Goal: Transaction & Acquisition: Purchase product/service

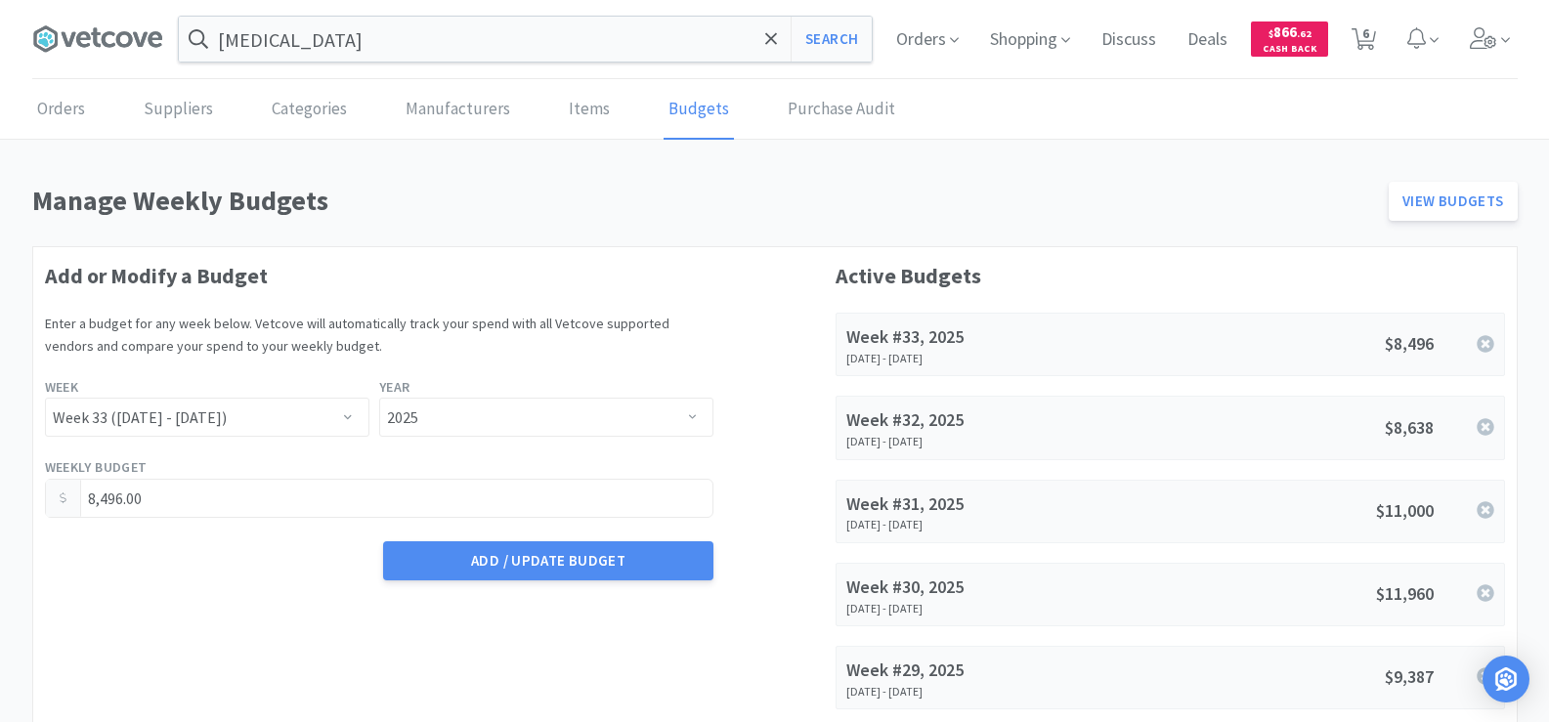
select select "33"
select select "2025"
click at [372, 43] on input "[MEDICAL_DATA]" at bounding box center [525, 39] width 693 height 45
click at [538, 548] on div at bounding box center [774, 361] width 1549 height 722
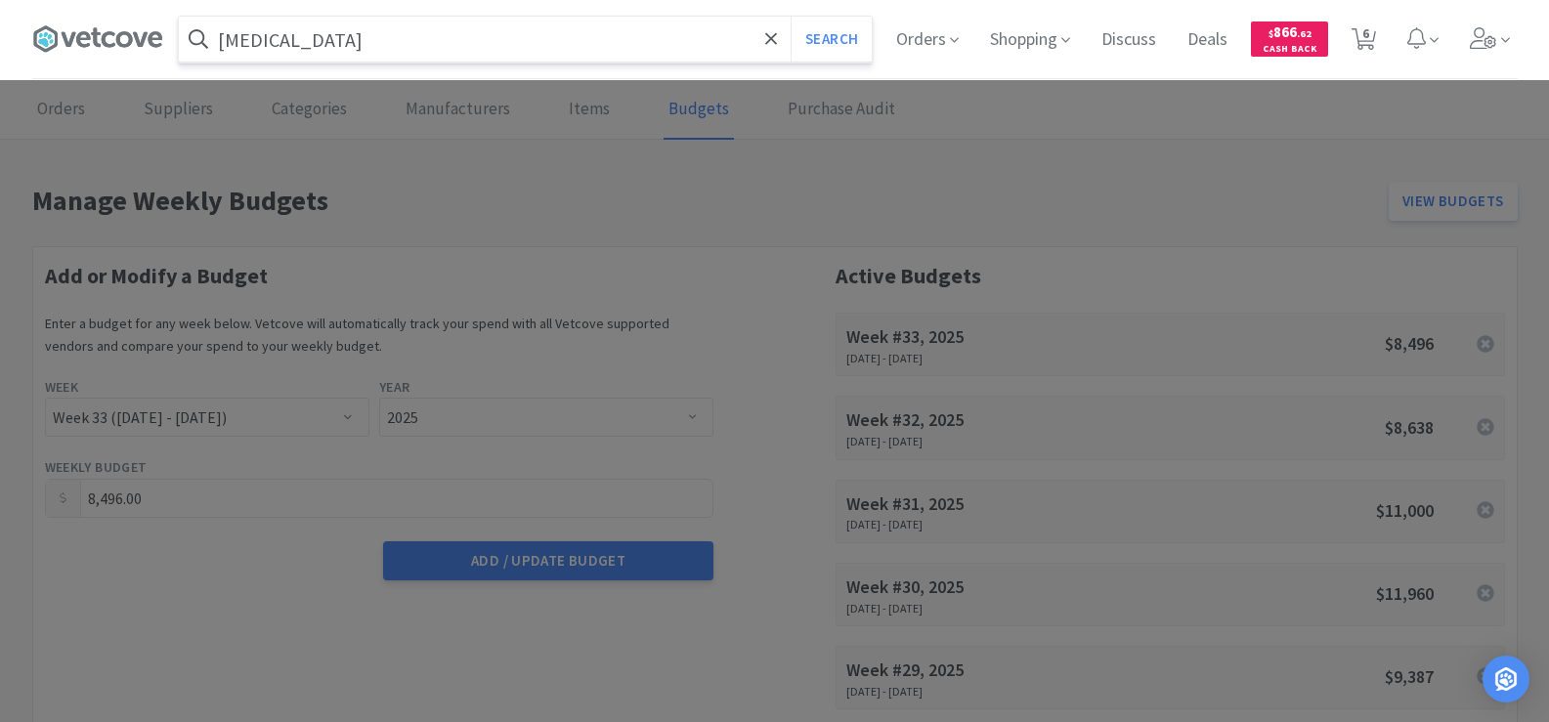
click at [501, 39] on input "[MEDICAL_DATA]" at bounding box center [525, 39] width 693 height 45
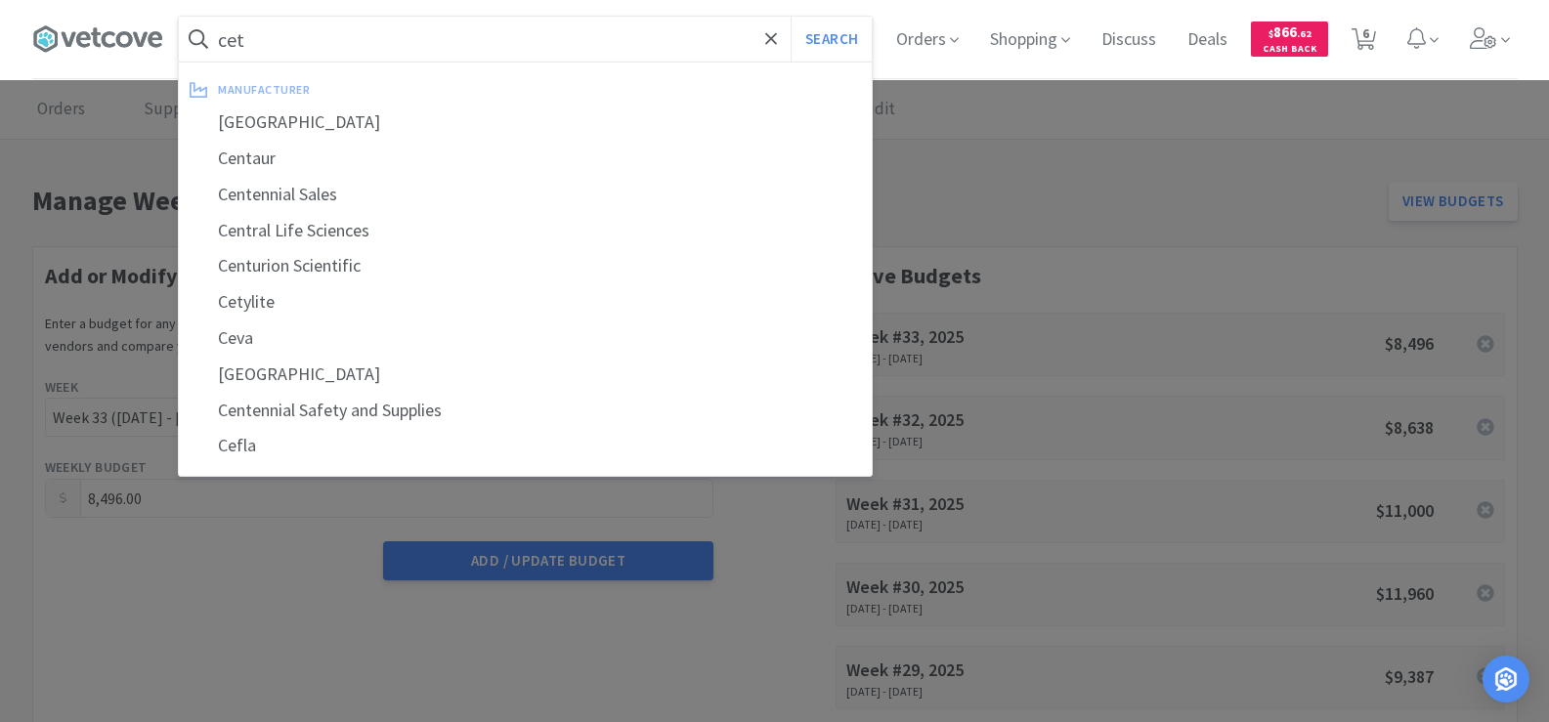
type input "cet"
click at [791, 17] on button "Search" at bounding box center [831, 39] width 81 height 45
select select "5"
select select "6"
select select "50"
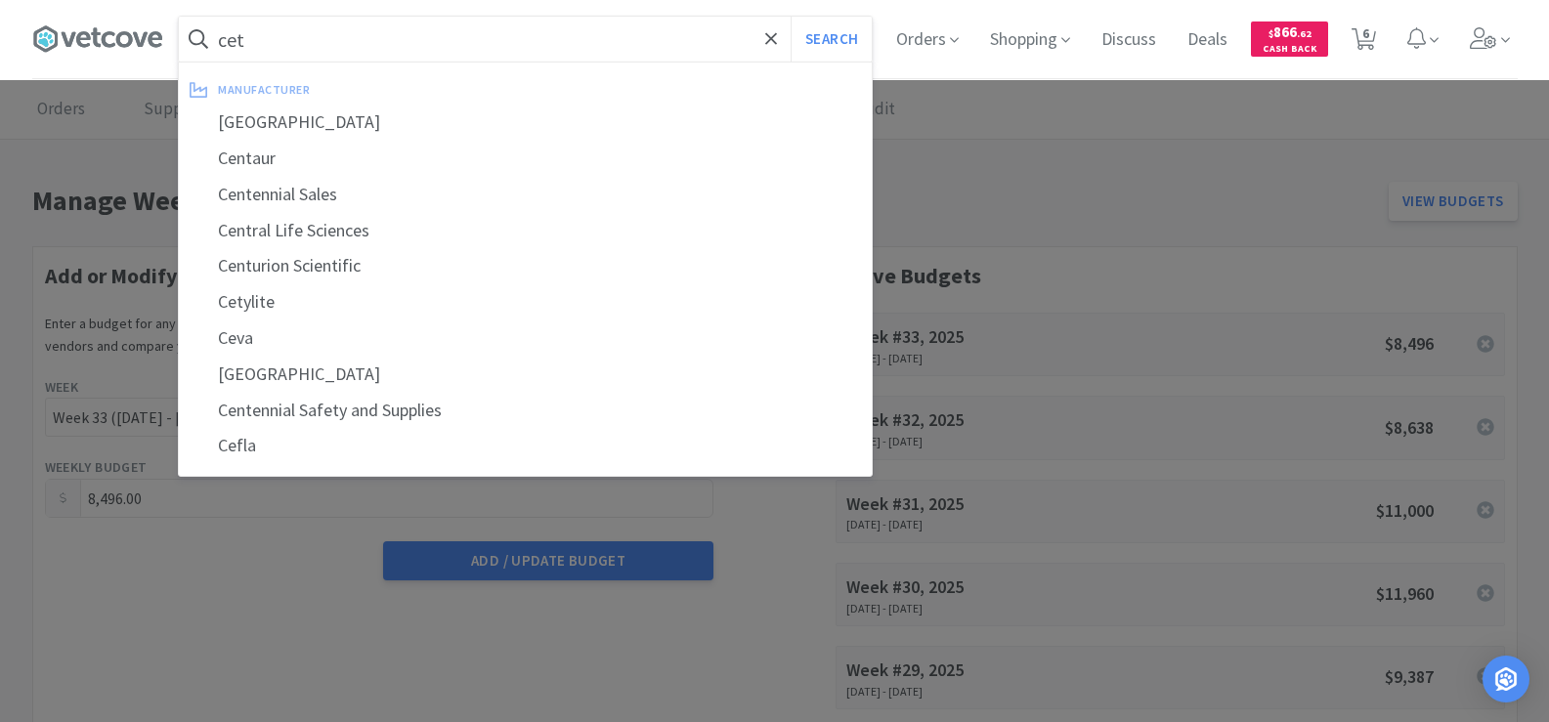
select select "2"
select select "5"
select select "1"
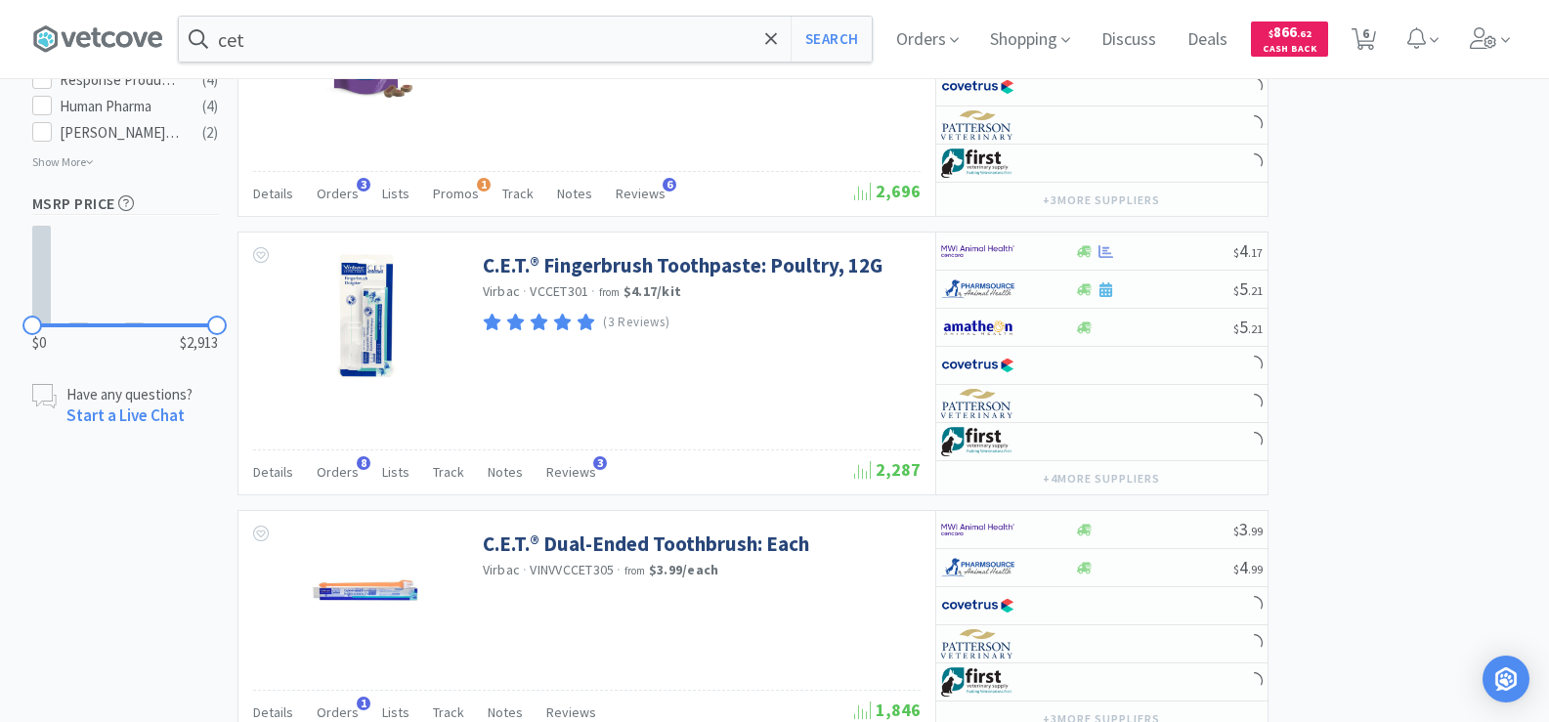
scroll to position [1368, 0]
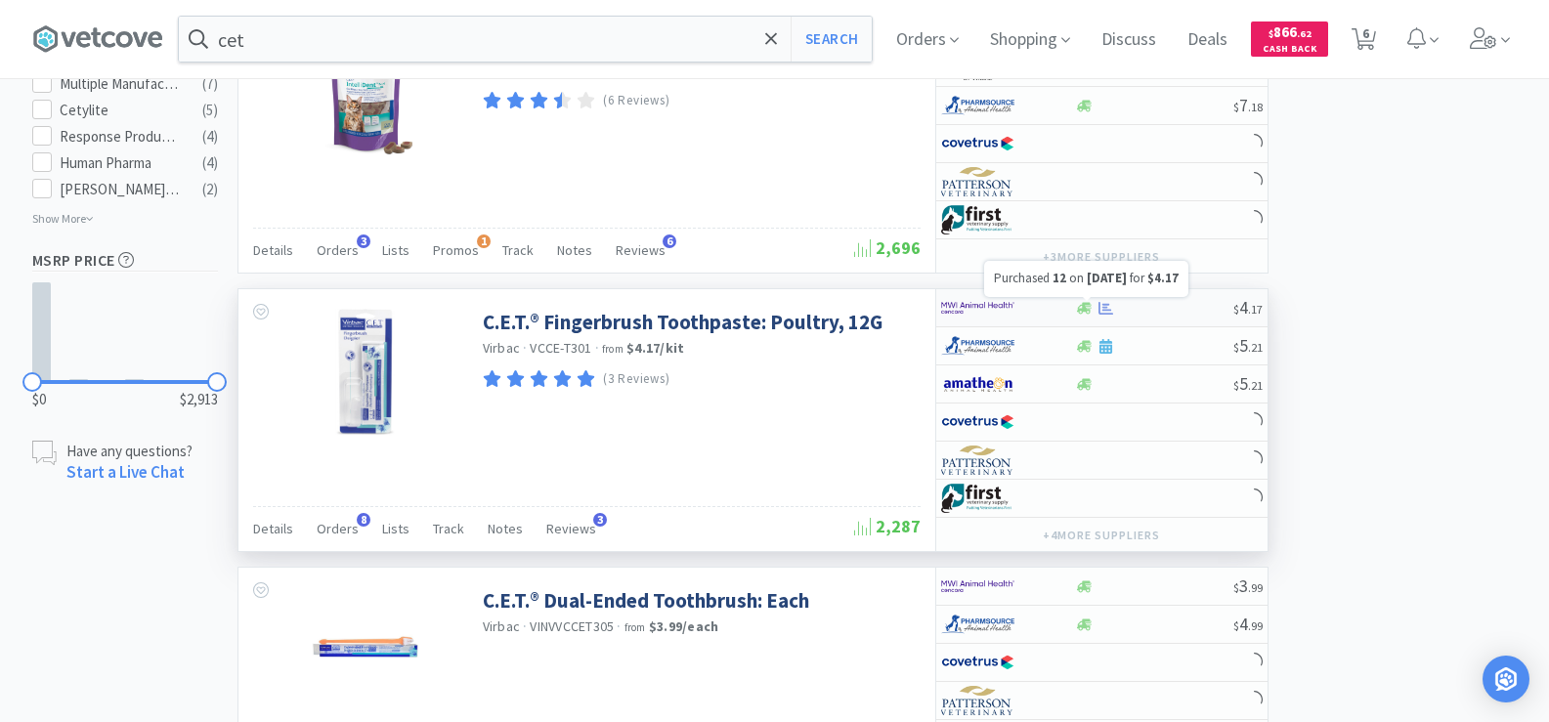
click at [1106, 306] on icon at bounding box center [1105, 308] width 15 height 15
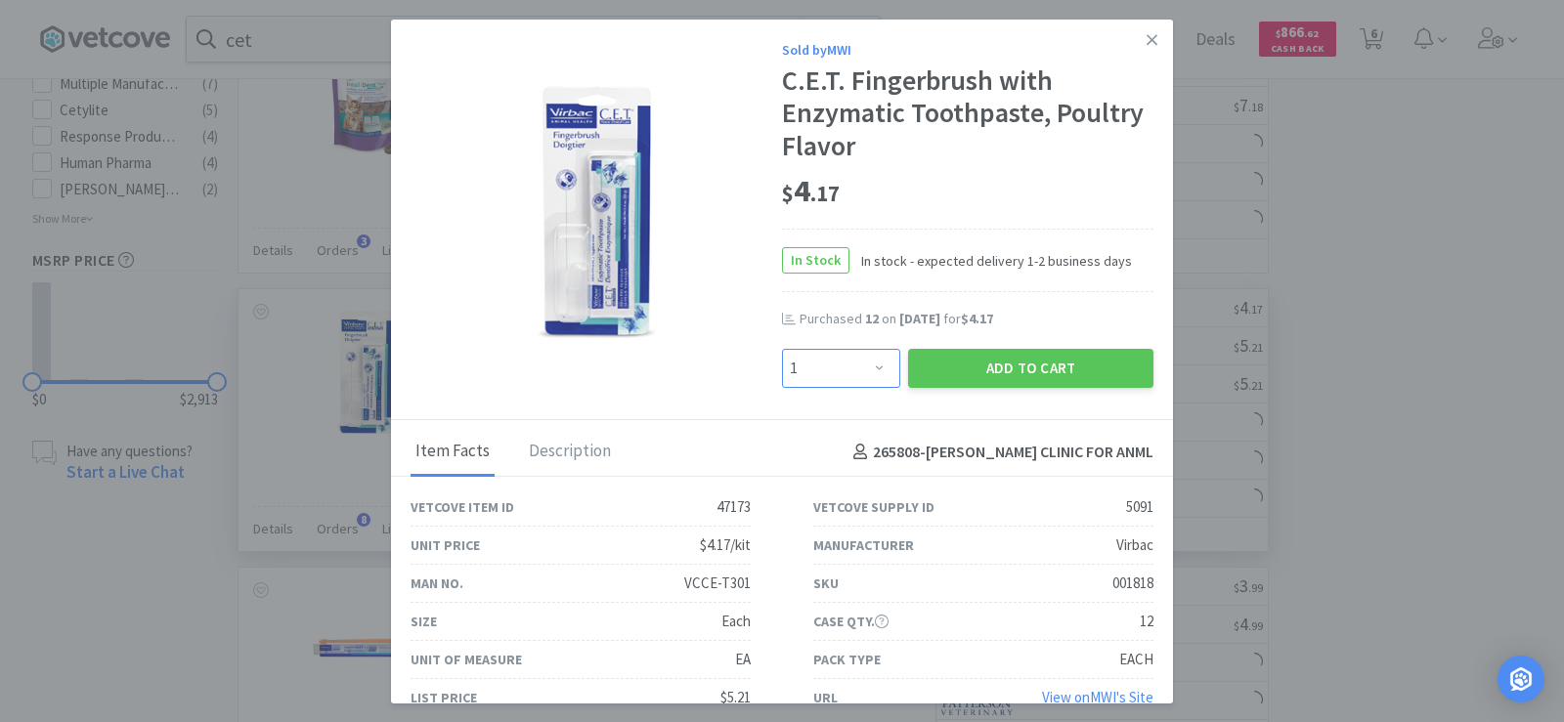
click at [838, 371] on select "Enter Quantity 1 2 3 4 5 6 7 8 9 10 11 12 13 14 15 16 17 18 19 20 Enter Quantity" at bounding box center [841, 368] width 118 height 39
select select "12"
click at [782, 349] on select "Enter Quantity 1 2 3 4 5 6 7 8 9 10 11 12 13 14 15 16 17 18 19 20 Enter Quantity" at bounding box center [841, 368] width 118 height 39
click at [944, 375] on button "Add to Cart" at bounding box center [1030, 368] width 245 height 39
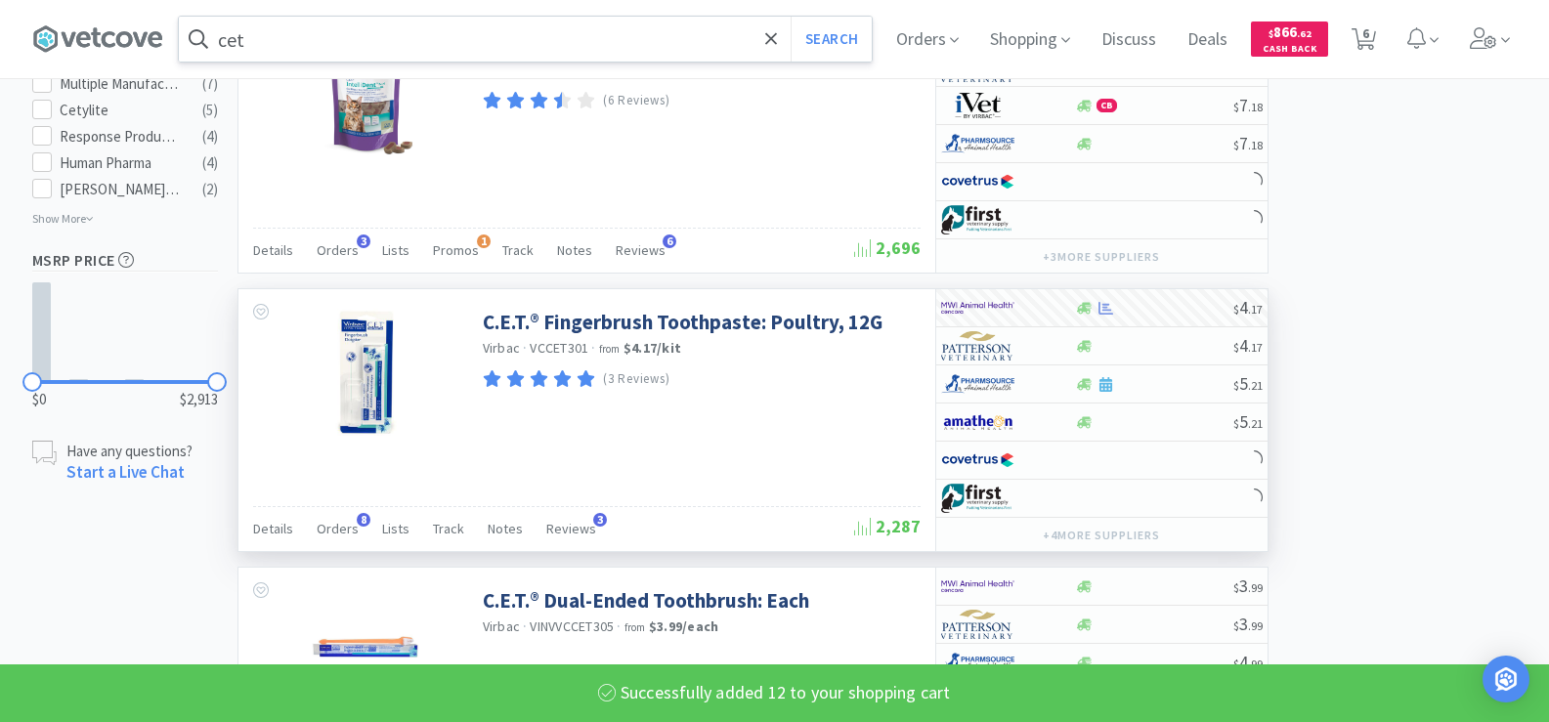
select select "12"
select select "2"
select select "5"
select select "1"
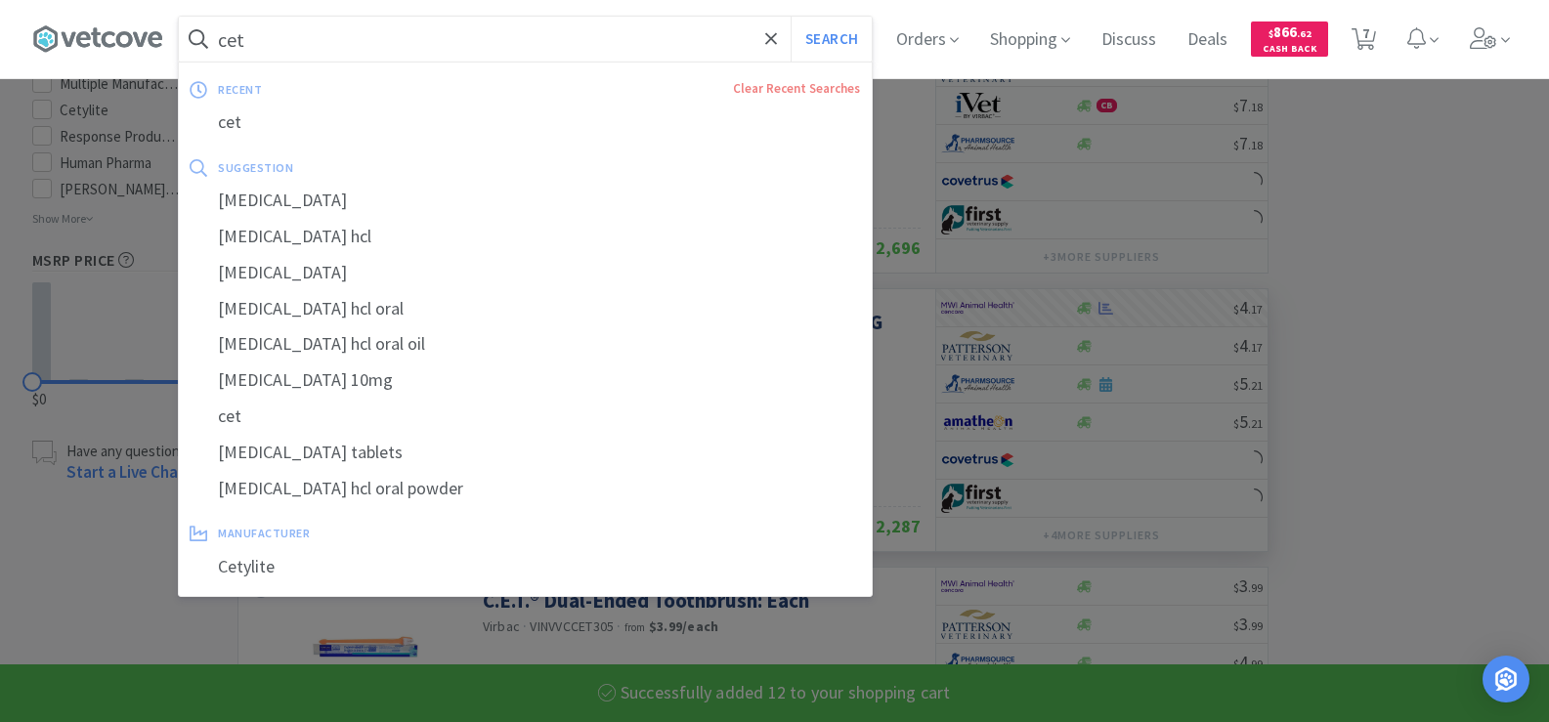
click at [310, 34] on input "cet" at bounding box center [525, 39] width 693 height 45
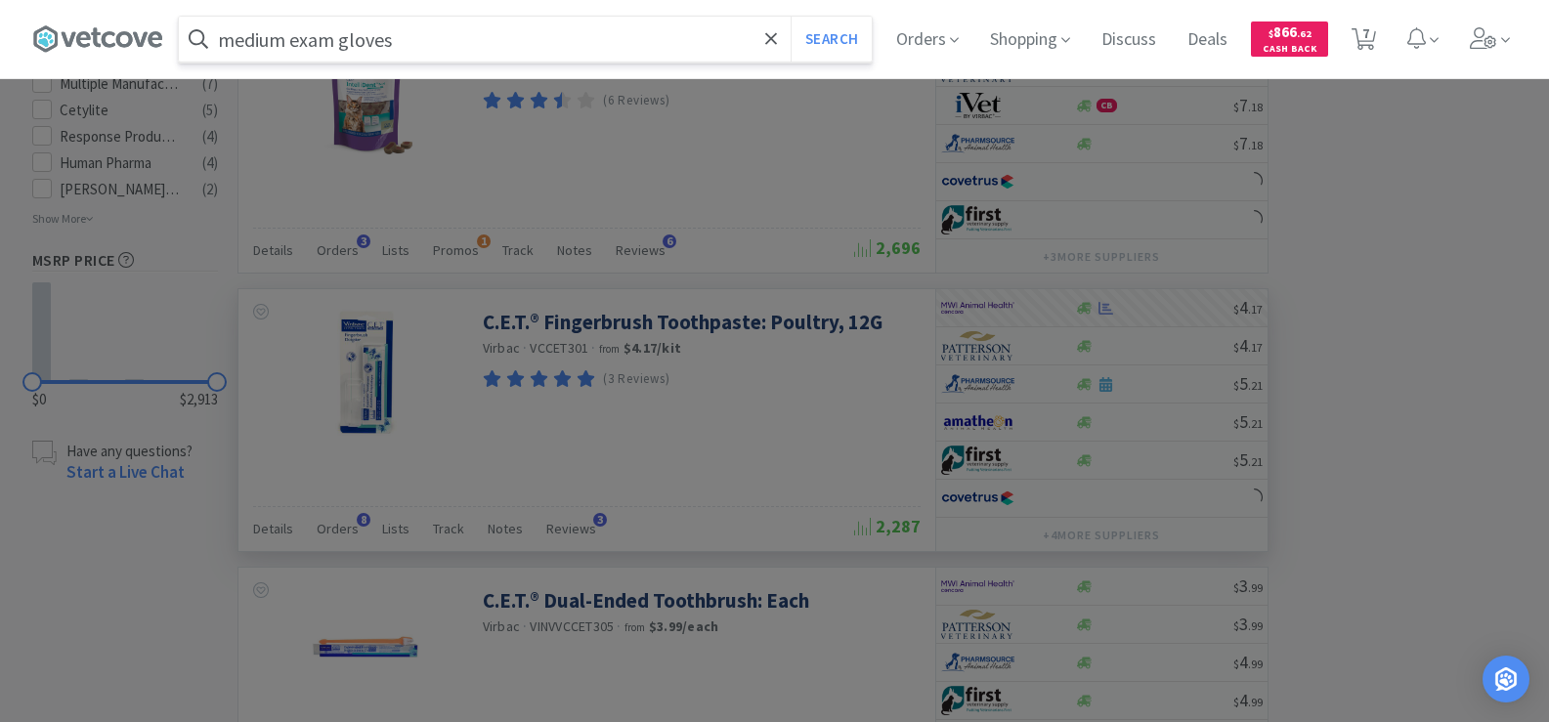
type input "medium exam gloves"
click at [791, 17] on button "Search" at bounding box center [831, 39] width 81 height 45
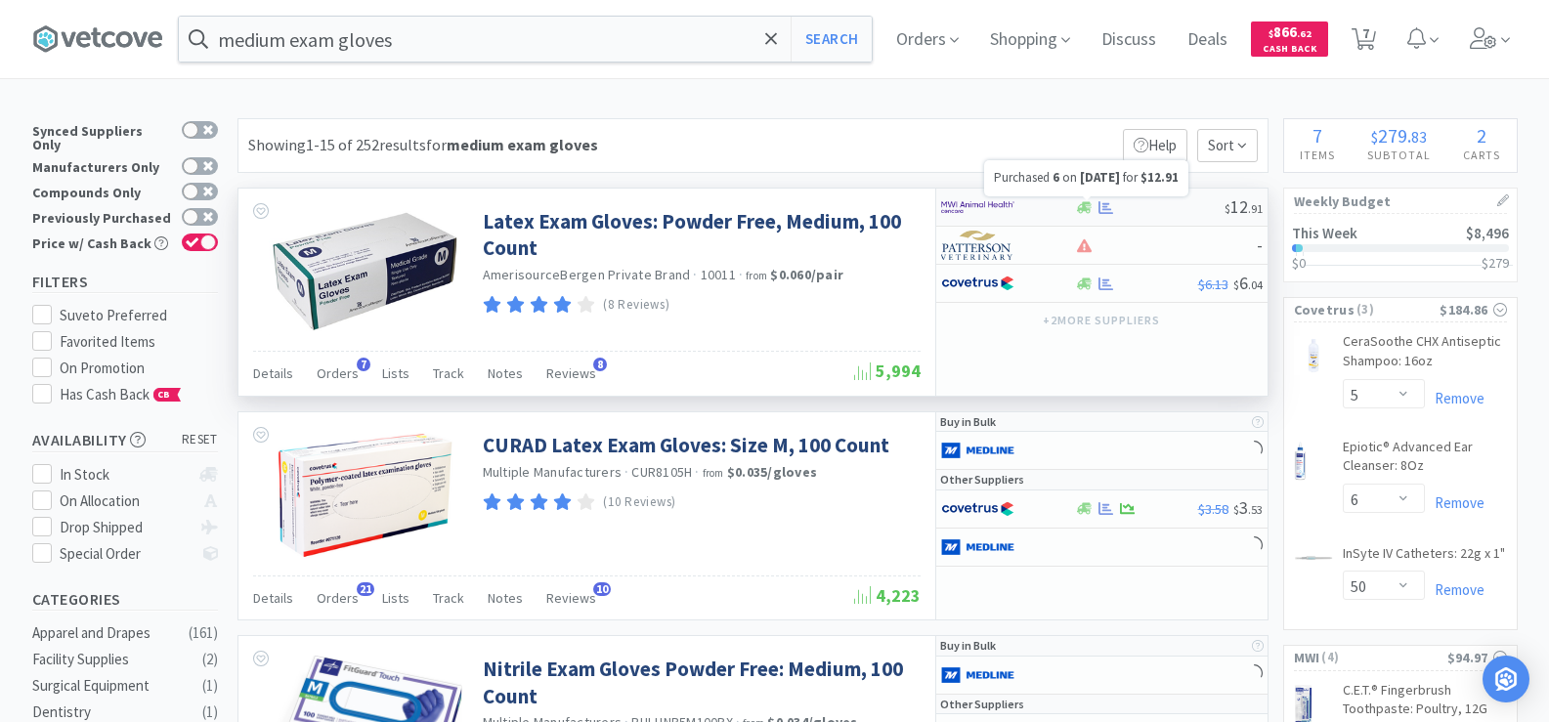
click at [1103, 213] on icon at bounding box center [1105, 206] width 15 height 13
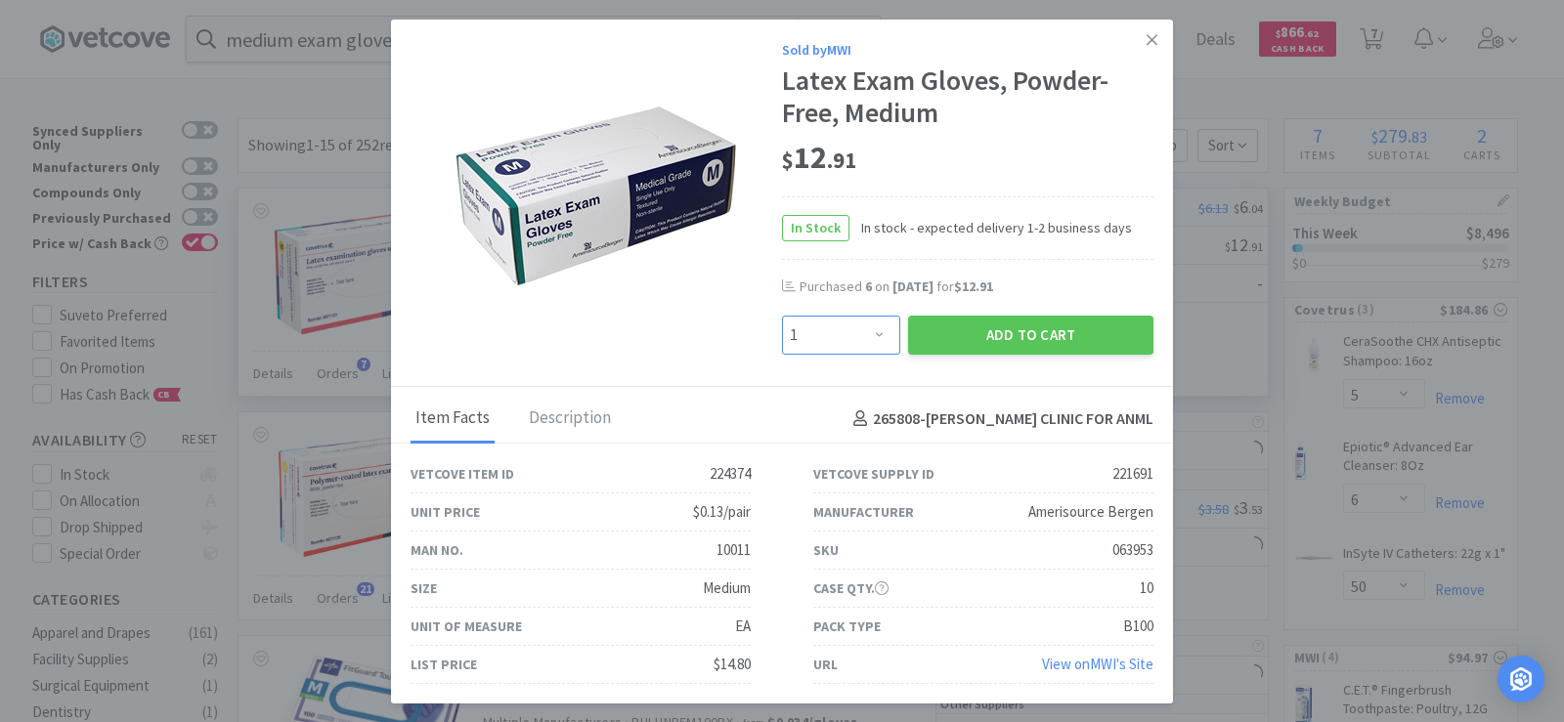
click at [851, 341] on select "Enter Quantity 1 2 3 4 5 6 7 8 9 10 11 12 13 14 15 16 17 18 19 20 Enter Quantity" at bounding box center [841, 335] width 118 height 39
select select "6"
click at [782, 316] on select "Enter Quantity 1 2 3 4 5 6 7 8 9 10 11 12 13 14 15 16 17 18 19 20 Enter Quantity" at bounding box center [841, 335] width 118 height 39
click at [982, 330] on button "Add to Cart" at bounding box center [1030, 335] width 245 height 39
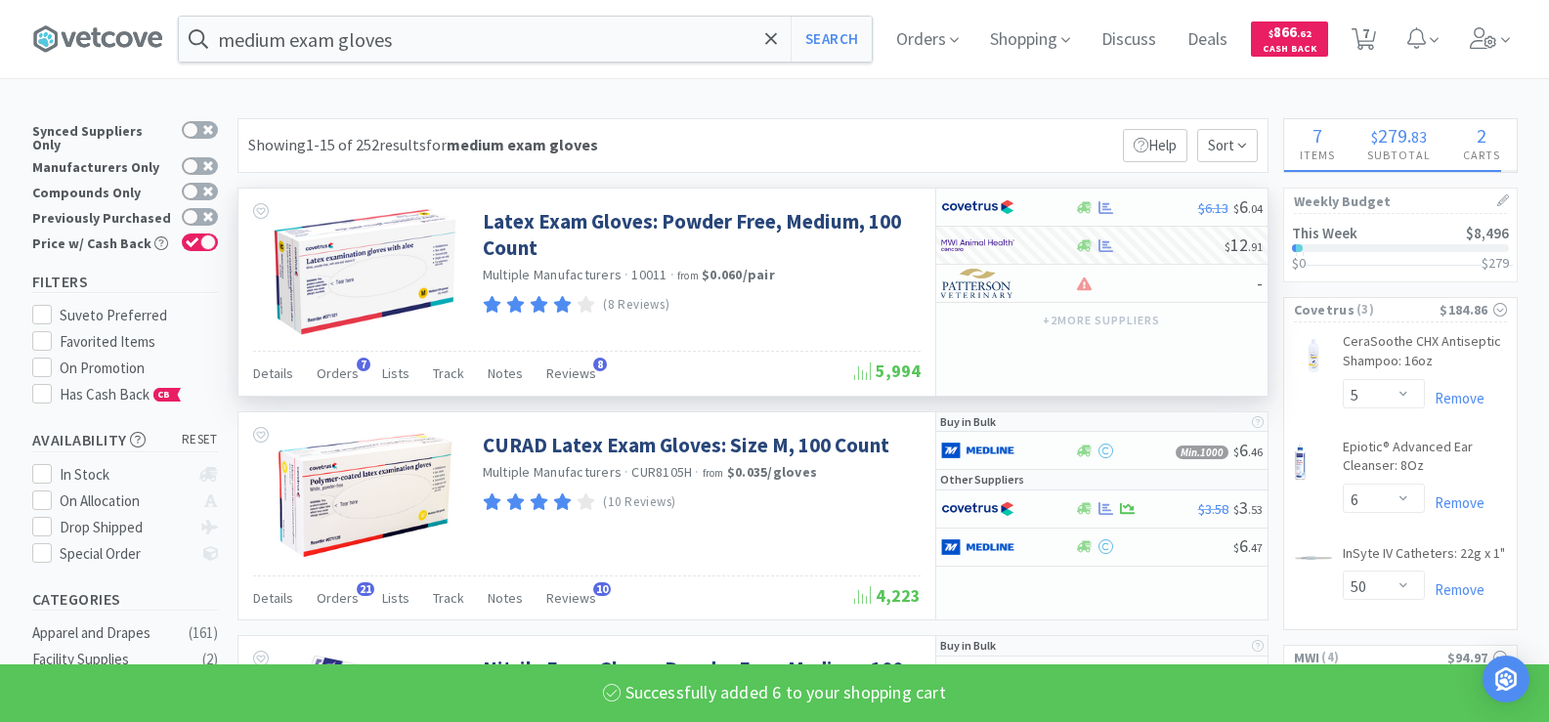
select select "6"
select select "1"
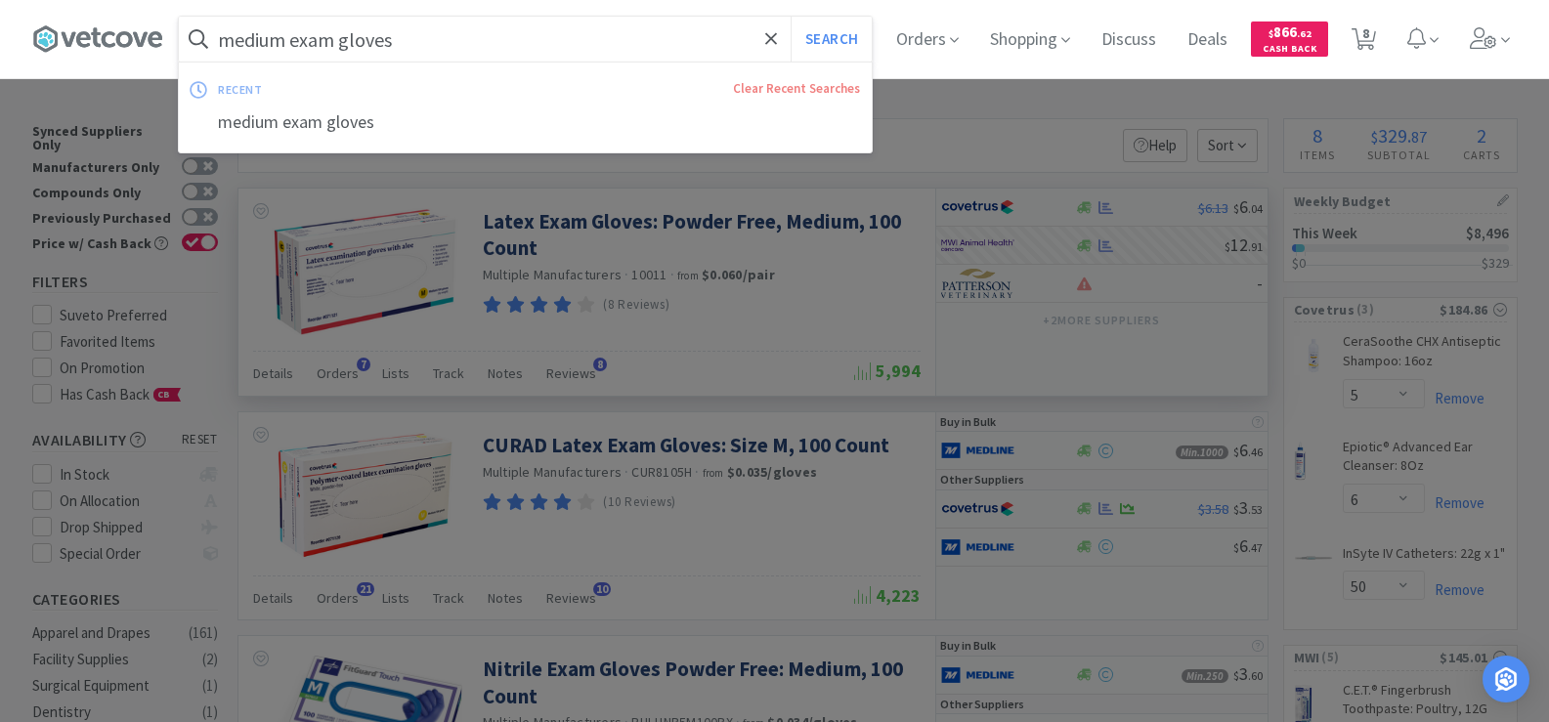
click at [447, 37] on input "medium exam gloves" at bounding box center [525, 39] width 693 height 45
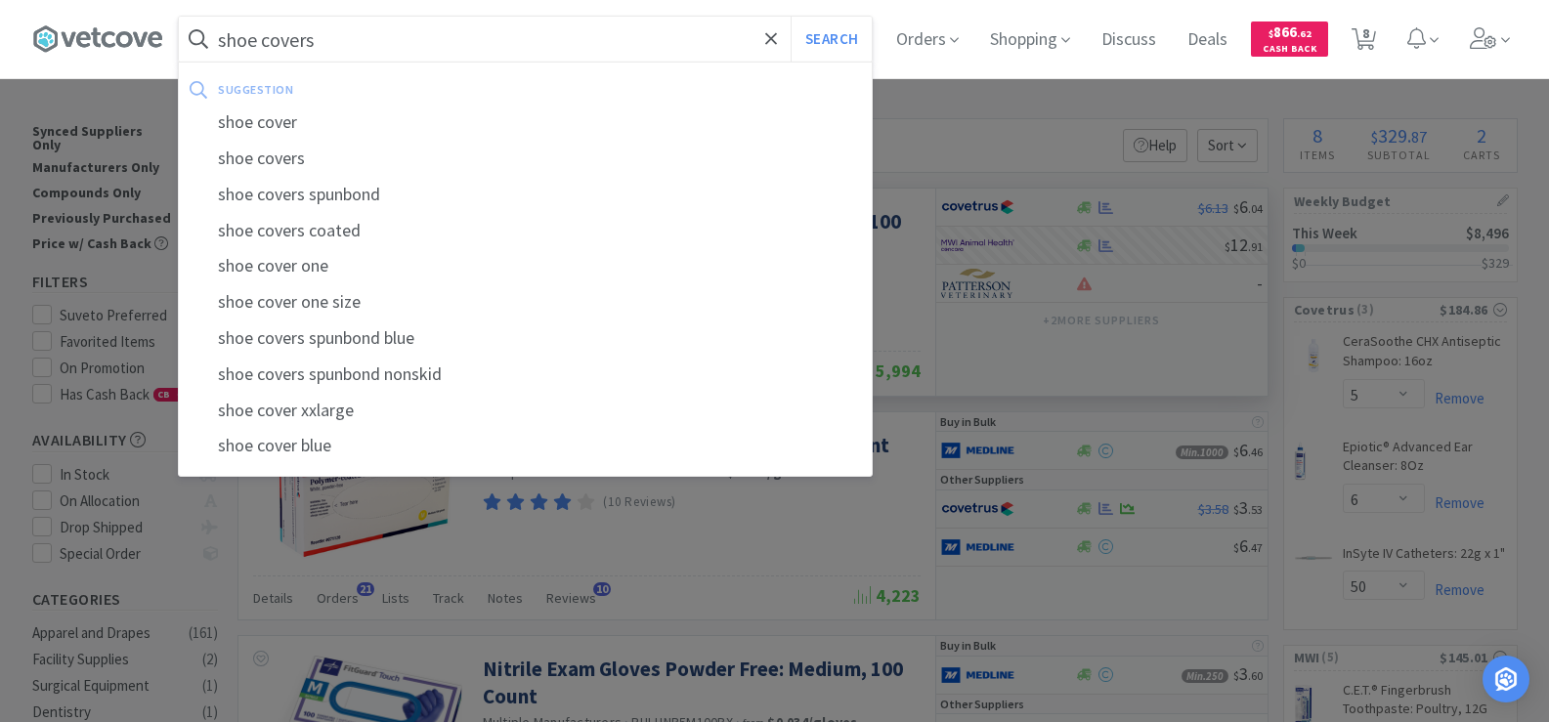
type input "shoe covers"
click at [791, 17] on button "Search" at bounding box center [831, 39] width 81 height 45
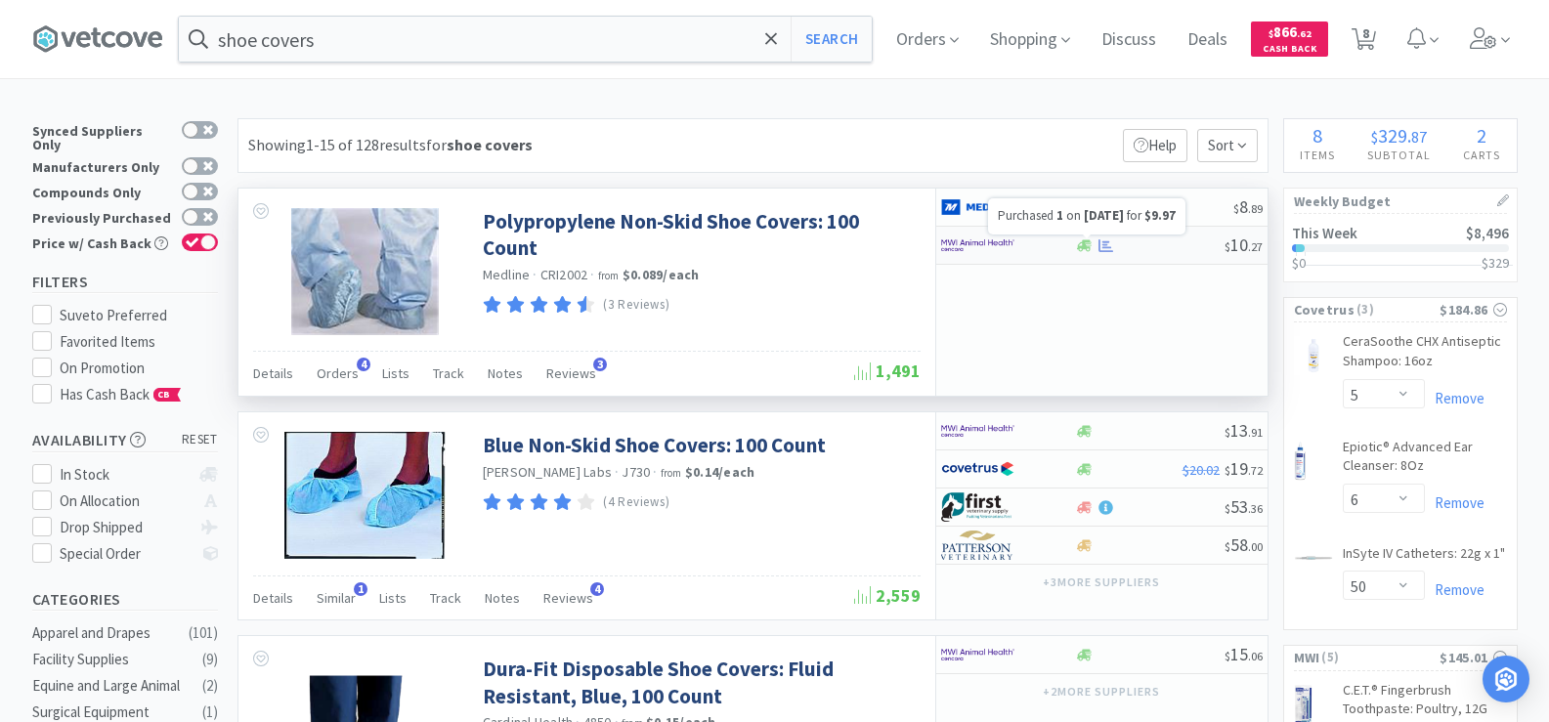
click at [1109, 245] on icon at bounding box center [1105, 245] width 15 height 15
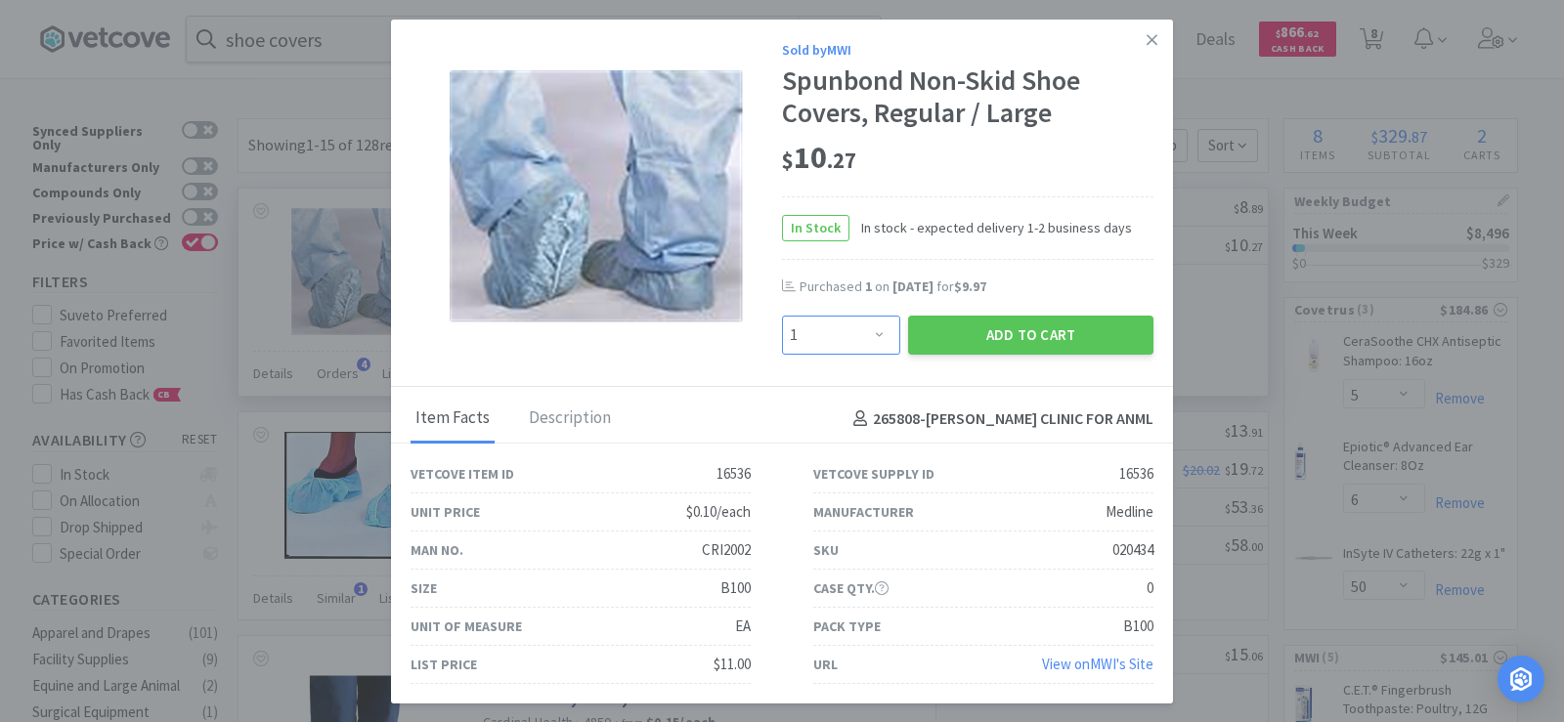
click at [856, 329] on select "Enter Quantity 1 2 3 4 5 6 7 8 9 10 11 12 13 14 15 16 17 18 19 20 Enter Quantity" at bounding box center [841, 335] width 118 height 39
select select "2"
click at [782, 316] on select "Enter Quantity 1 2 3 4 5 6 7 8 9 10 11 12 13 14 15 16 17 18 19 20 Enter Quantity" at bounding box center [841, 335] width 118 height 39
click at [1030, 334] on button "Add to Cart" at bounding box center [1030, 335] width 245 height 39
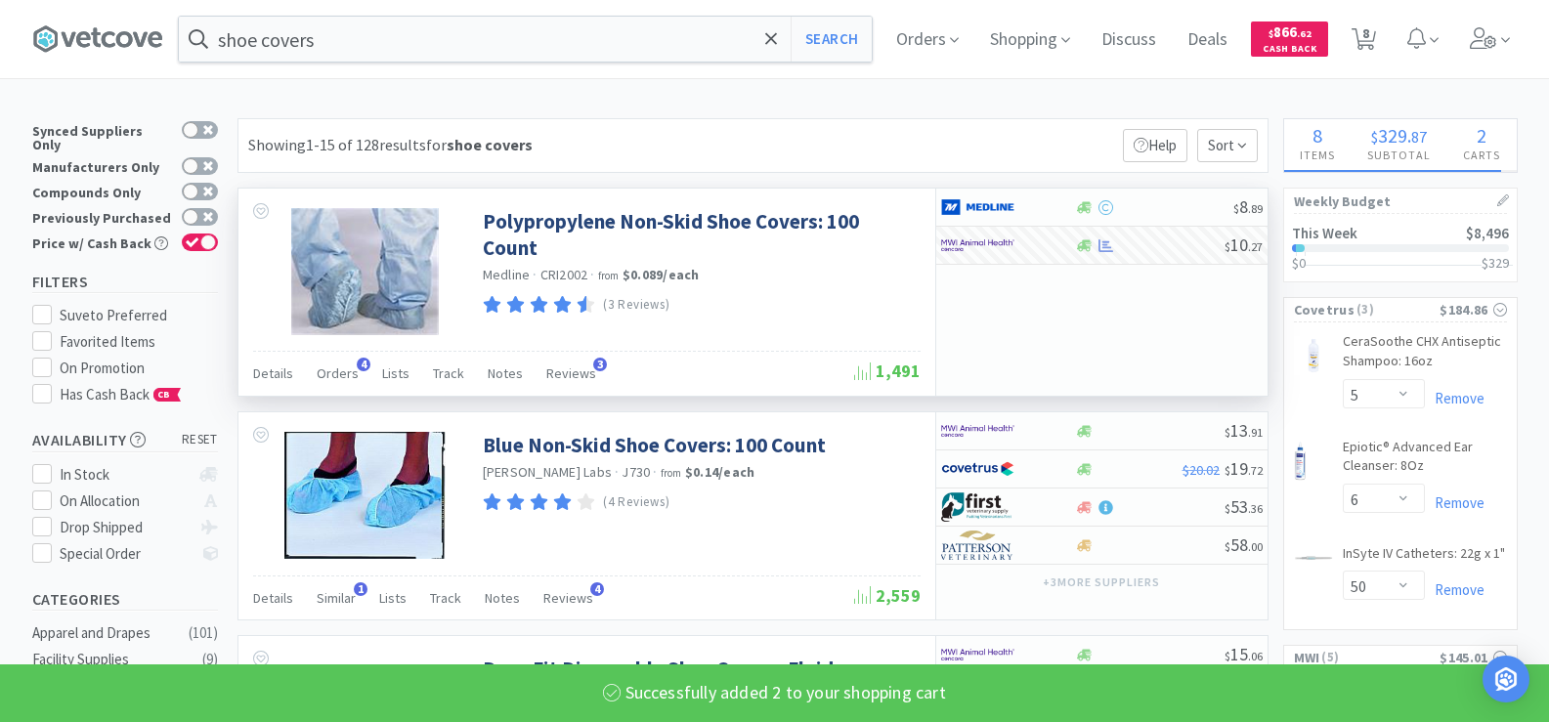
select select "2"
select select "1"
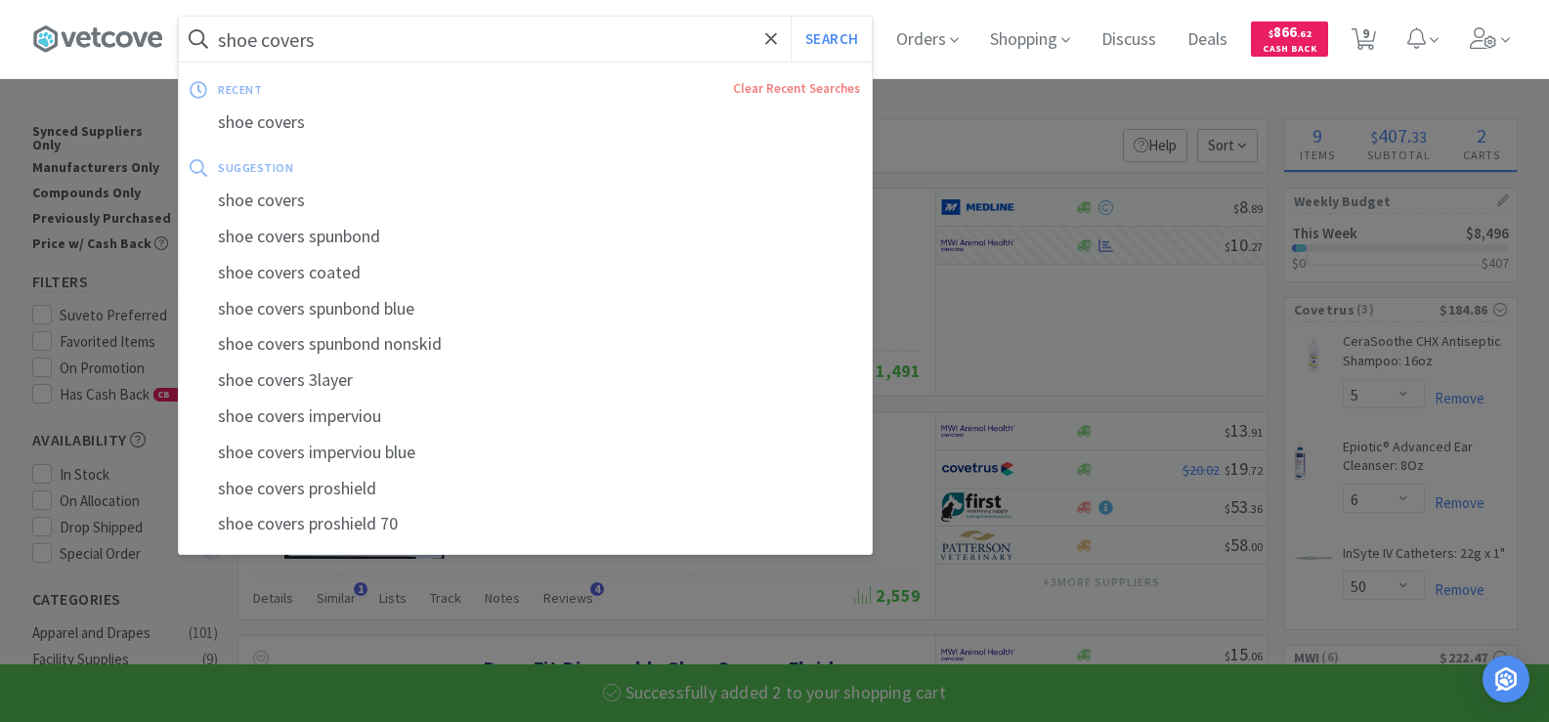
click at [409, 23] on input "shoe covers" at bounding box center [525, 39] width 693 height 45
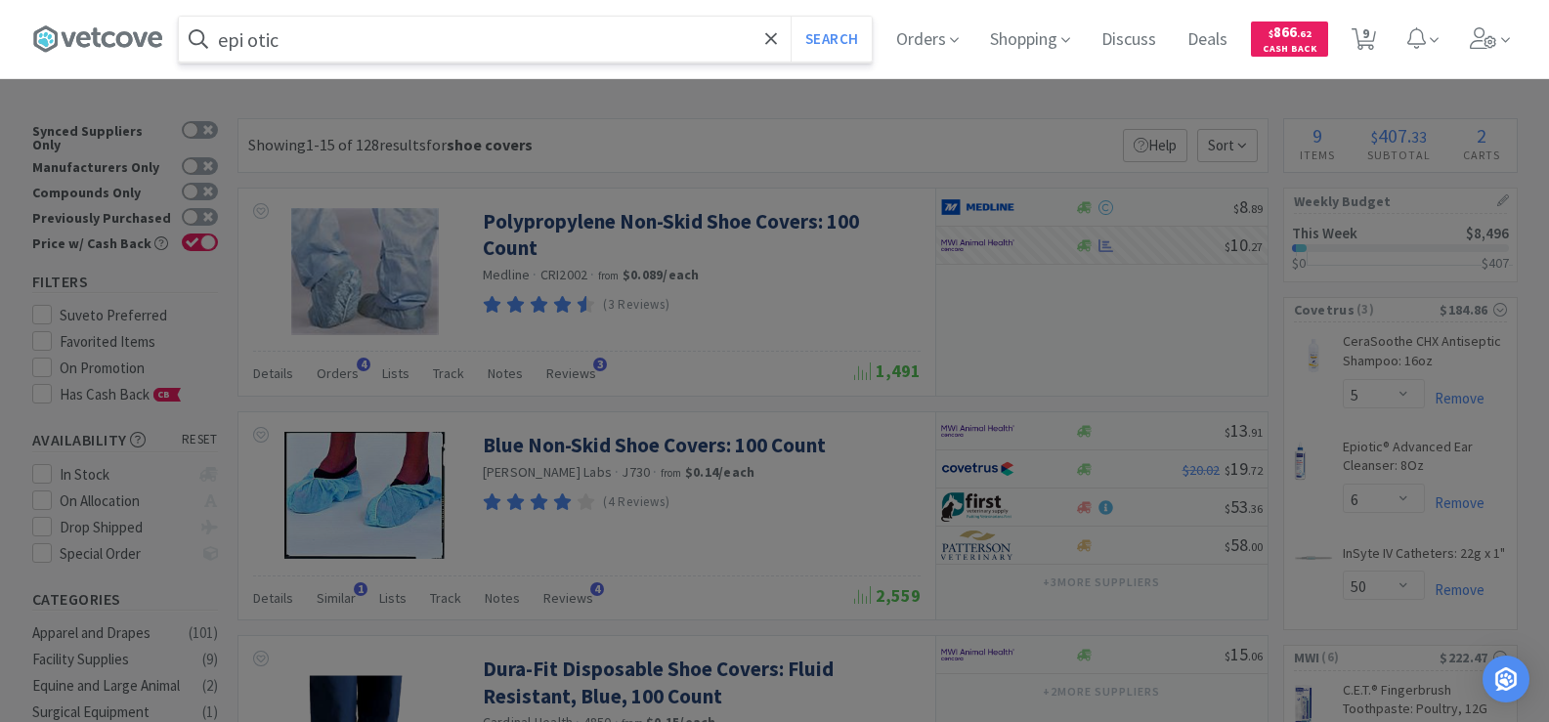
type input "epi otic"
click at [791, 17] on button "Search" at bounding box center [831, 39] width 81 height 45
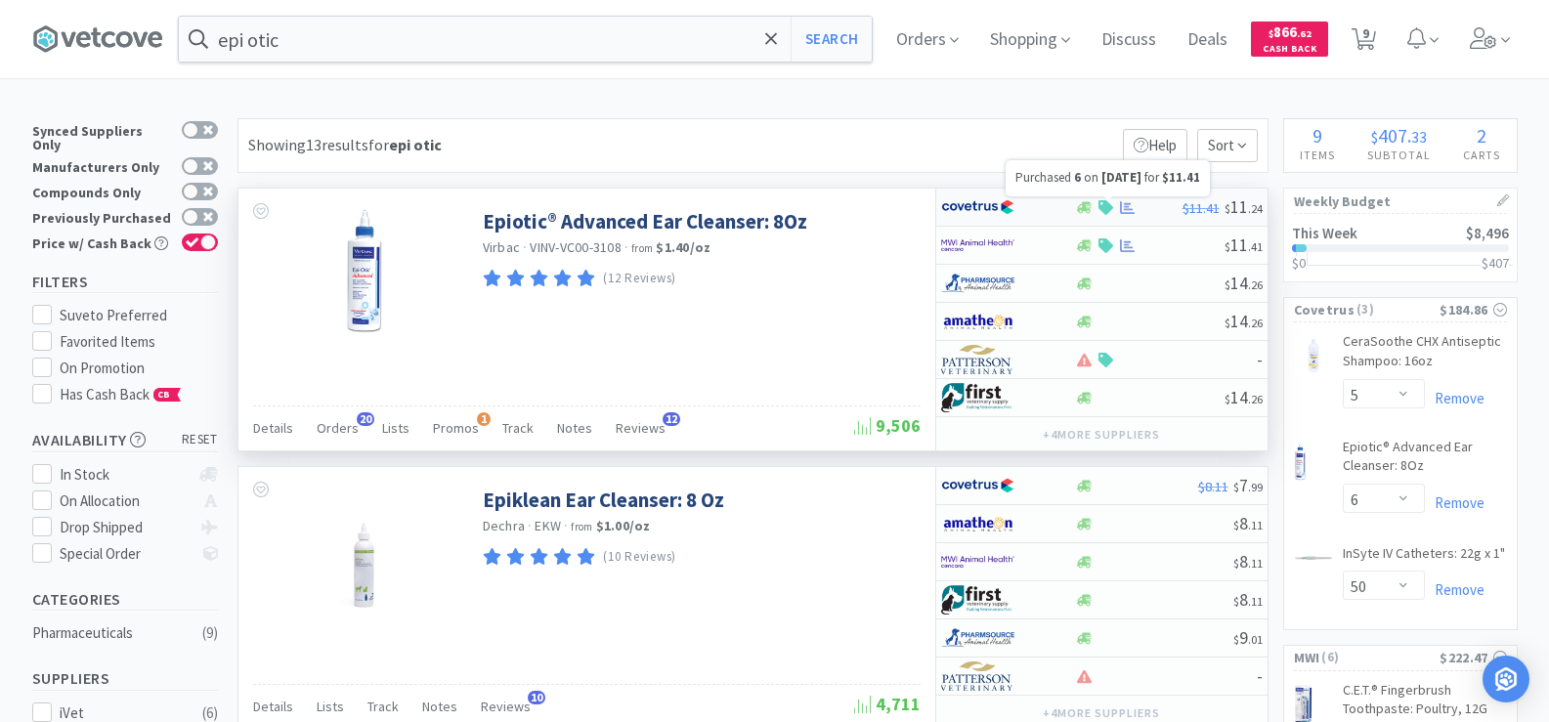
click at [1122, 210] on icon at bounding box center [1127, 207] width 15 height 15
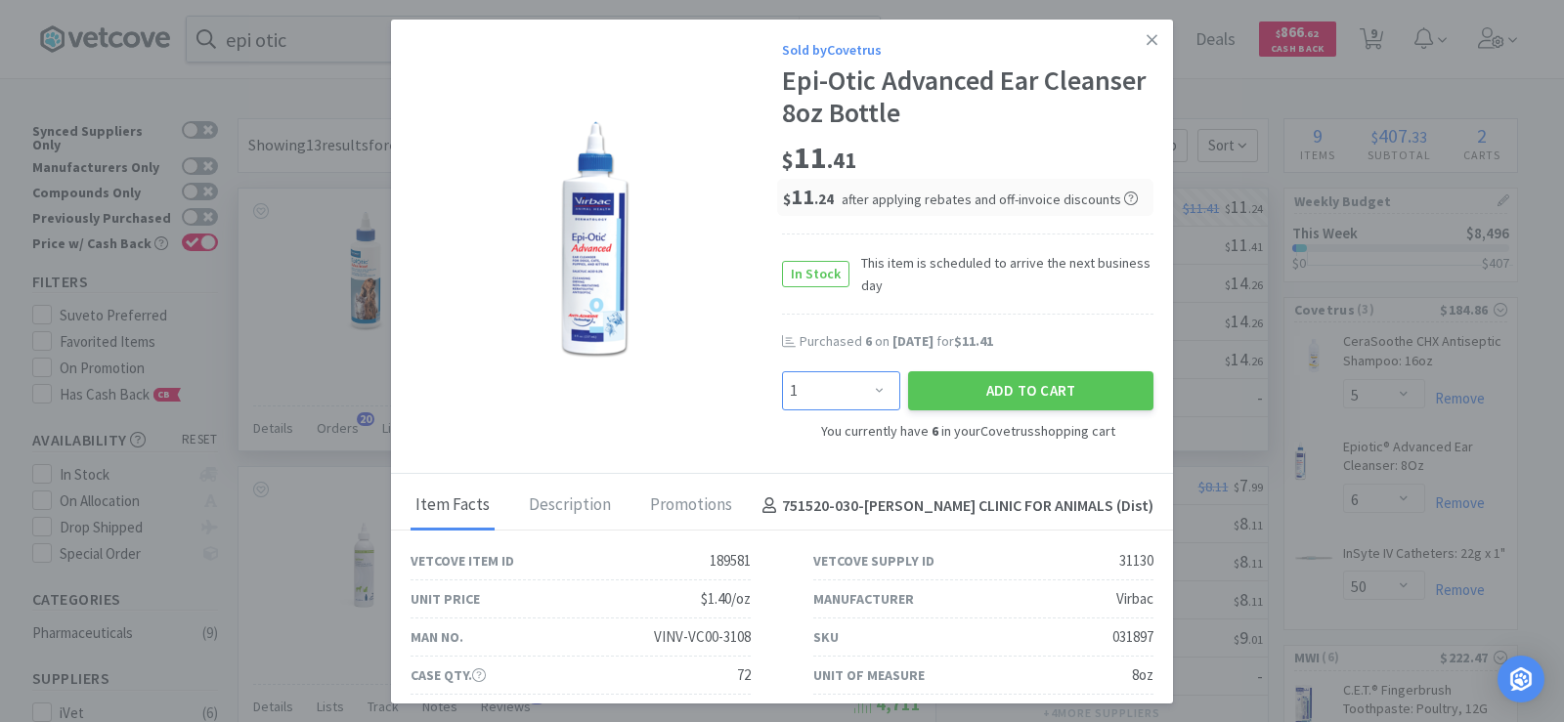
click at [851, 400] on select "Enter Quantity 1 2 3 4 5 6 7 8 9 10 11 12 13 14 15 16 17 18 19 20 Enter Quantity" at bounding box center [841, 390] width 118 height 39
select select "6"
click at [782, 371] on select "Enter Quantity 1 2 3 4 5 6 7 8 9 10 11 12 13 14 15 16 17 18 19 20 Enter Quantity" at bounding box center [841, 390] width 118 height 39
click at [1013, 380] on button "Add to Cart" at bounding box center [1030, 390] width 245 height 39
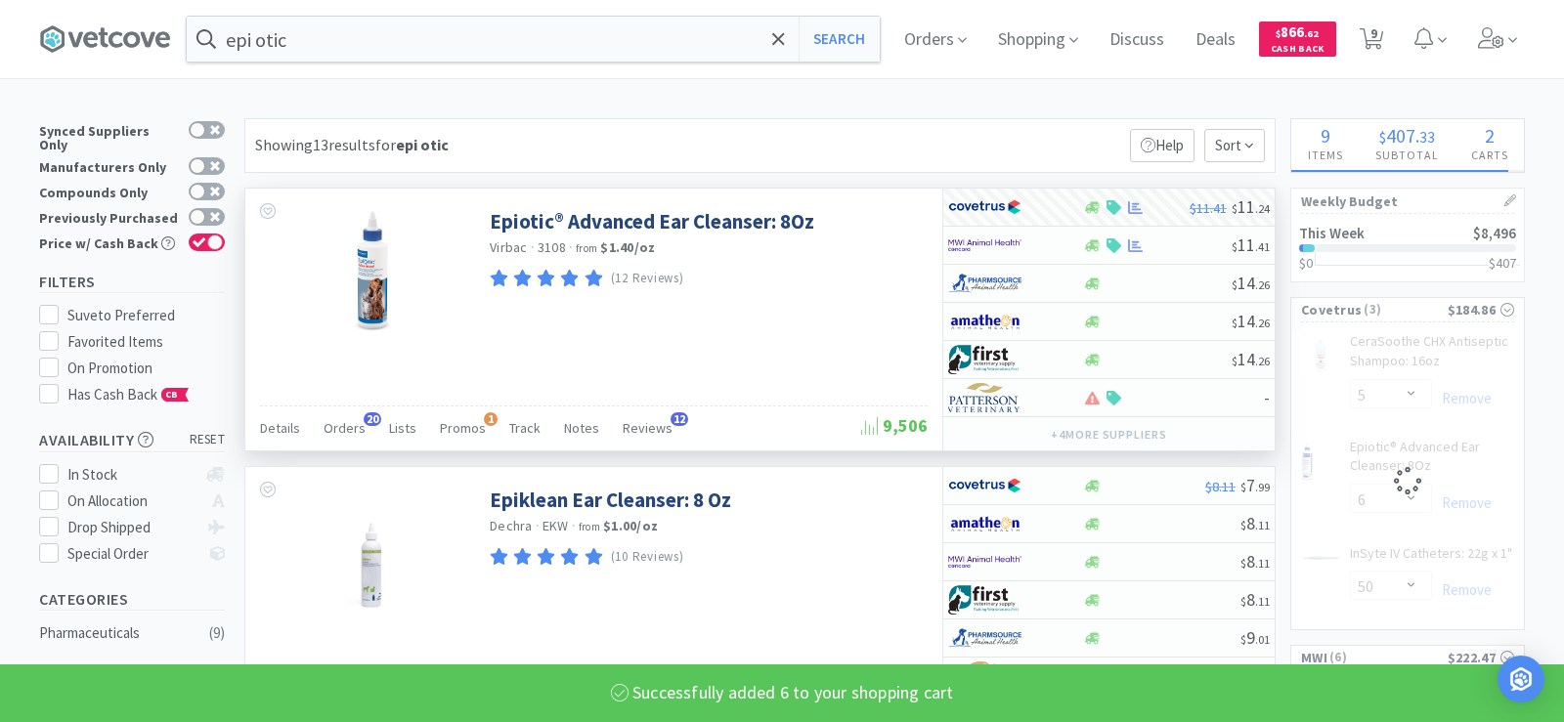
select select "12"
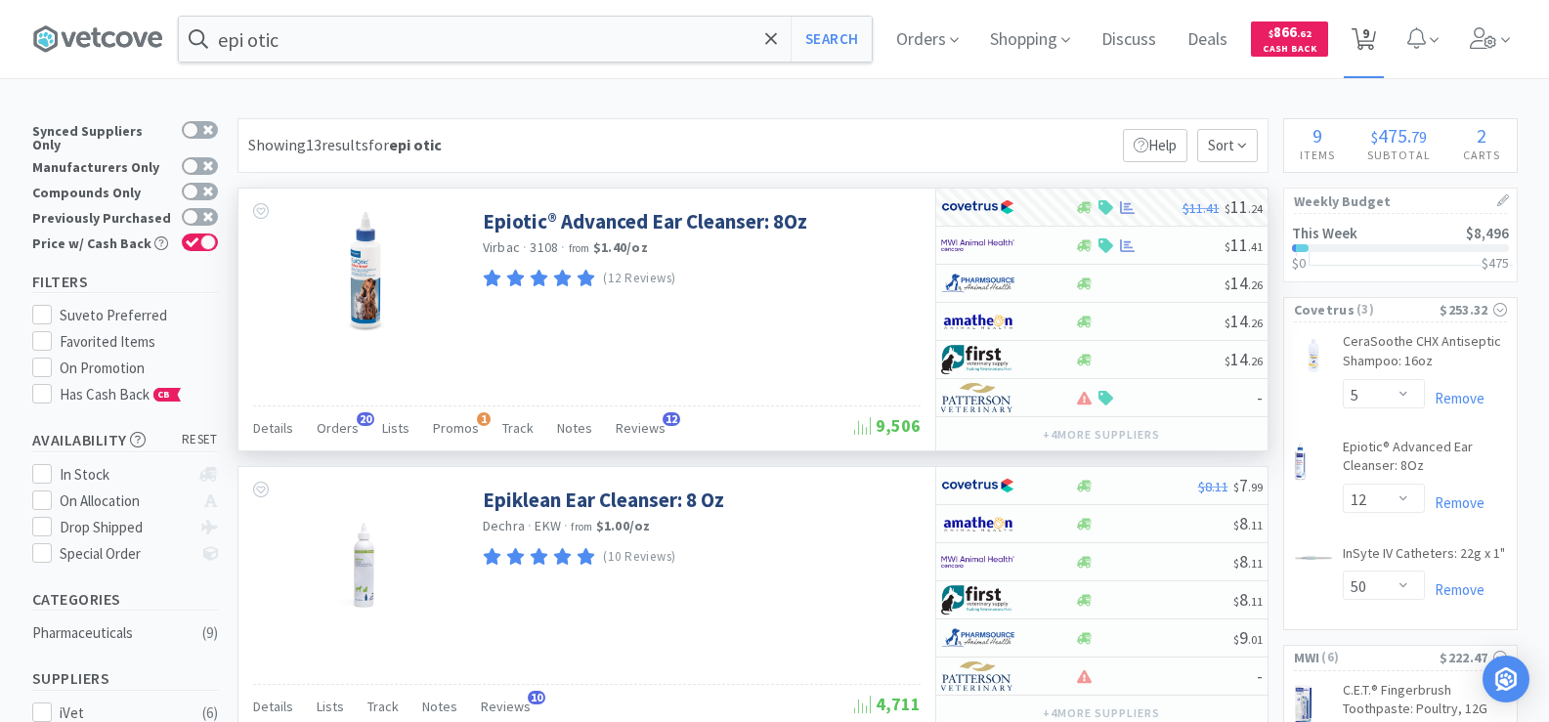
click at [1369, 37] on span "9" at bounding box center [1365, 33] width 7 height 78
select select "5"
select select "12"
select select "50"
select select "12"
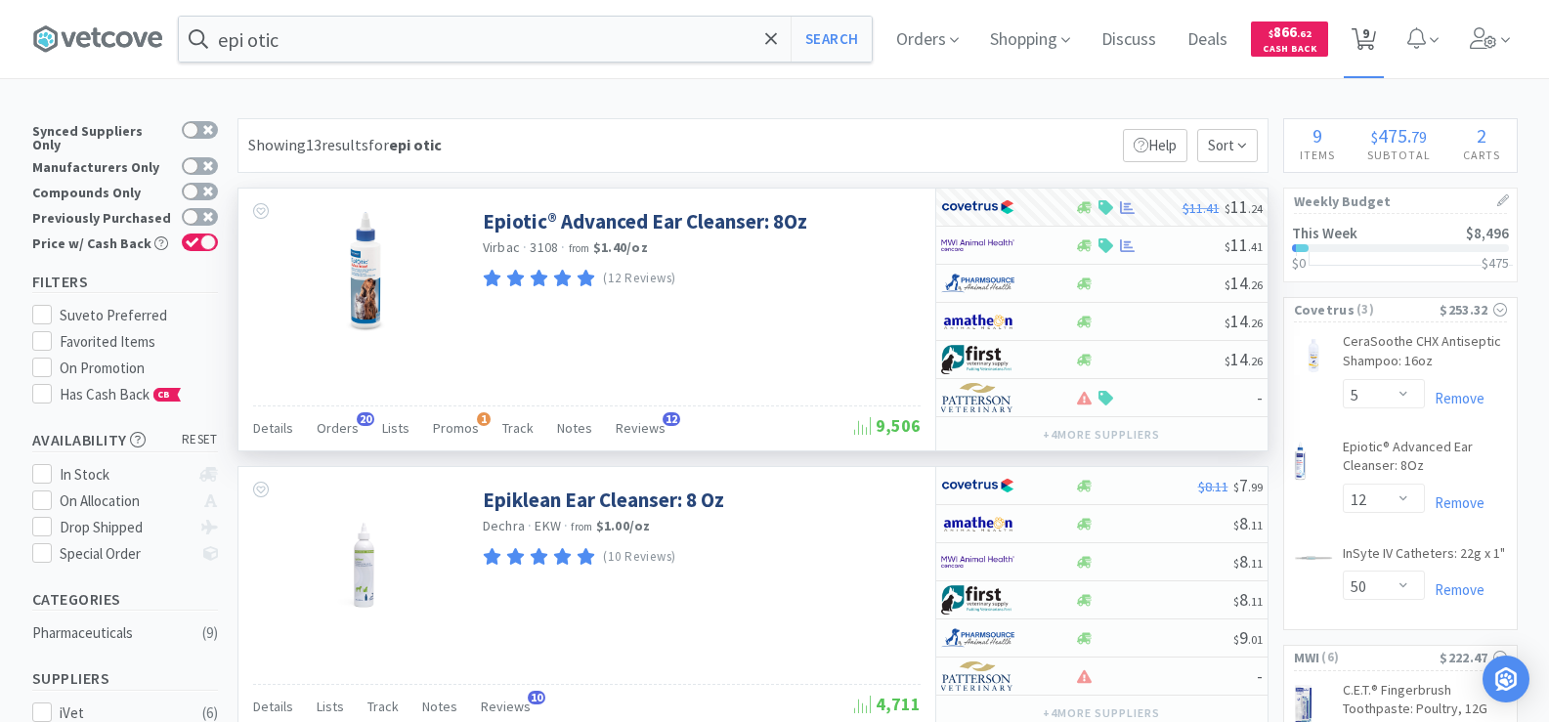
select select "2"
select select "5"
select select "6"
select select "2"
select select "1"
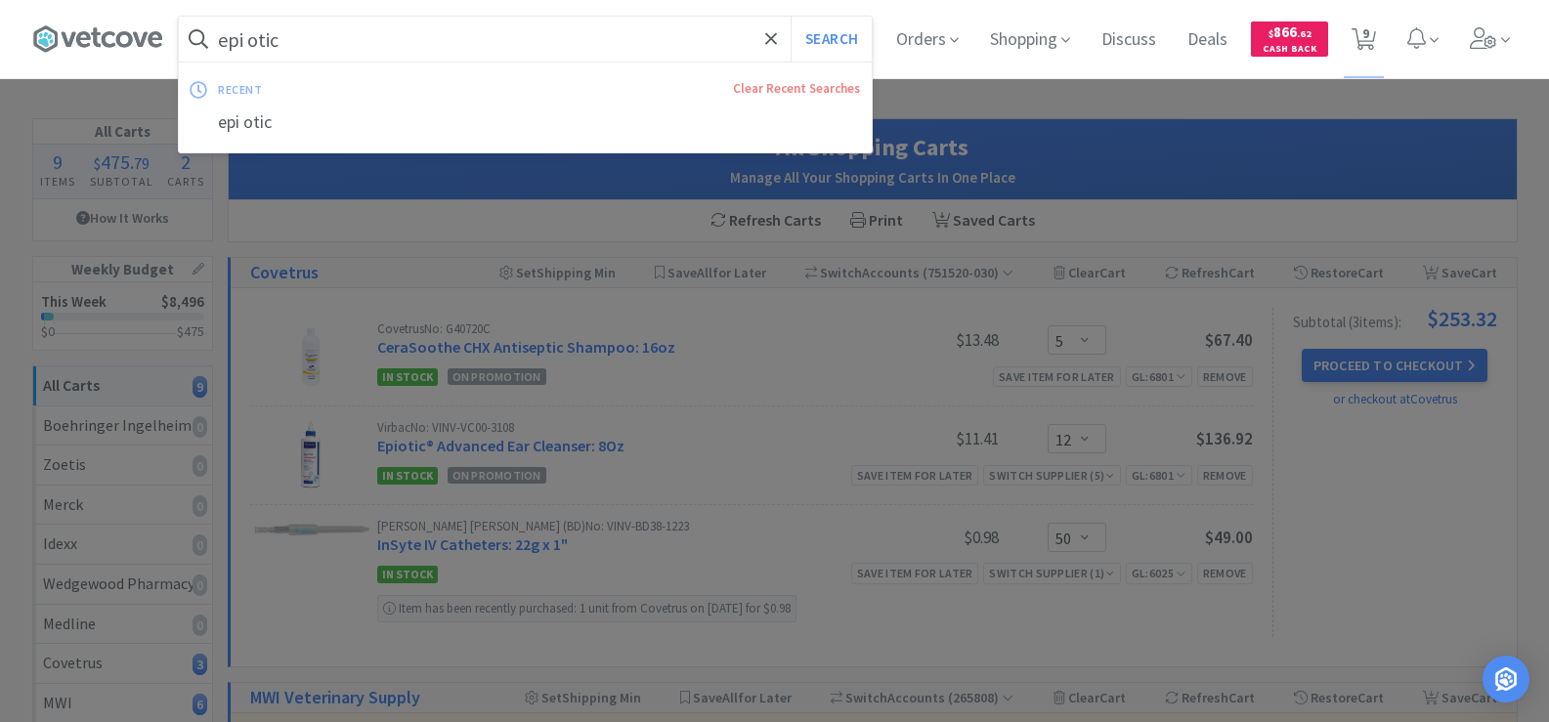
click at [329, 37] on input "epi otic" at bounding box center [525, 39] width 693 height 45
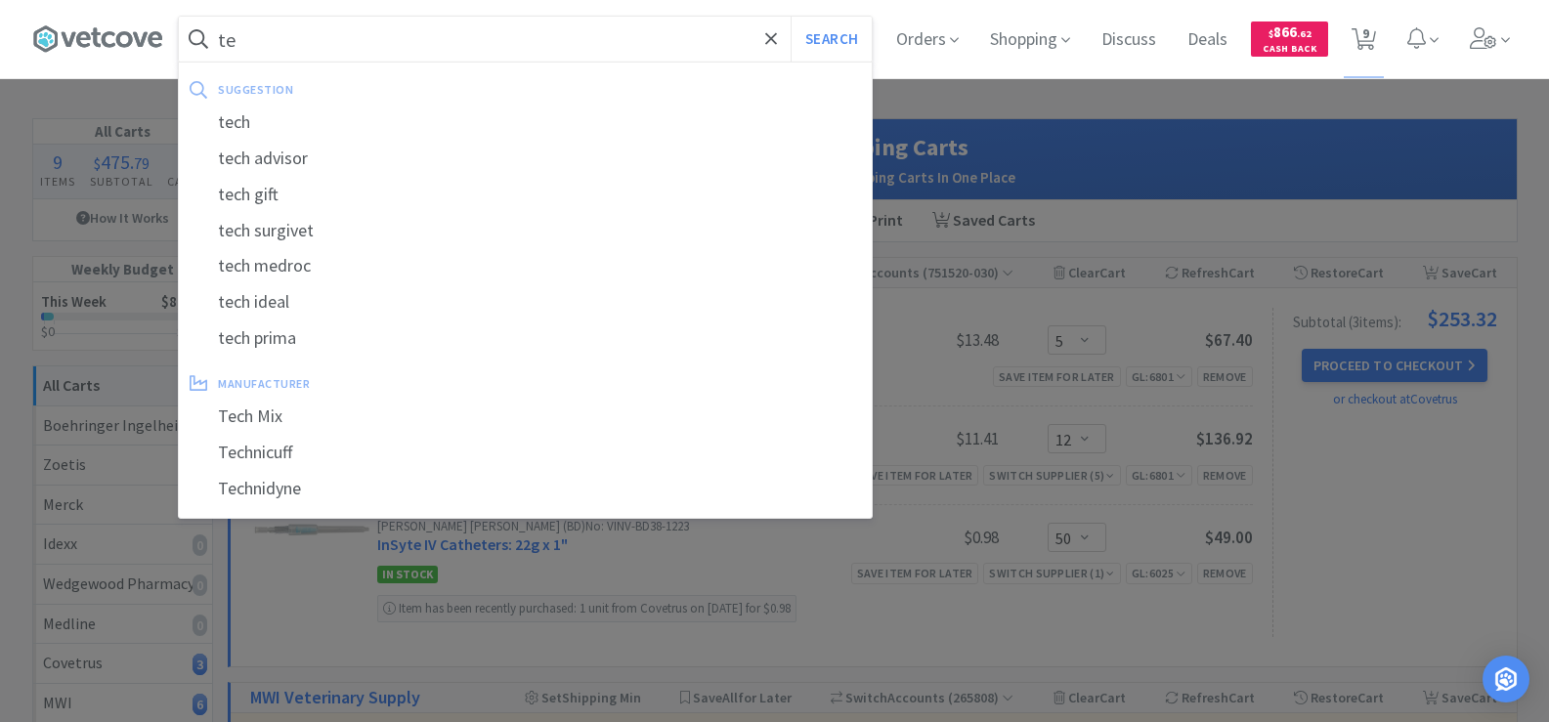
type input "t"
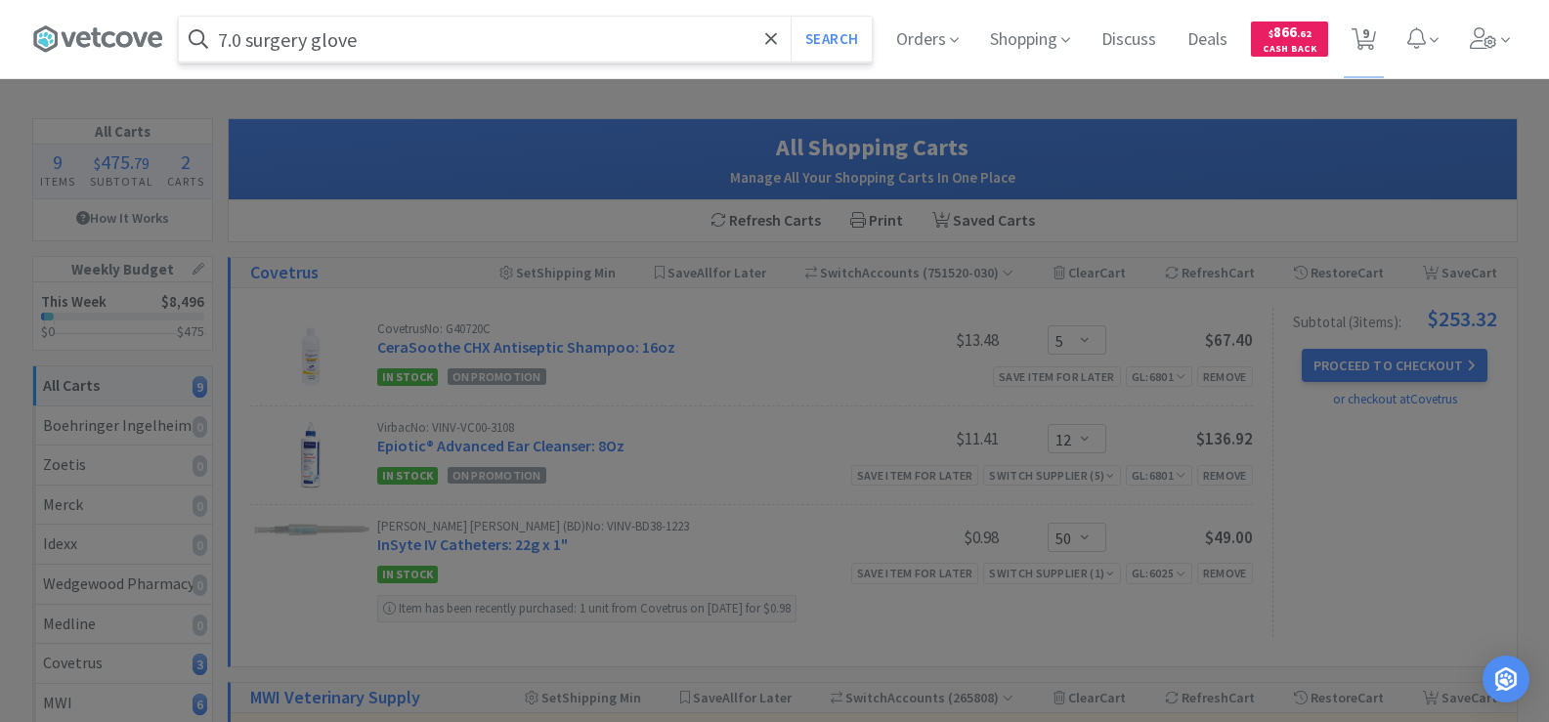
type input "7.0 surgery glove"
click at [791, 17] on button "Search" at bounding box center [831, 39] width 81 height 45
select select "5"
select select "12"
select select "50"
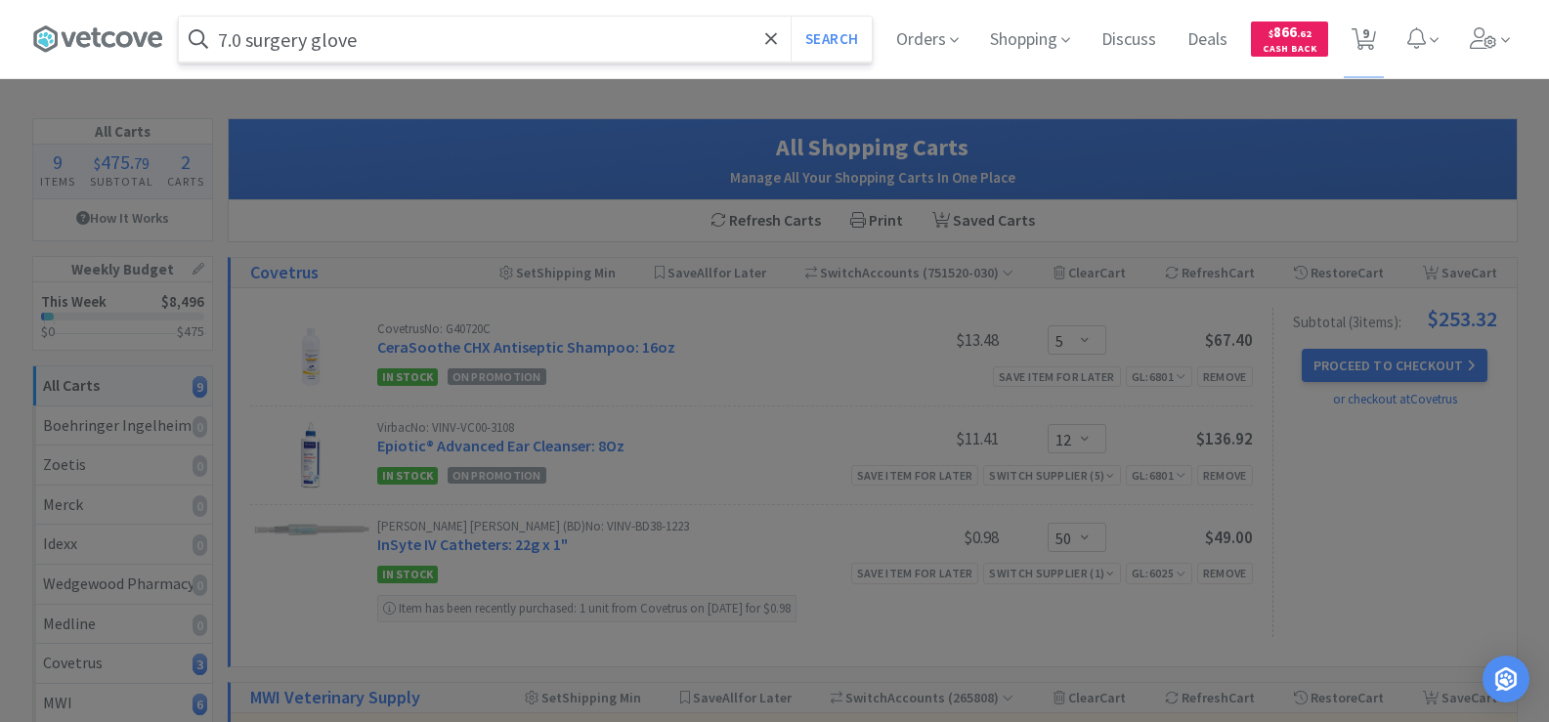
select select "12"
select select "2"
select select "5"
select select "6"
select select "2"
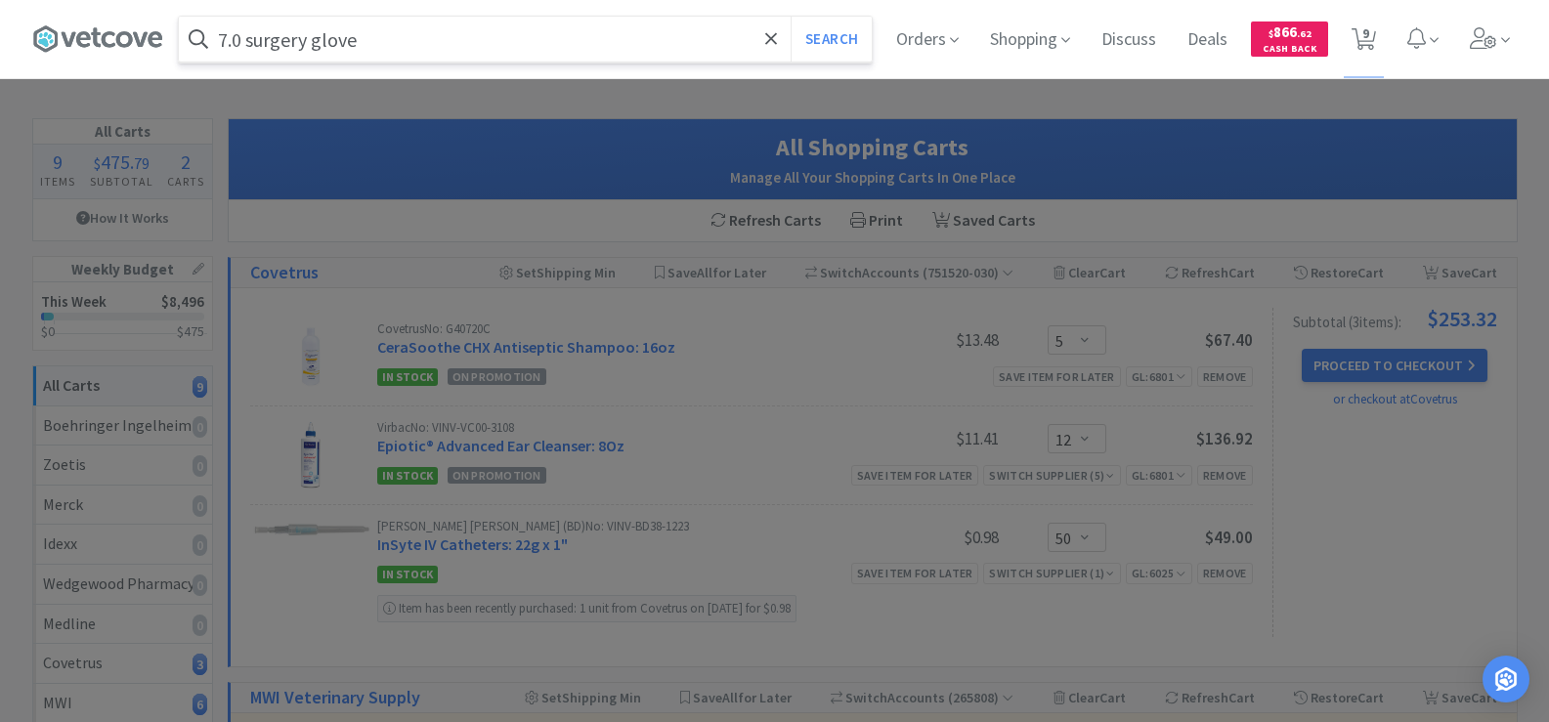
select select "1"
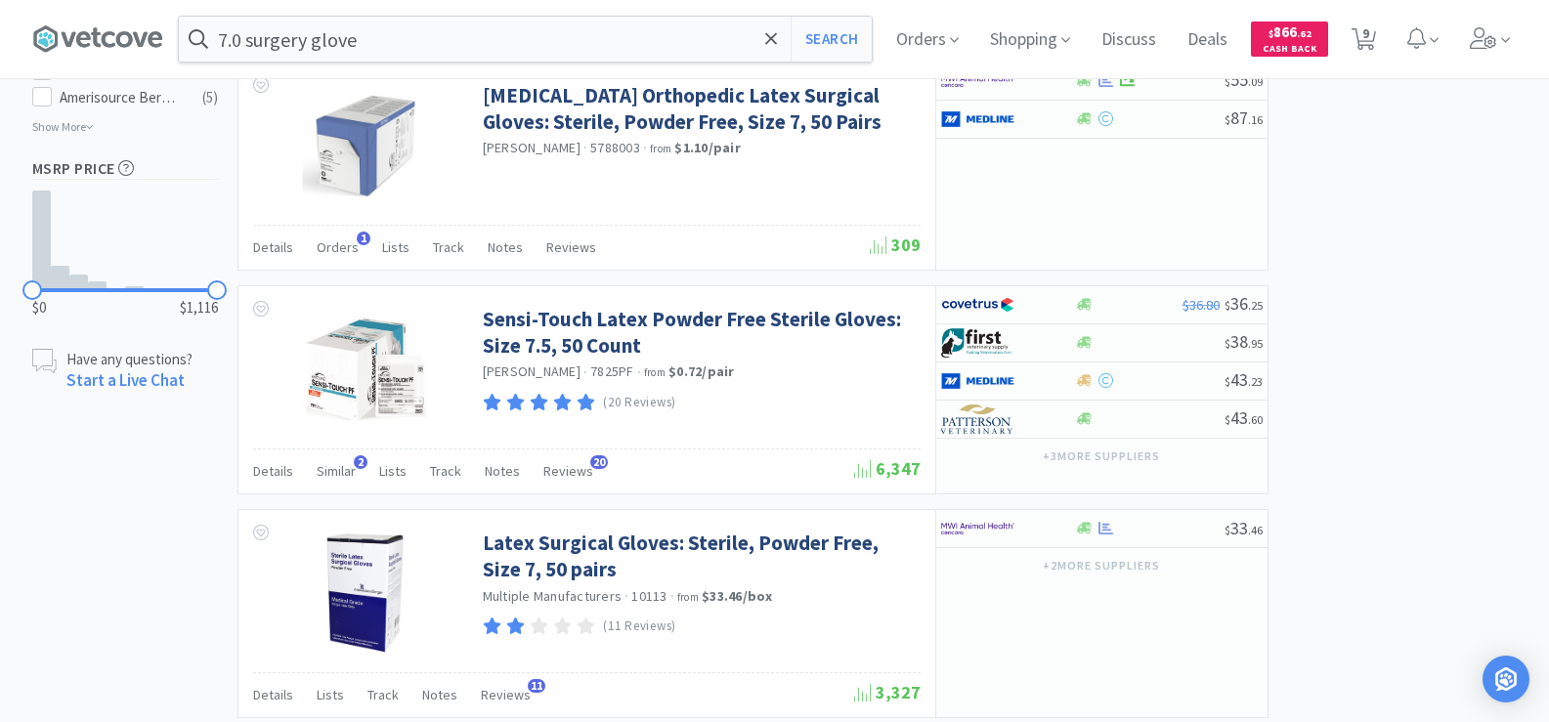
scroll to position [1368, 0]
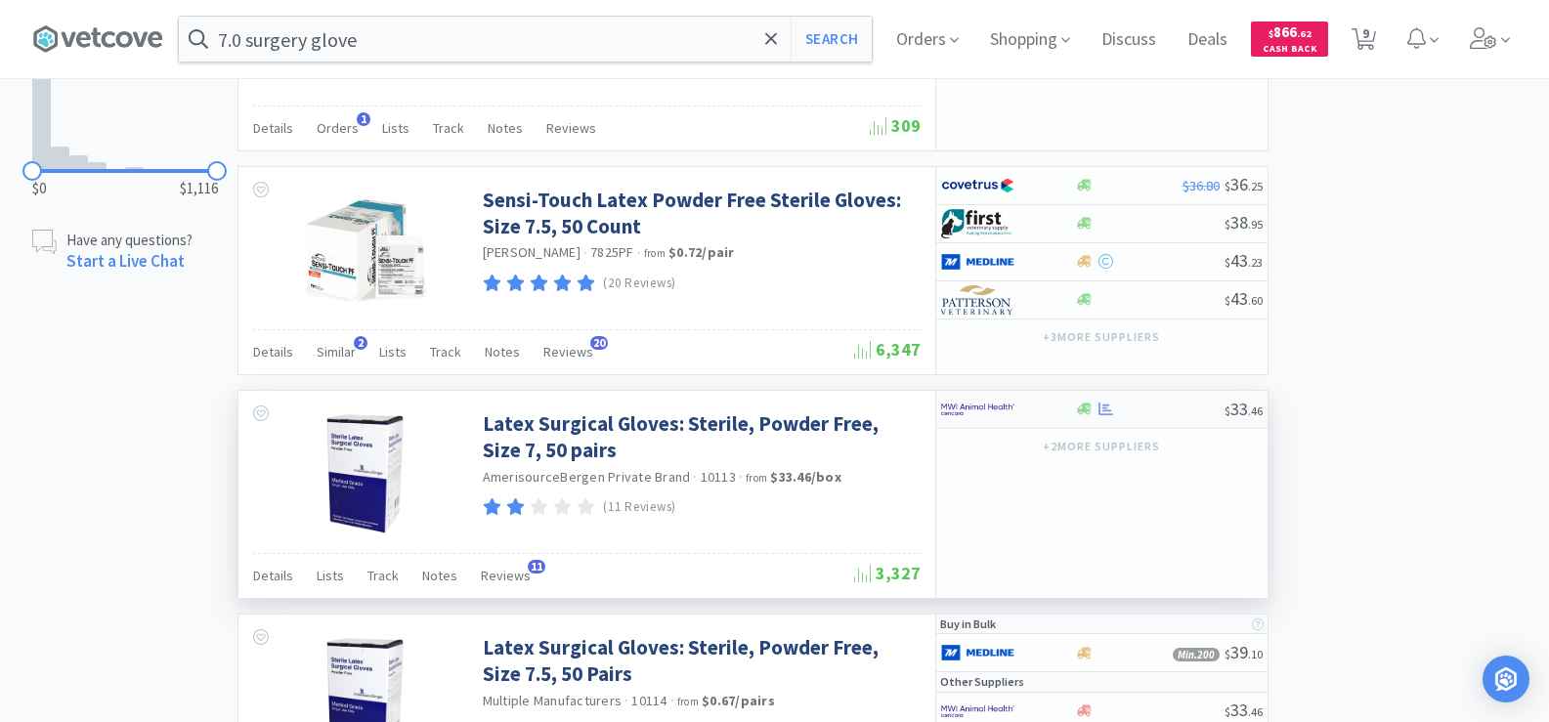
click at [1101, 412] on icon at bounding box center [1105, 409] width 15 height 15
select select "1"
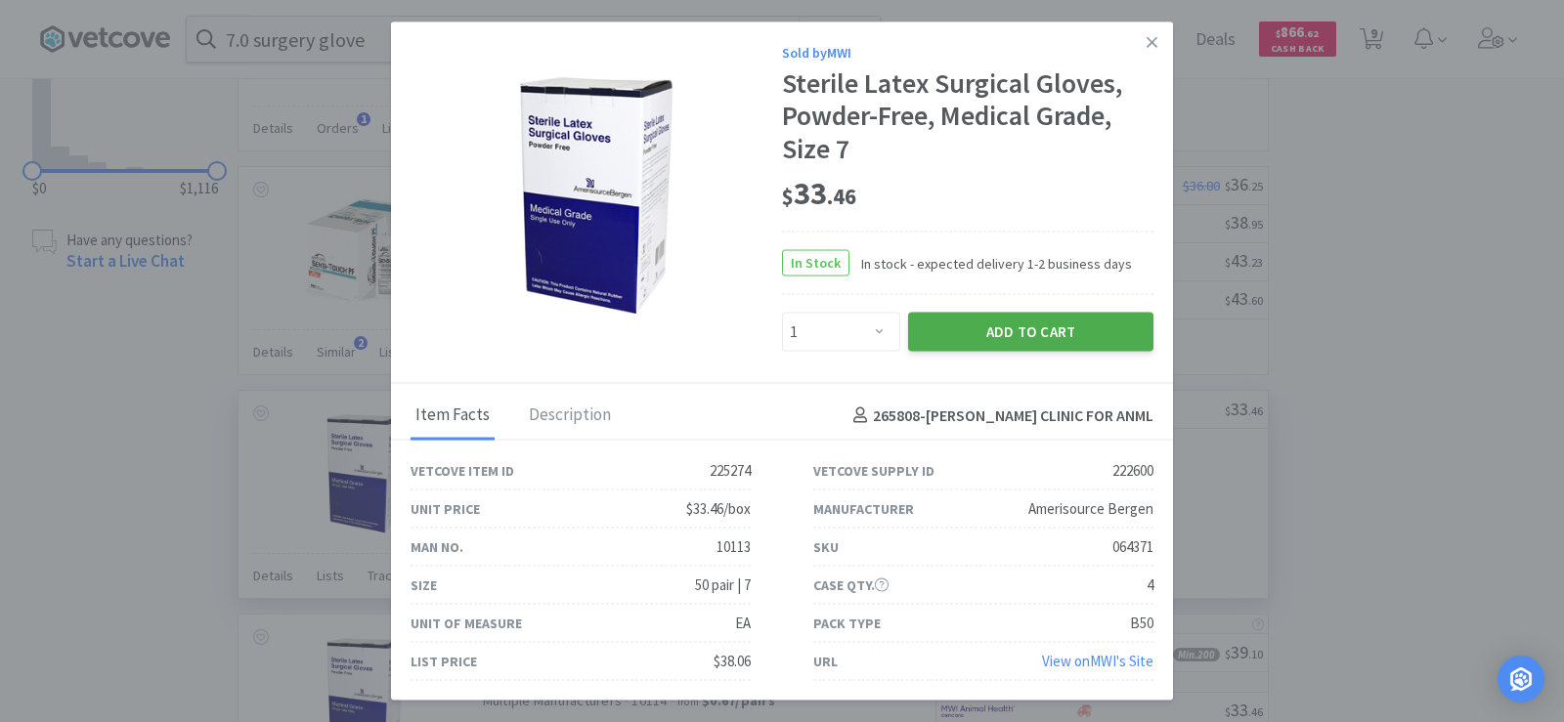
click at [1013, 331] on button "Add to Cart" at bounding box center [1030, 332] width 245 height 39
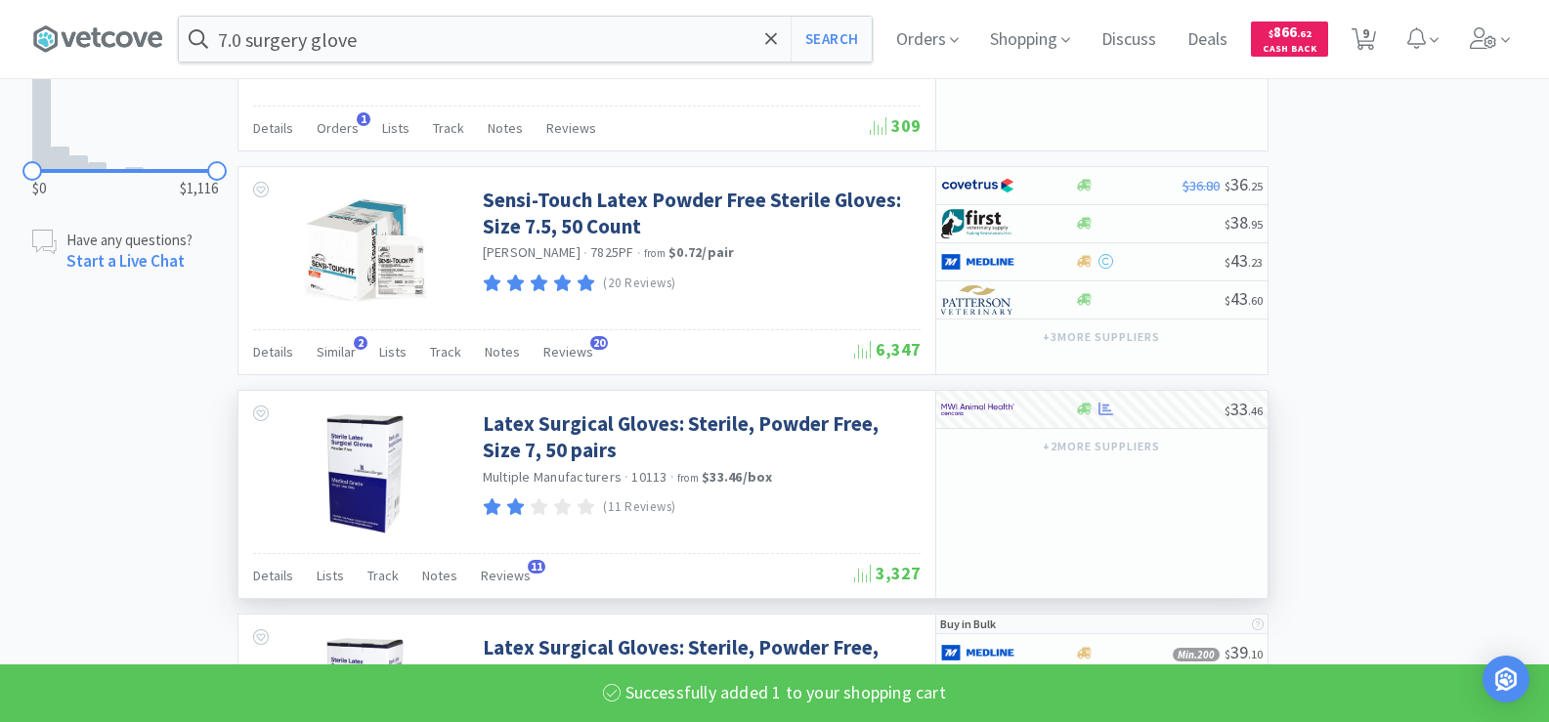
select select "1"
select select "2"
select select "1"
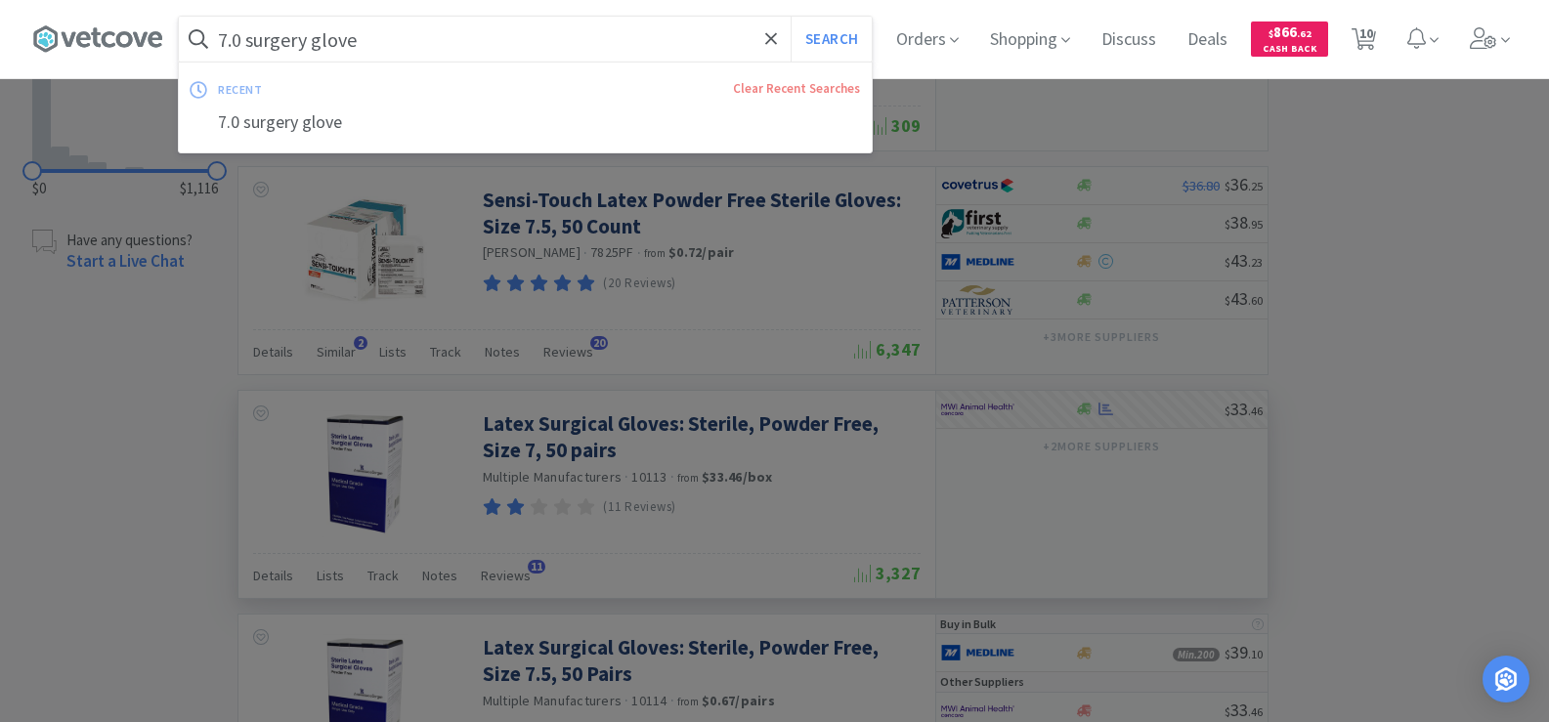
click at [394, 39] on input "7.0 surgery glove" at bounding box center [525, 39] width 693 height 45
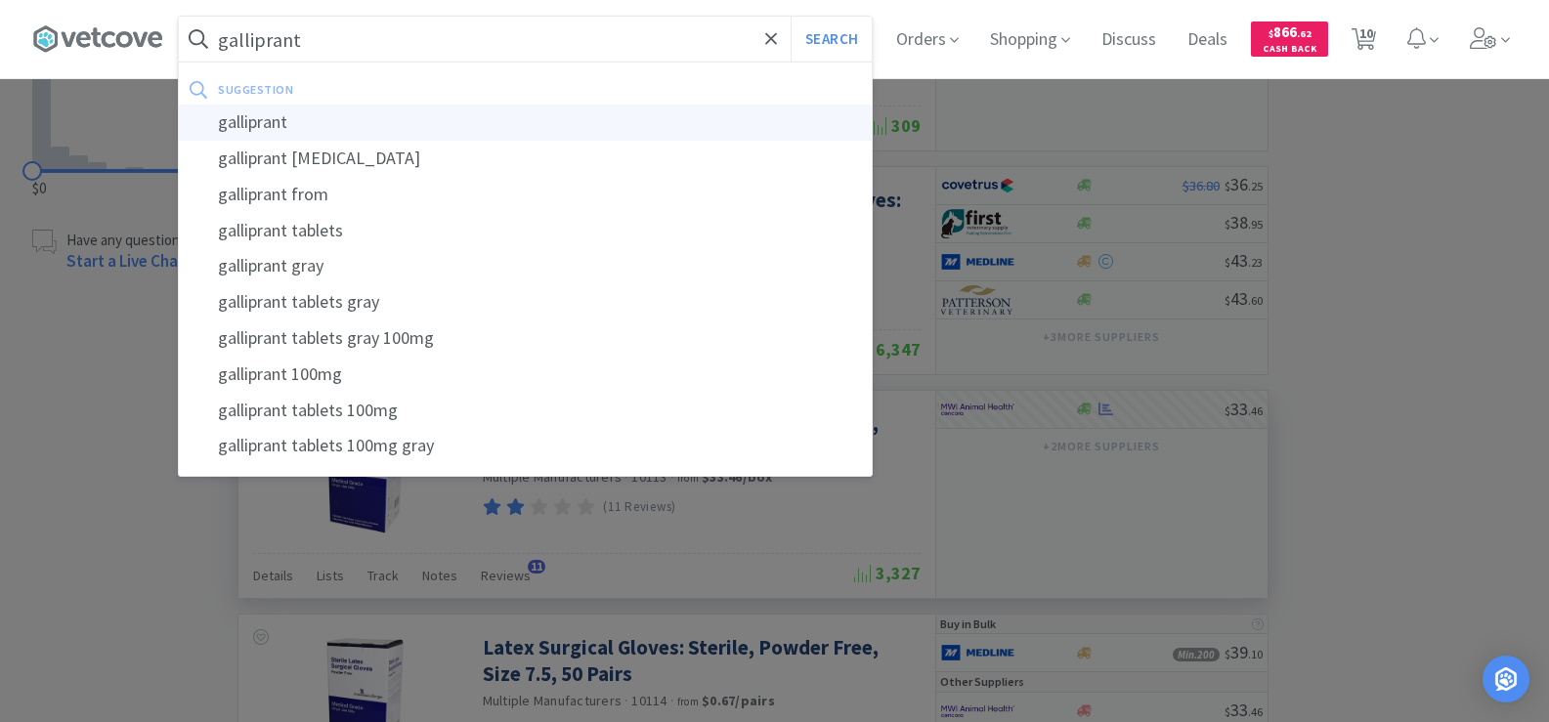
type input "galliprant"
click at [323, 124] on div "galliprant" at bounding box center [525, 123] width 693 height 36
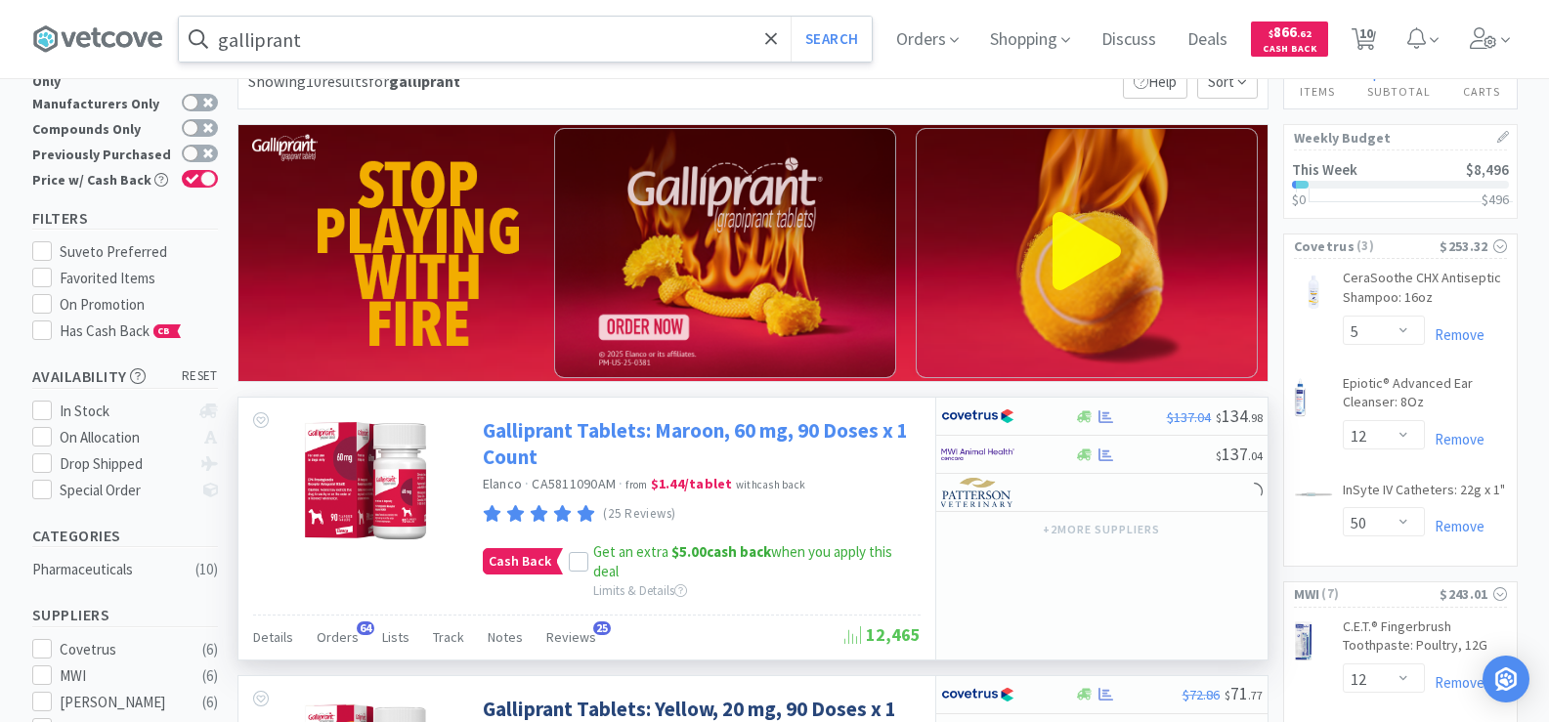
scroll to position [98, 0]
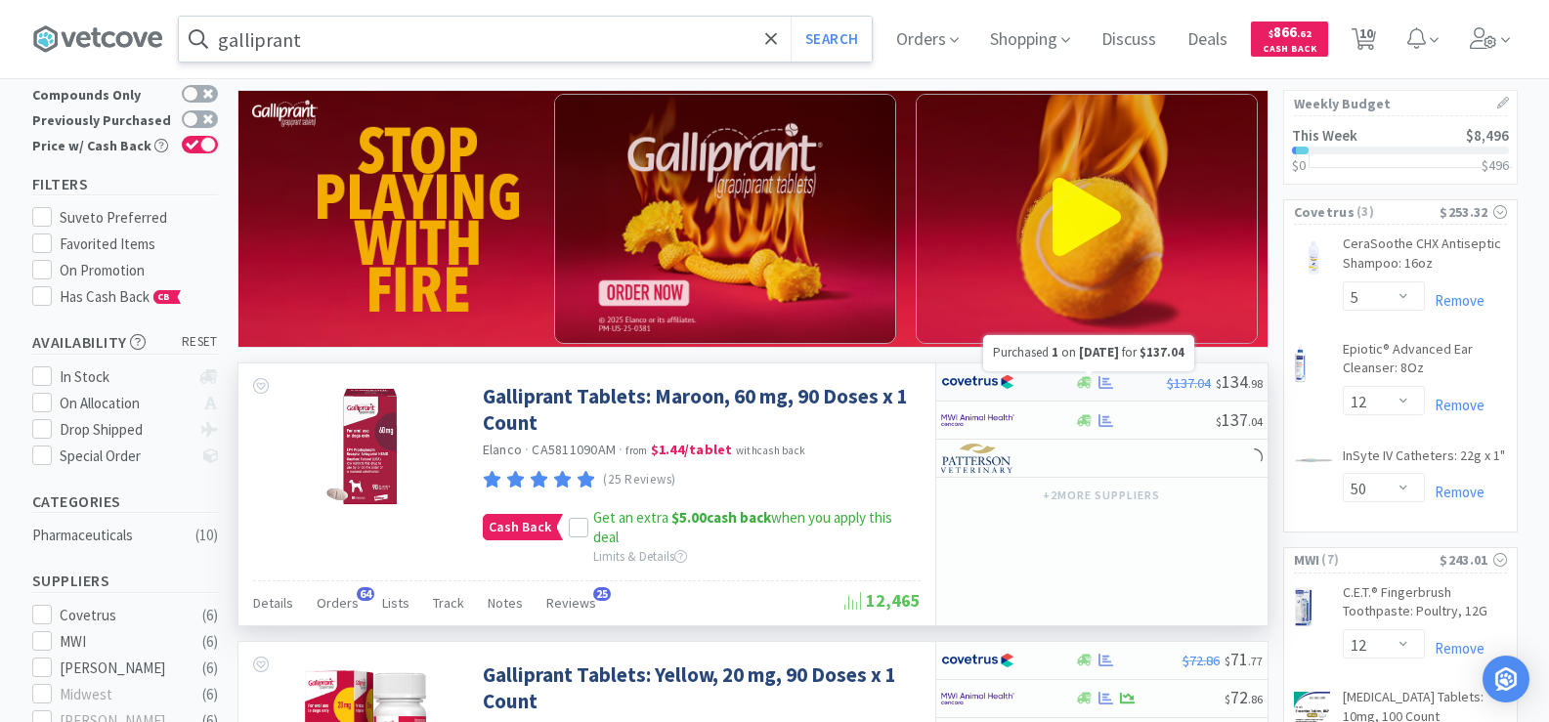
click at [1103, 383] on icon at bounding box center [1105, 381] width 15 height 13
select select "1"
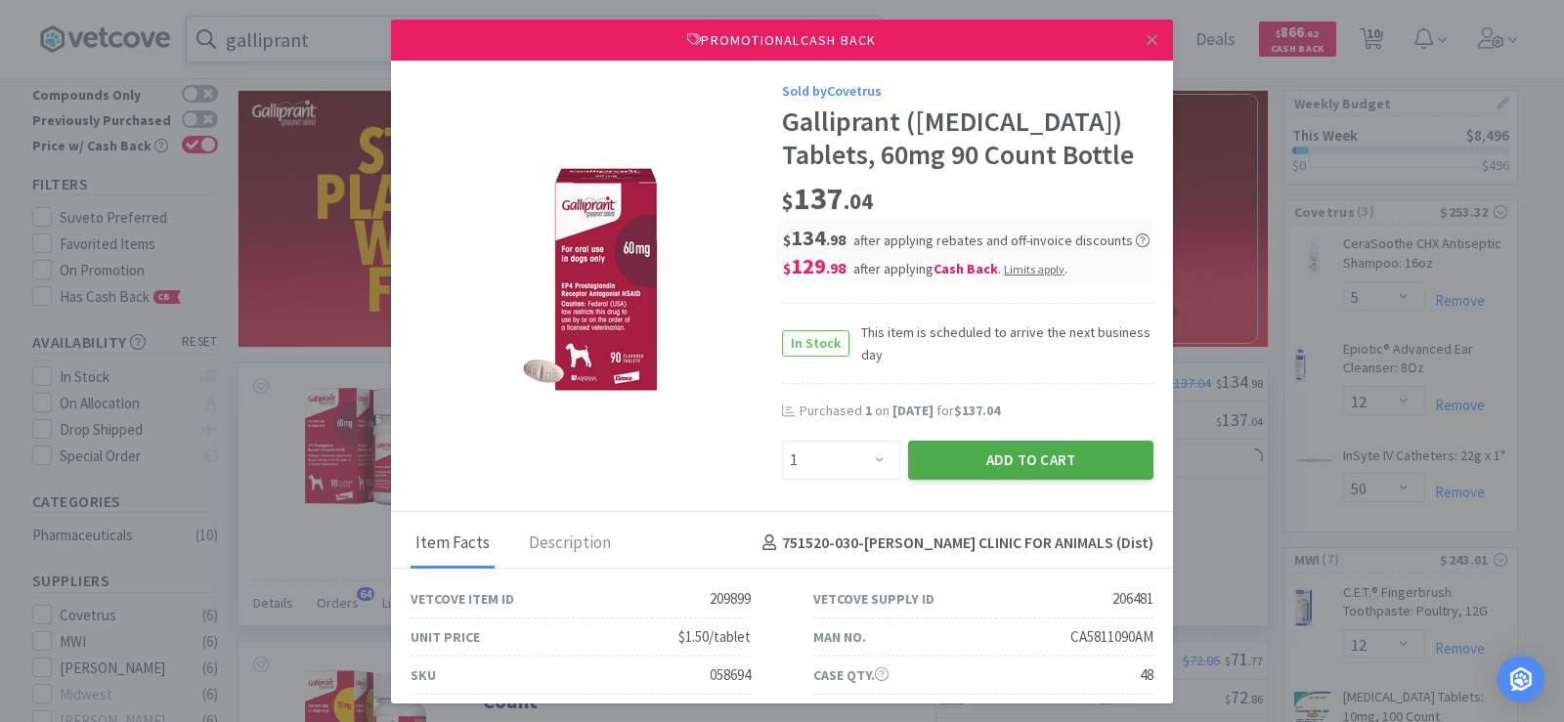
click at [1084, 452] on button "Add to Cart" at bounding box center [1030, 460] width 245 height 39
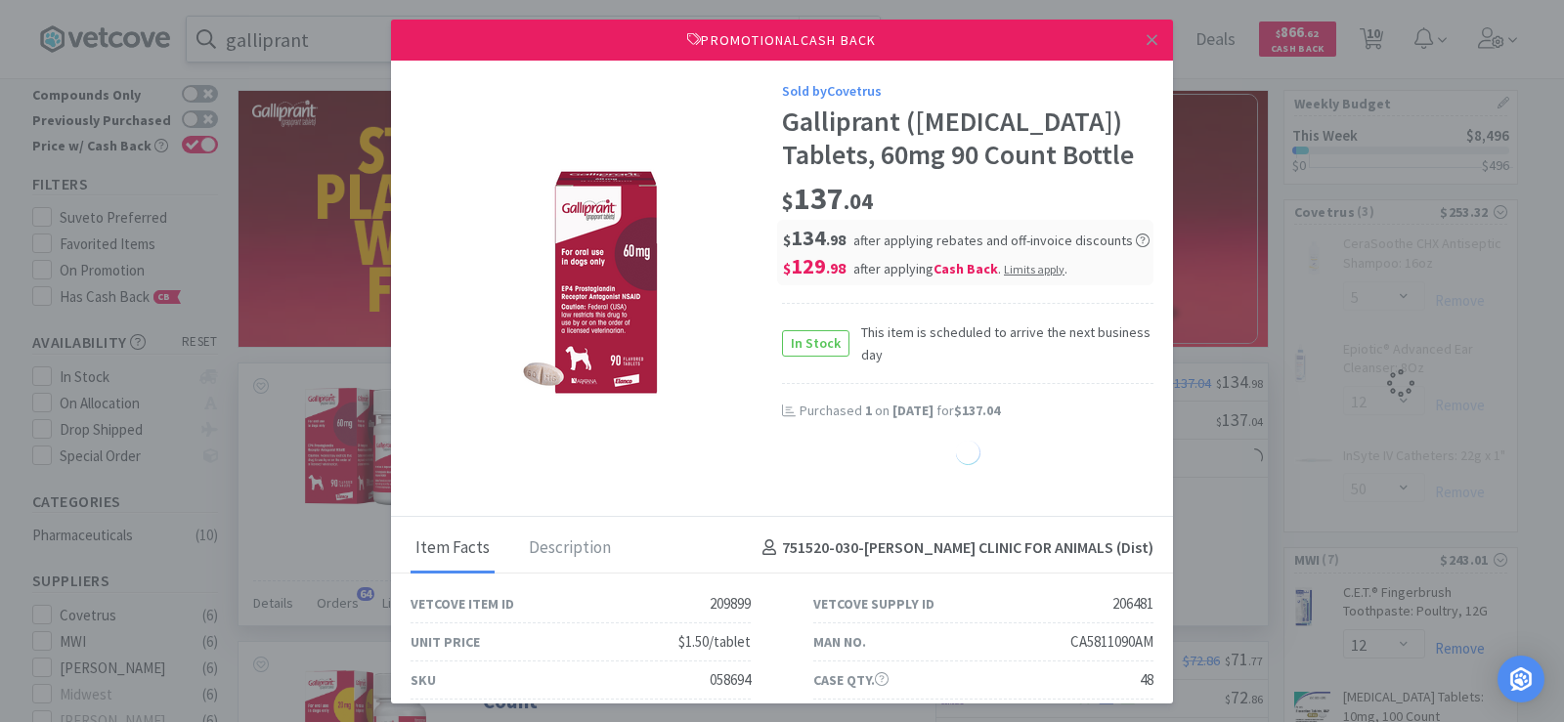
select select "1"
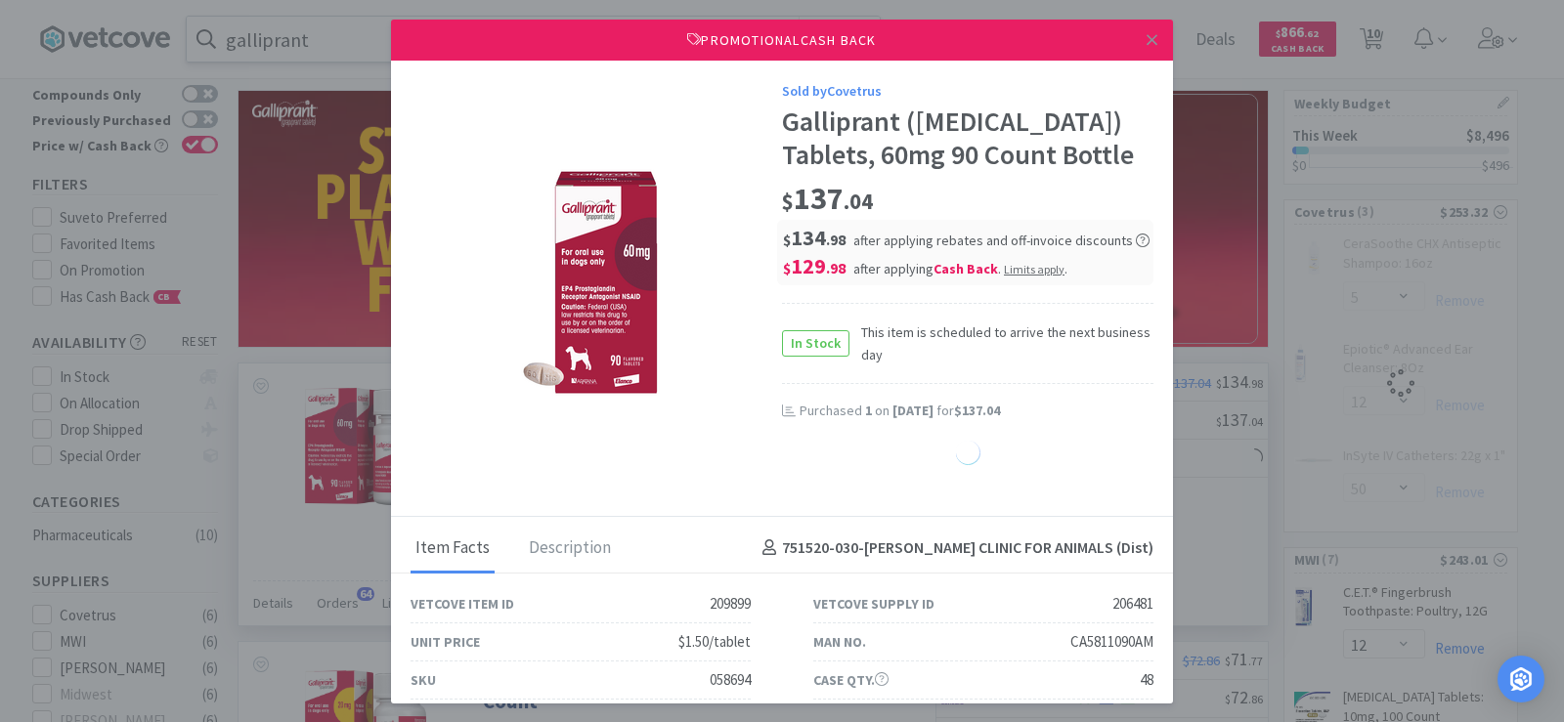
select select "1"
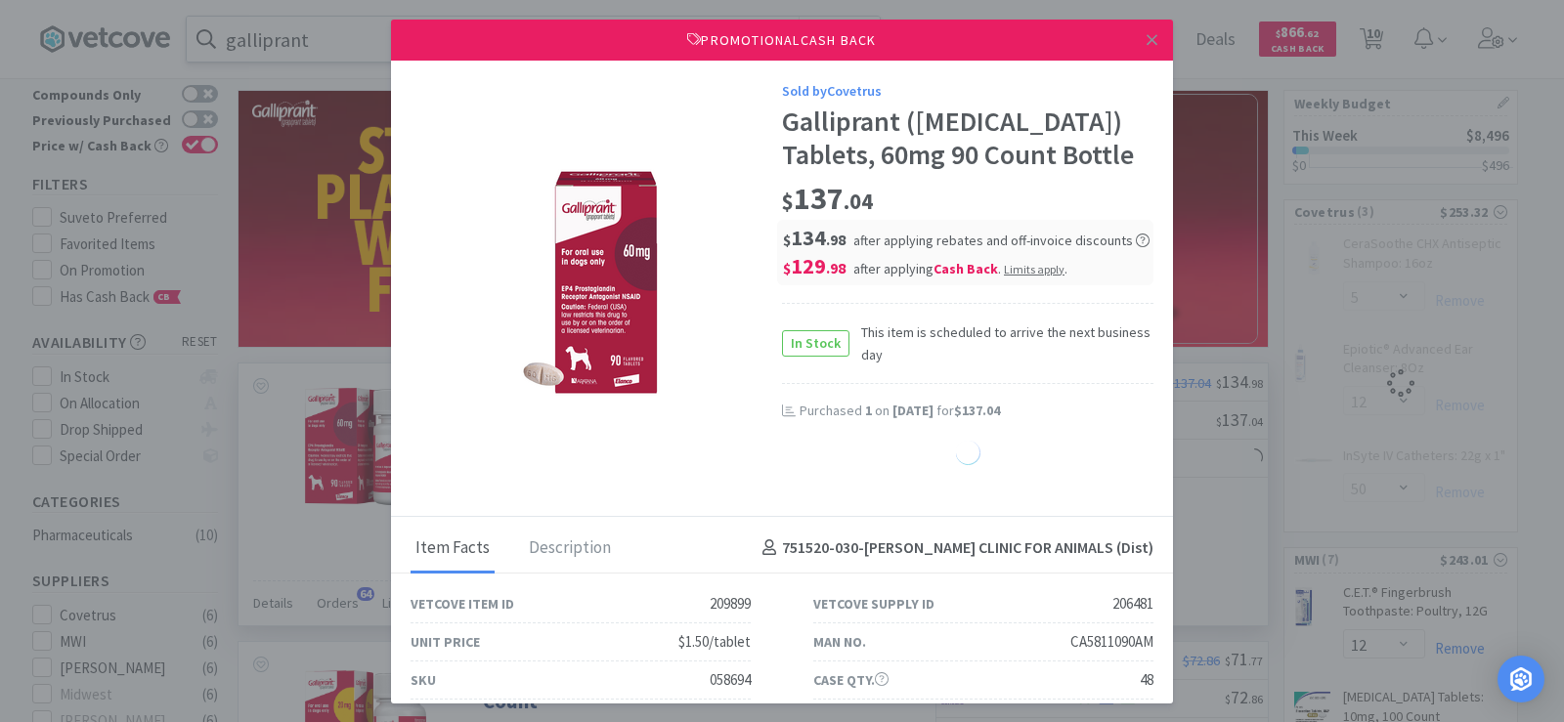
select select "1"
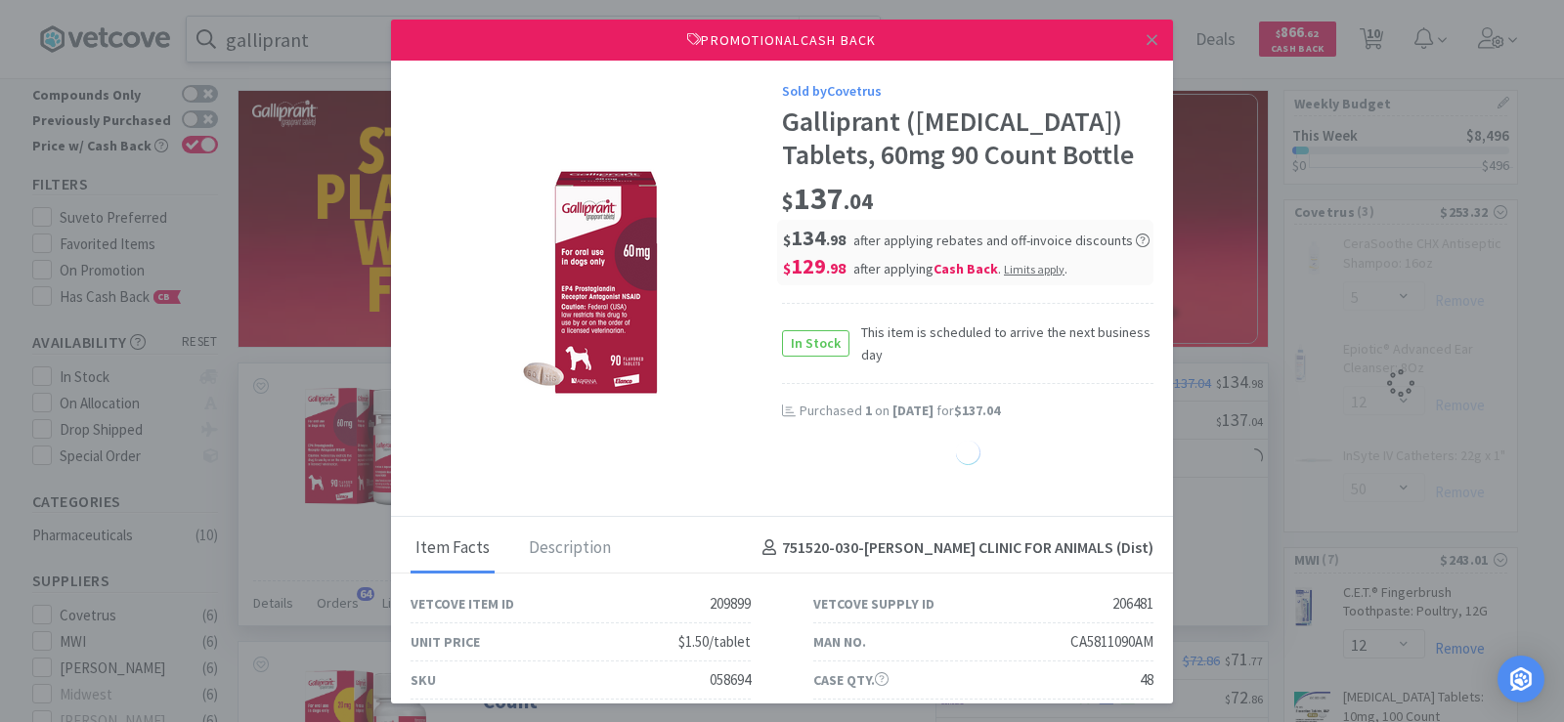
select select "1"
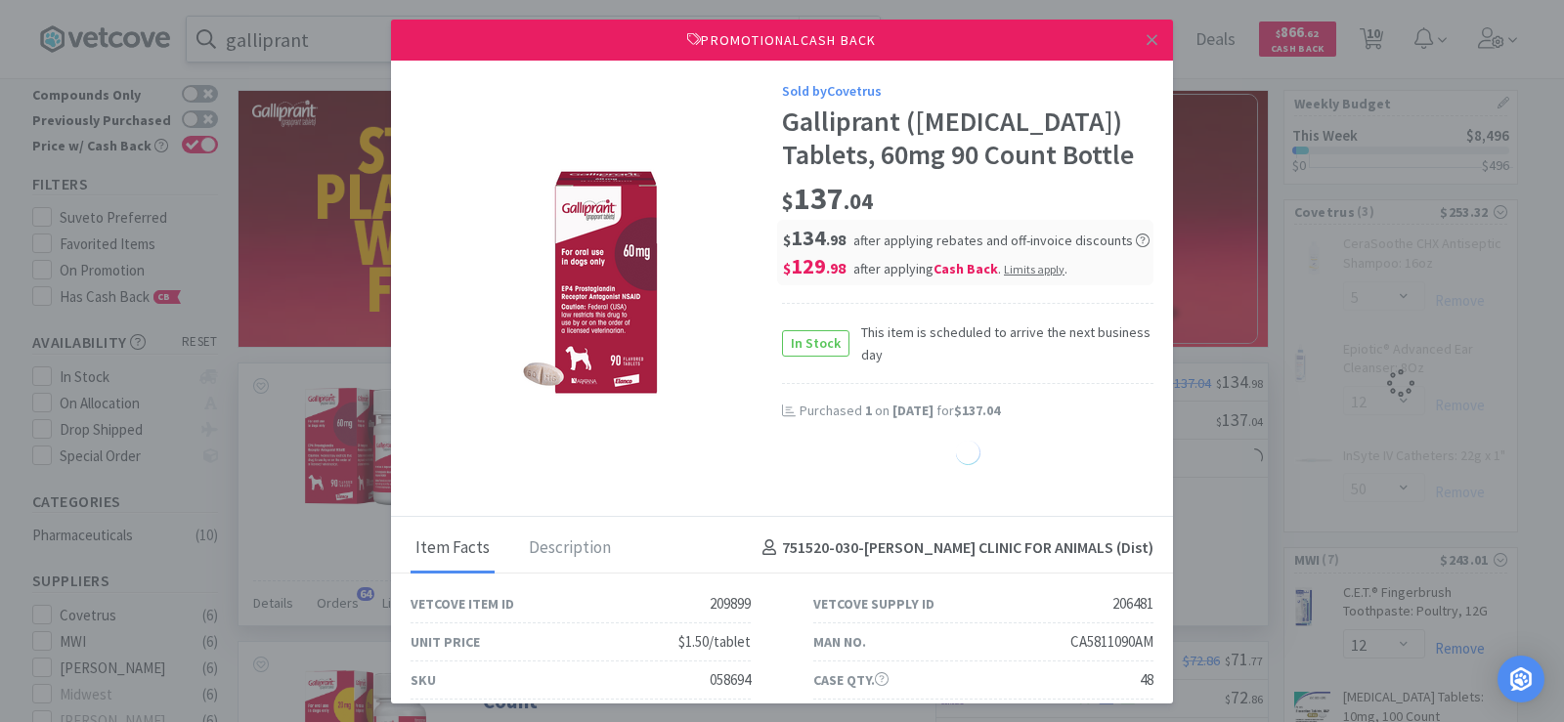
select select "1"
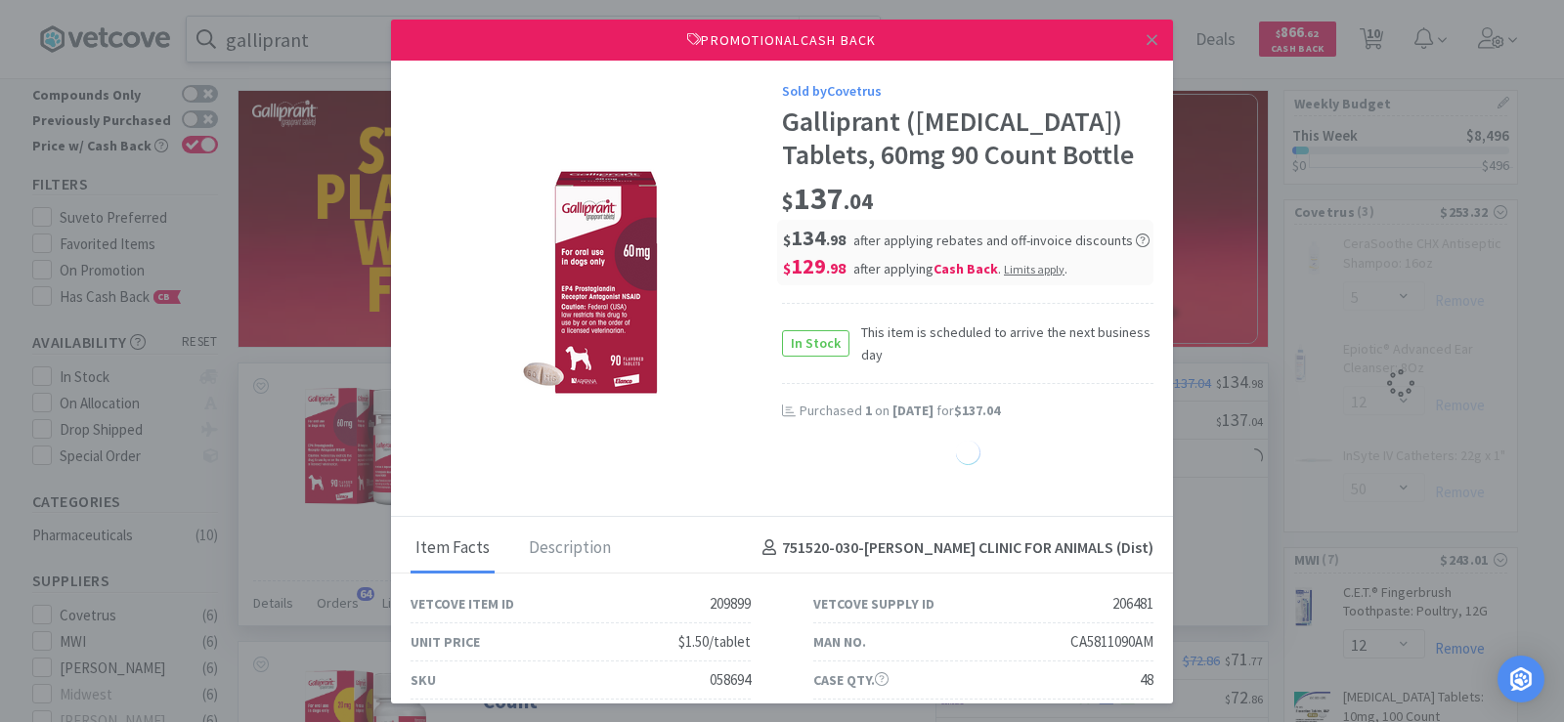
select select "1"
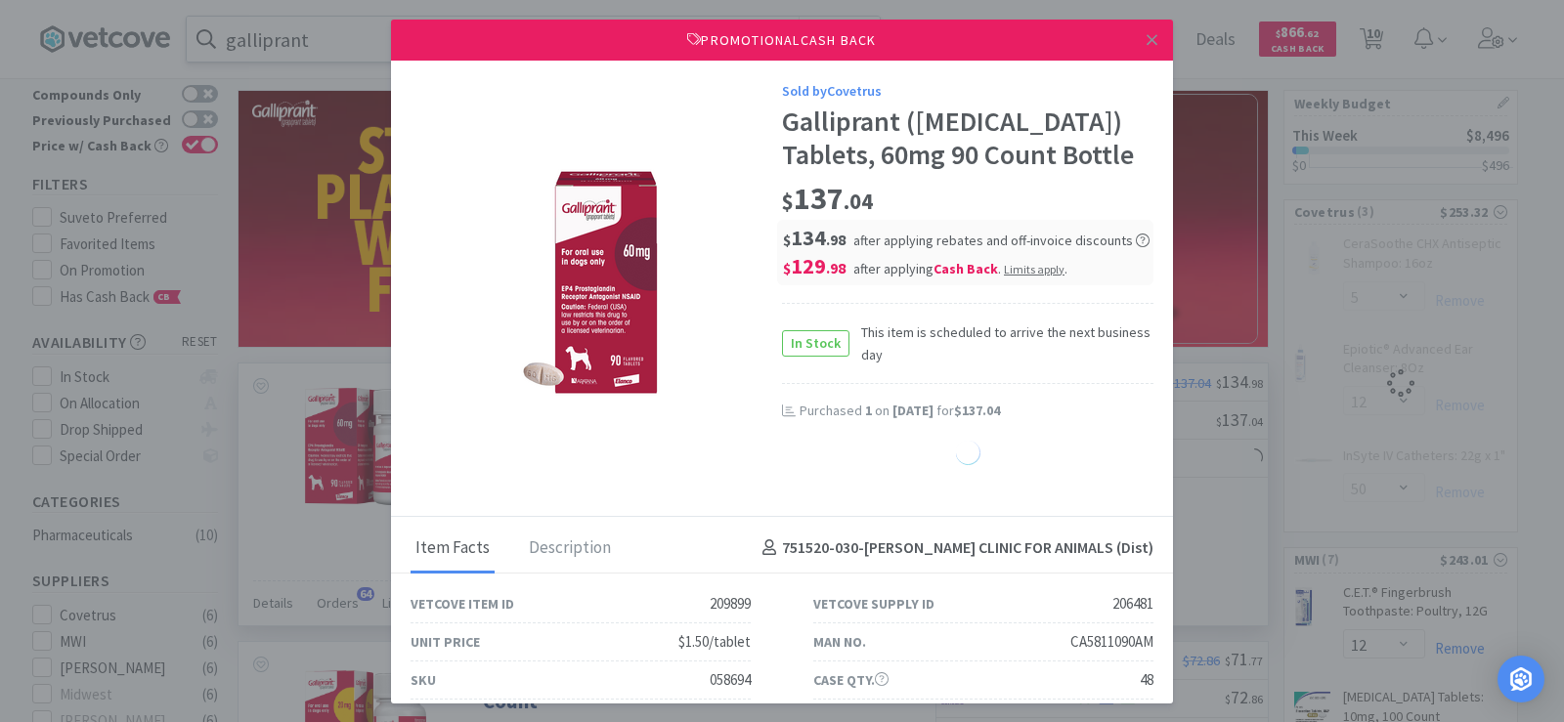
select select "1"
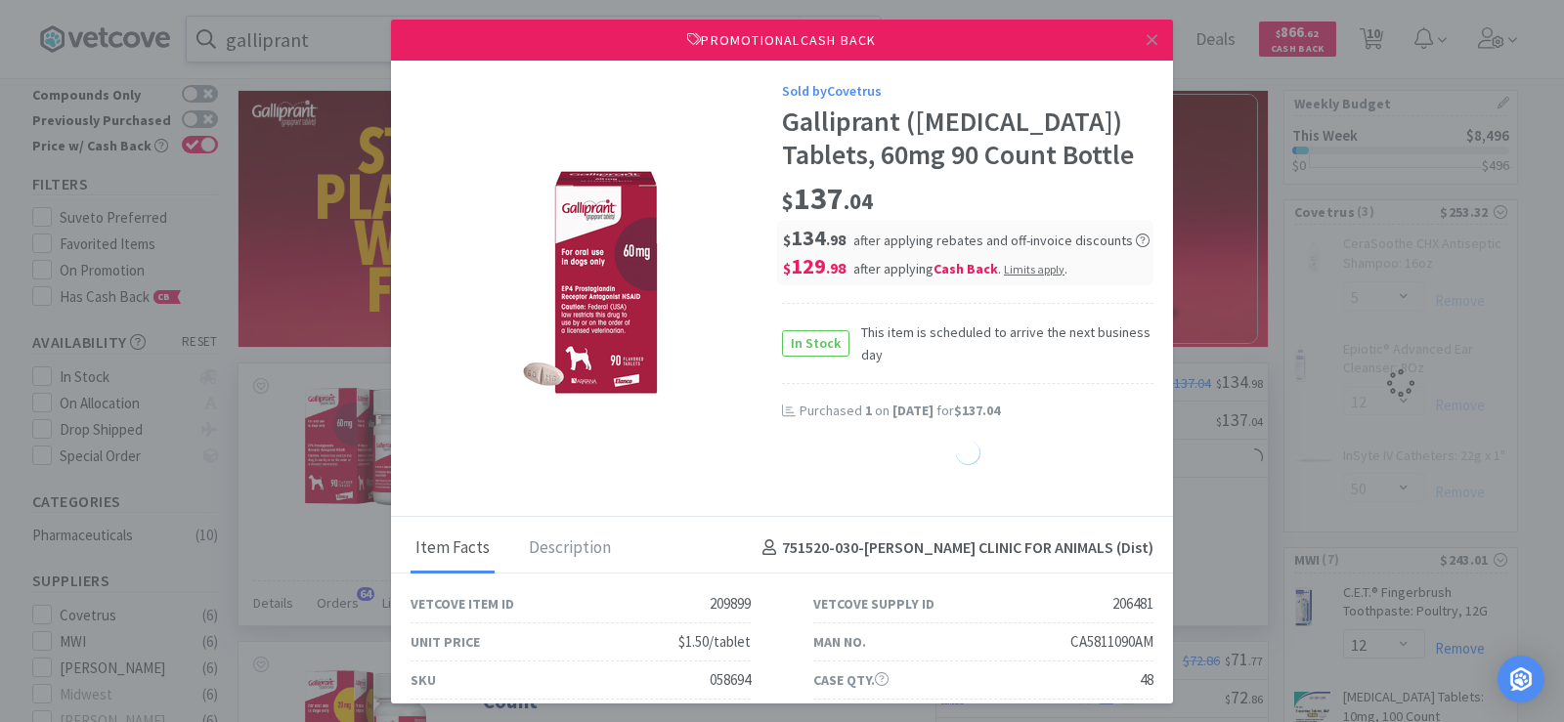
select select "1"
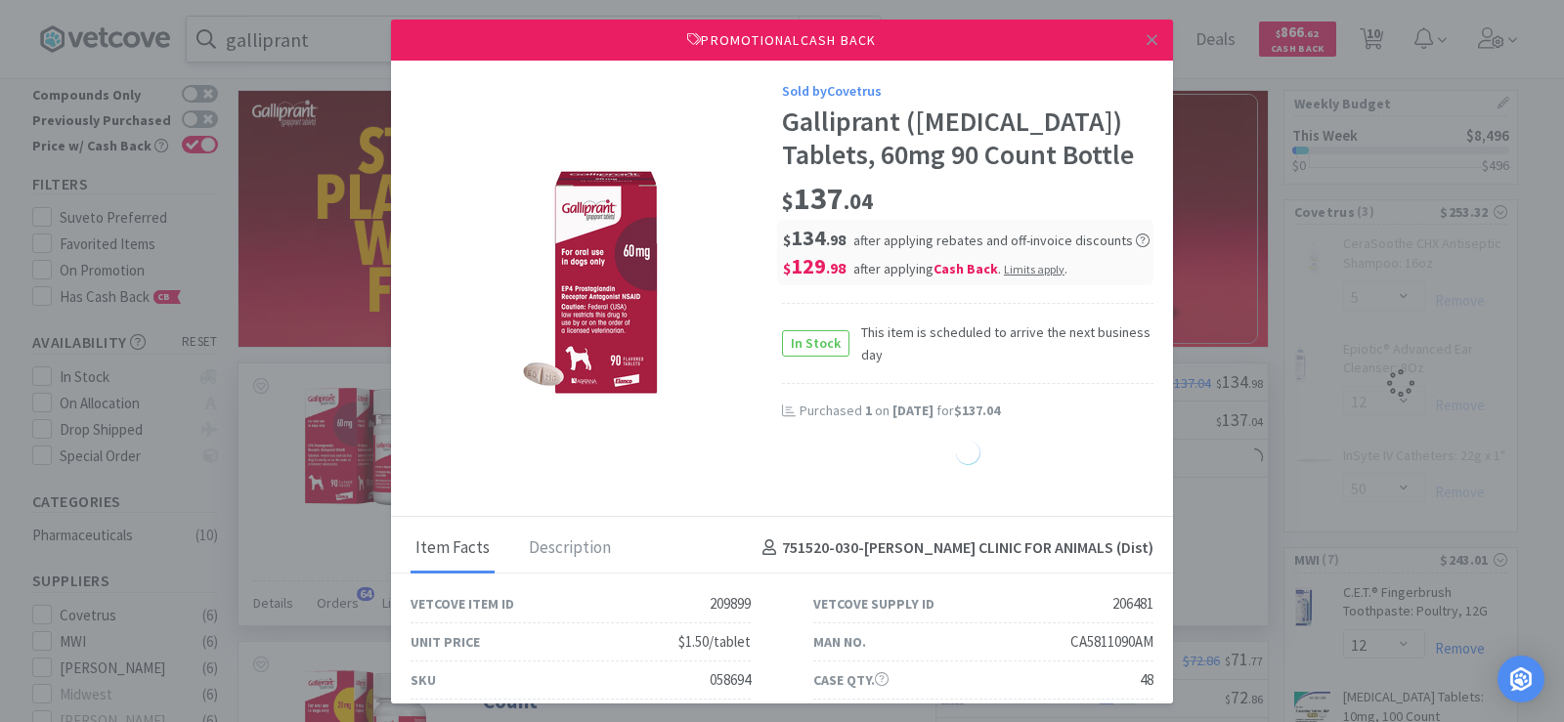
select select "1"
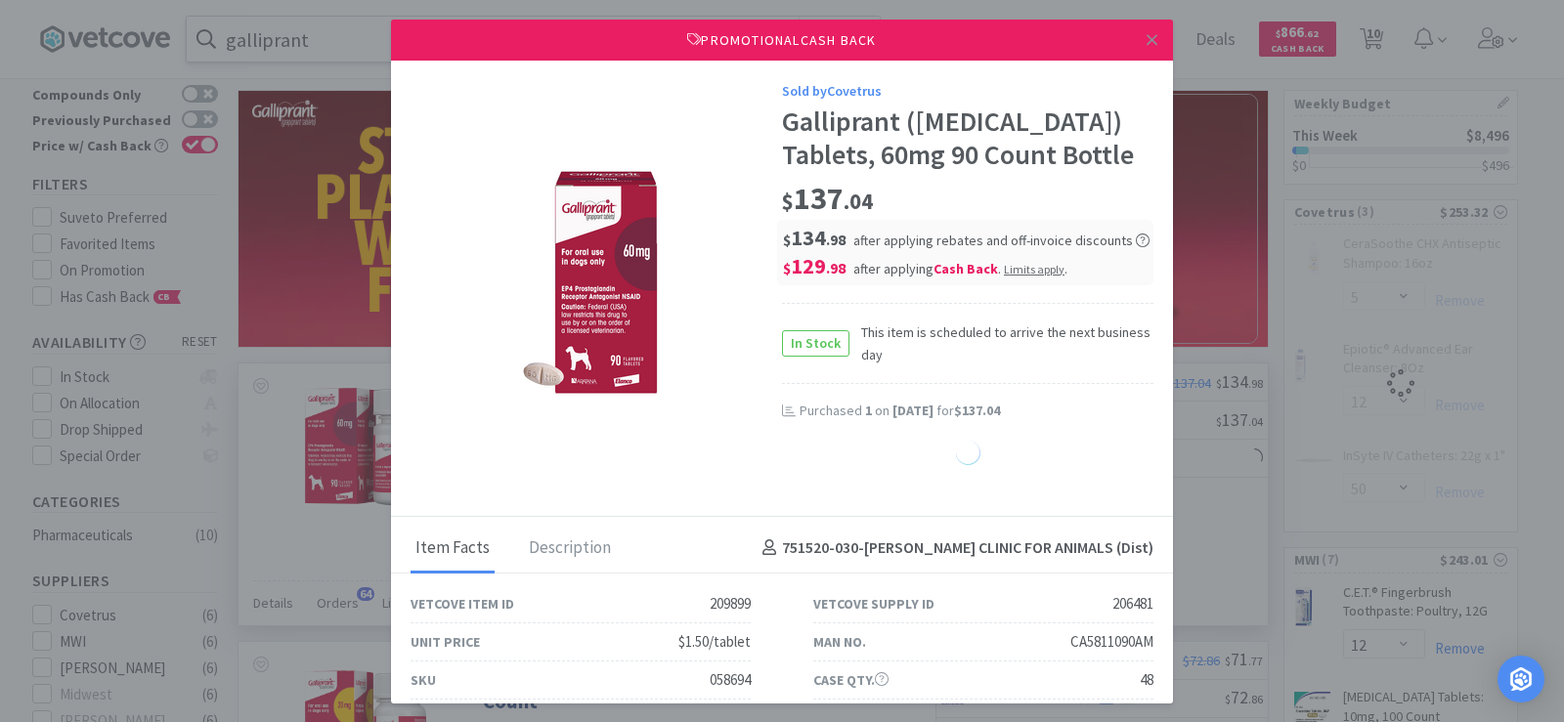
select select "1"
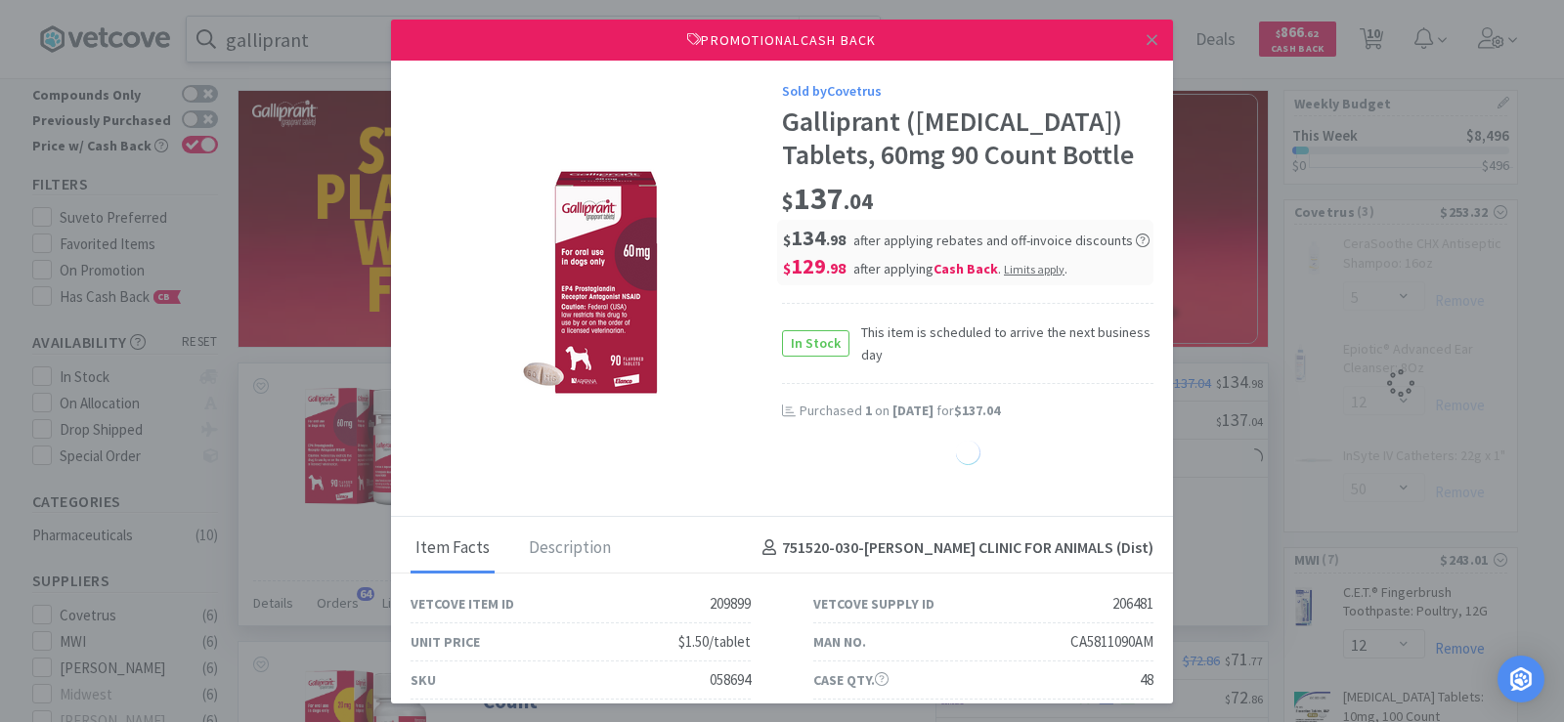
select select "1"
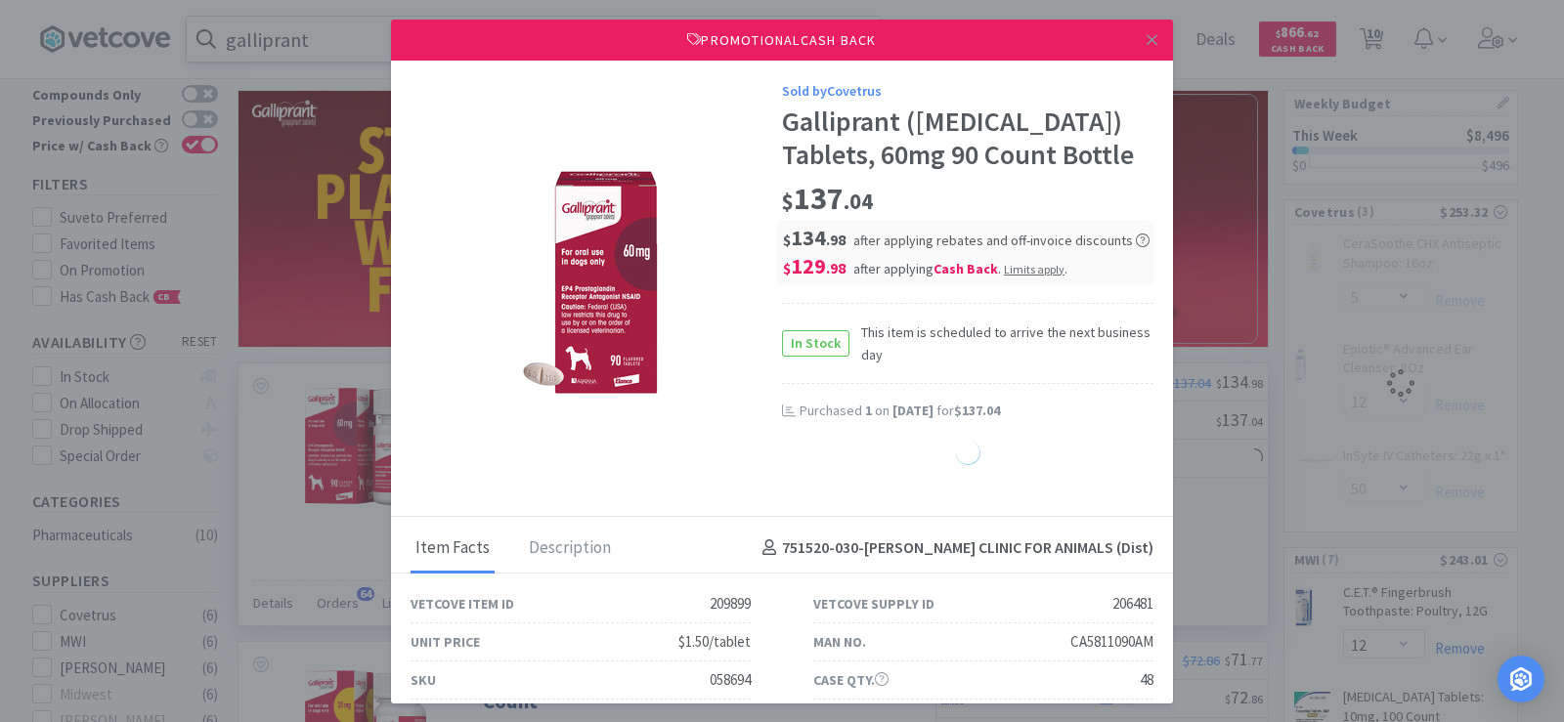
select select "1"
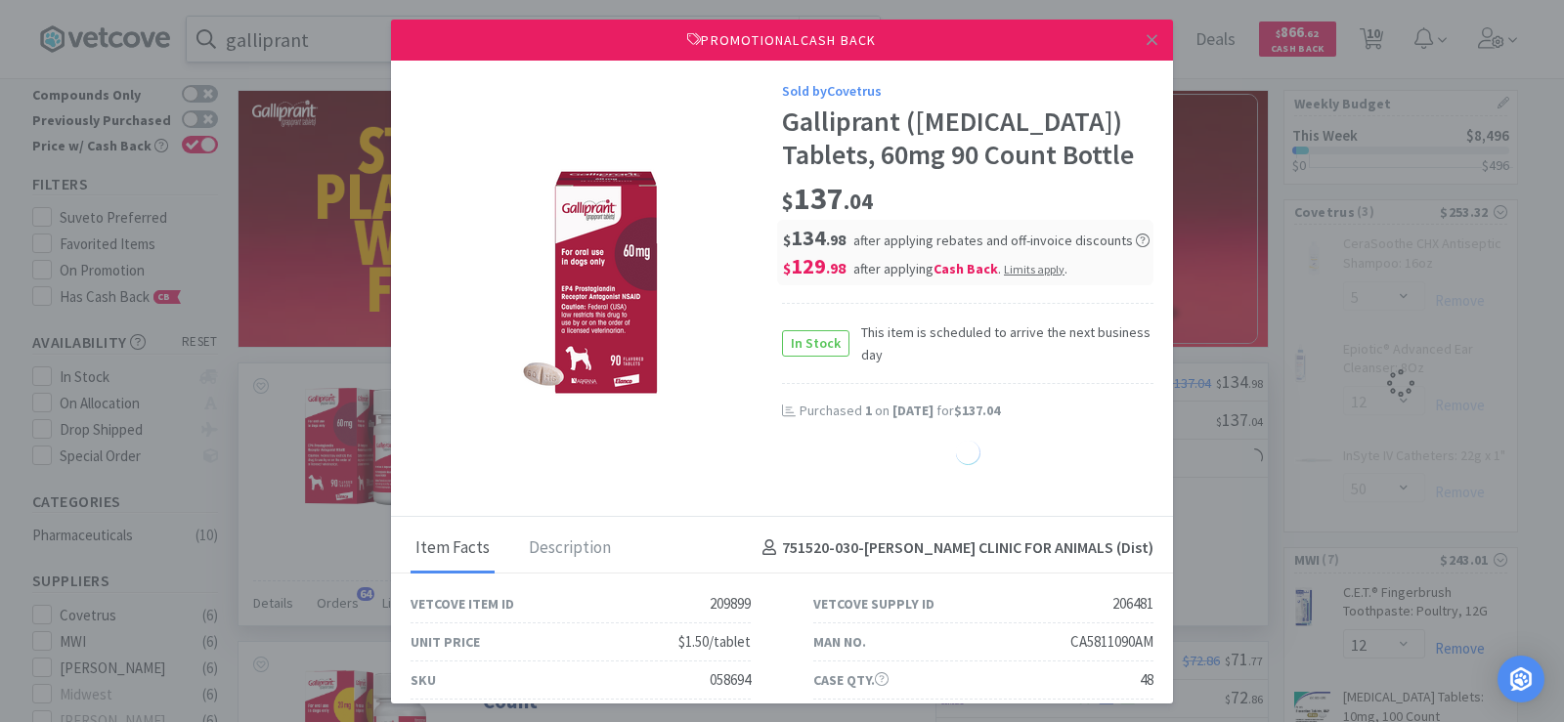
select select "1"
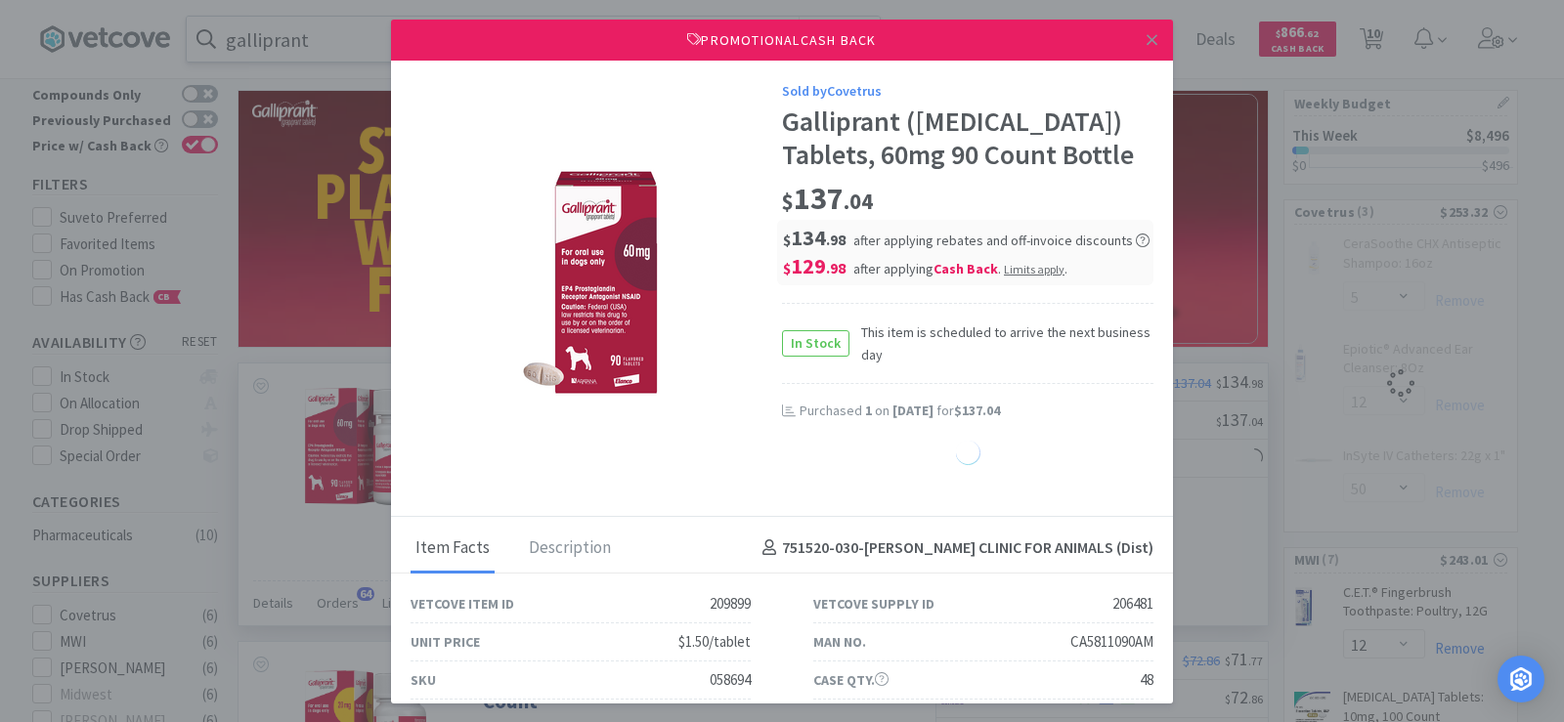
select select "1"
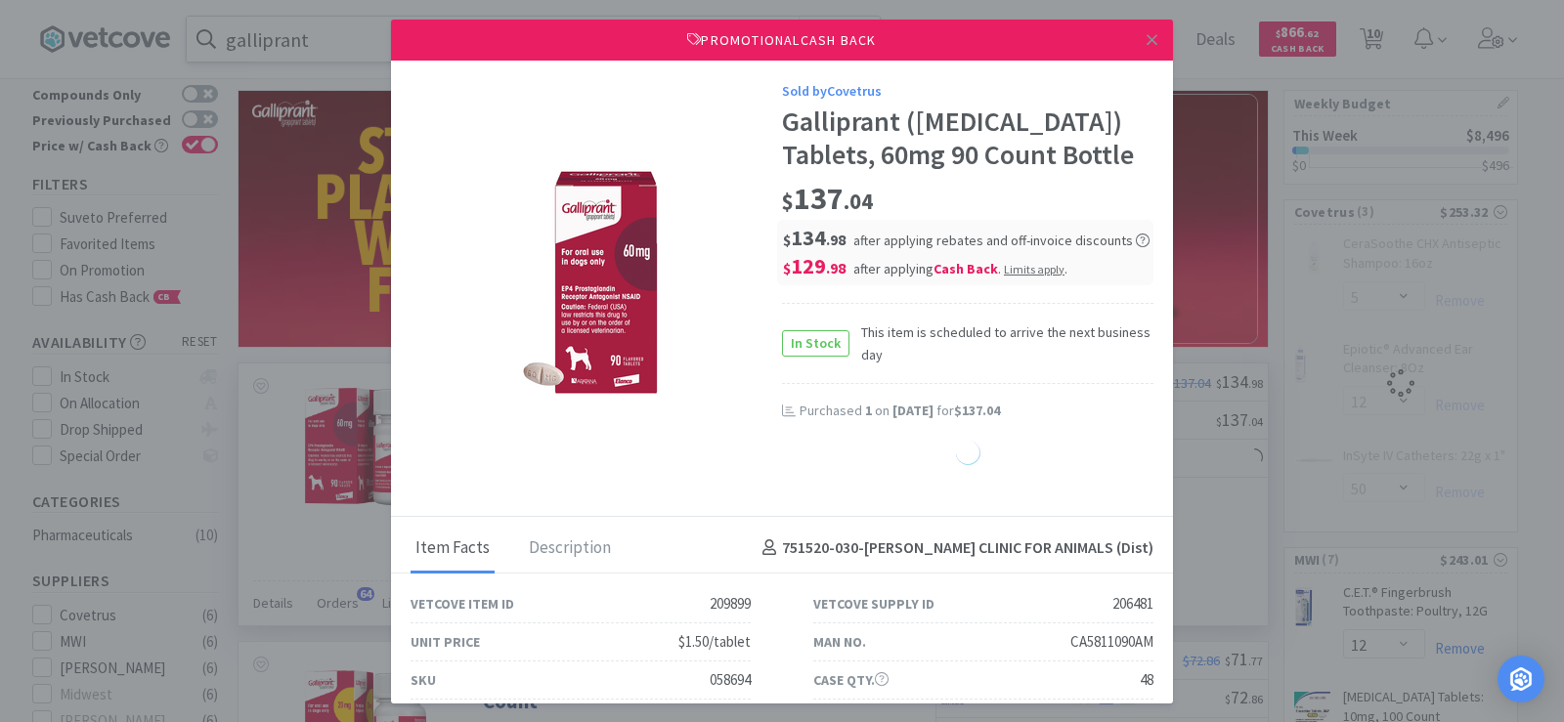
select select "1"
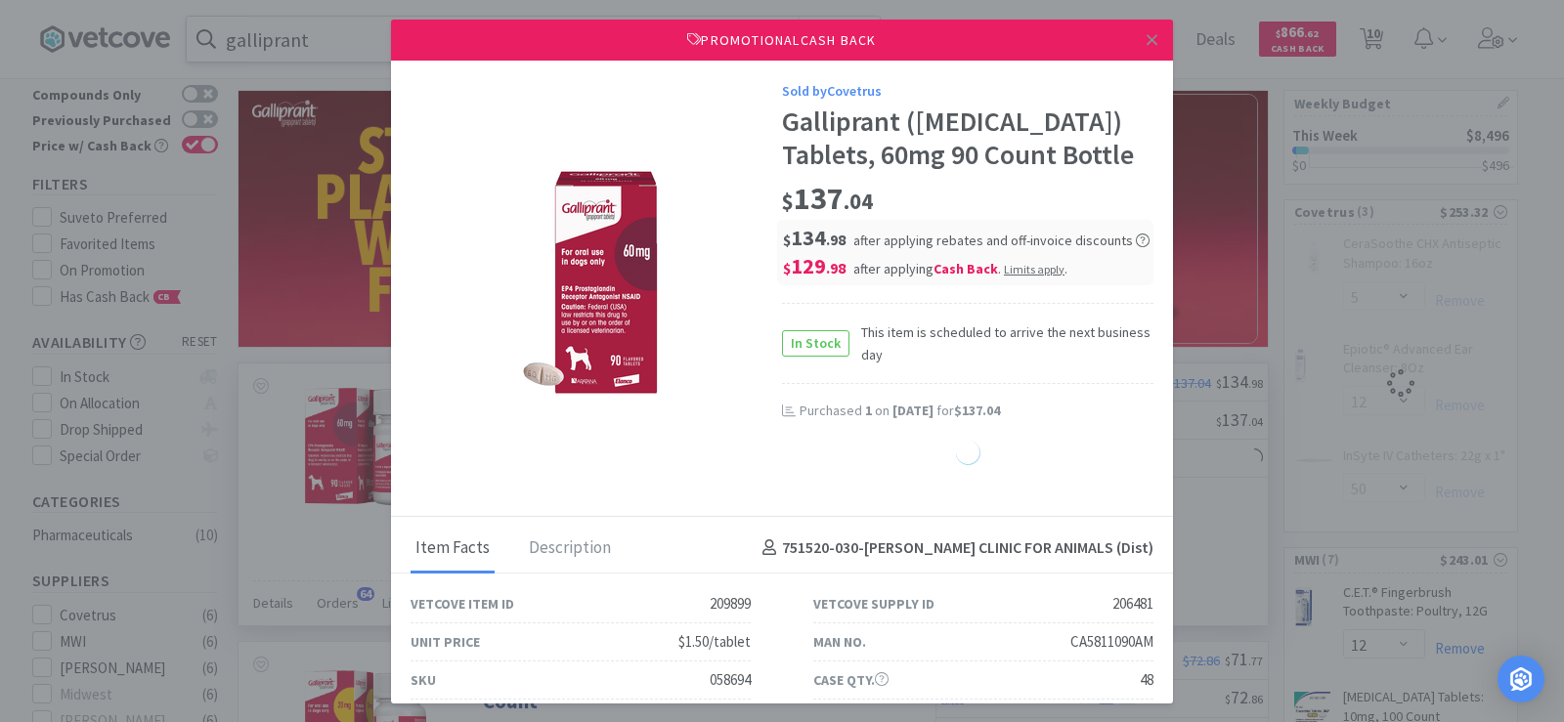
select select "1"
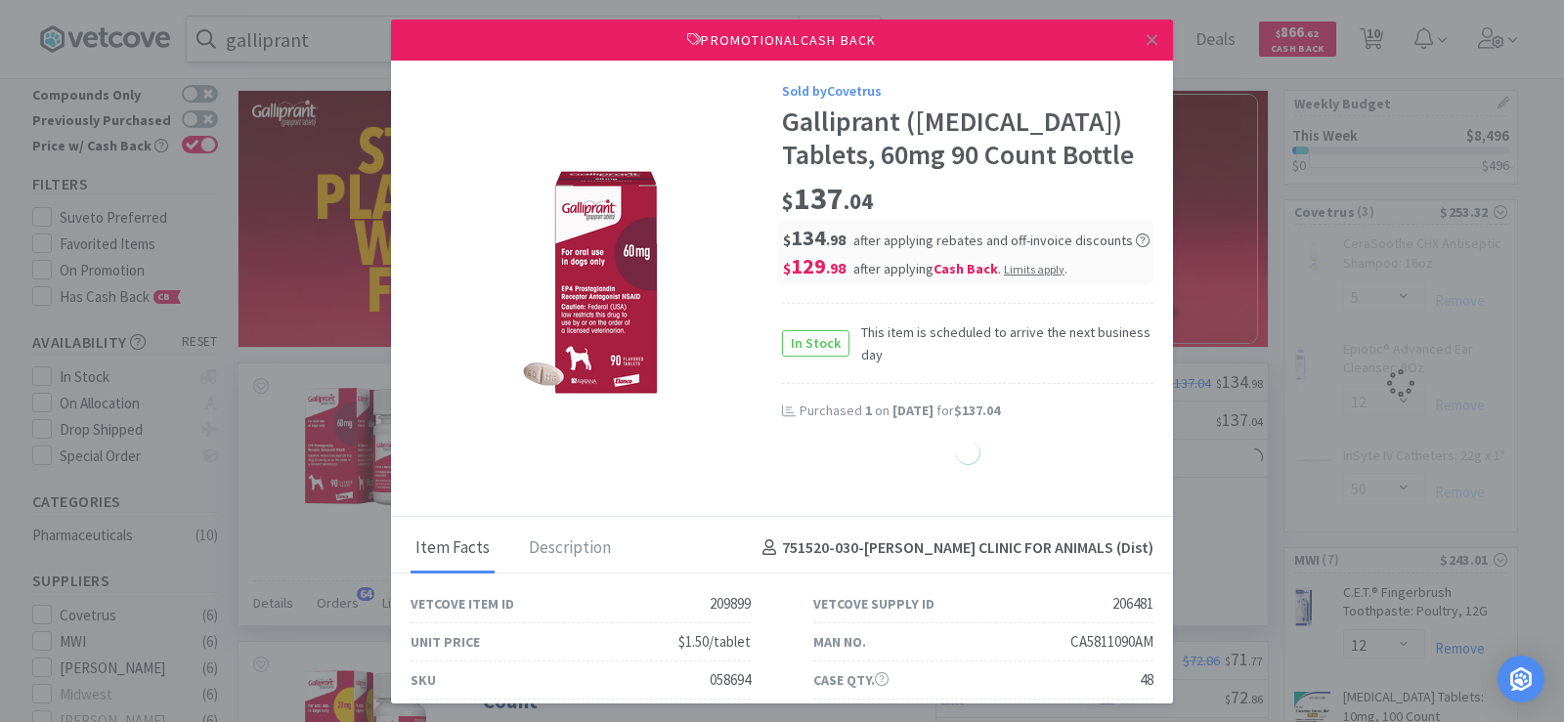
select select "1"
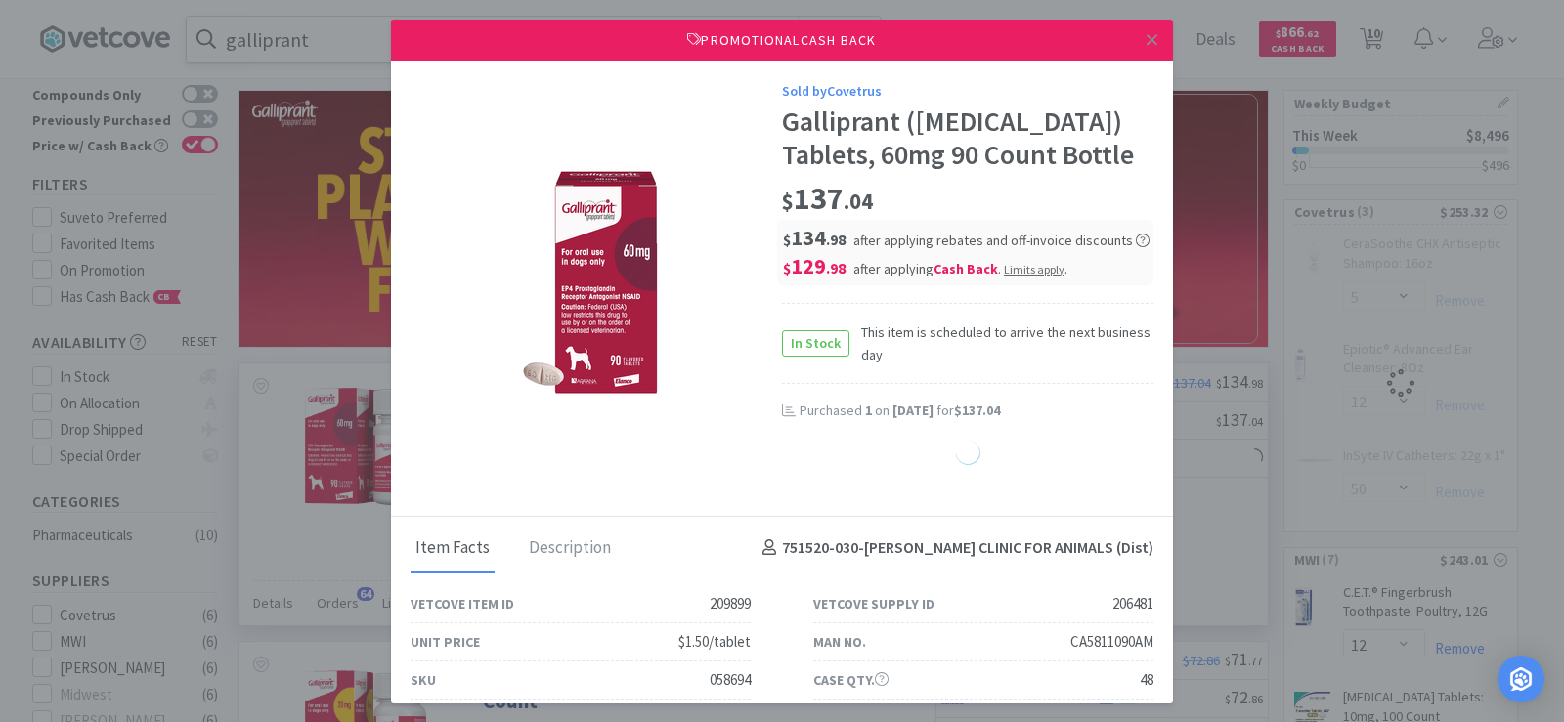
select select "1"
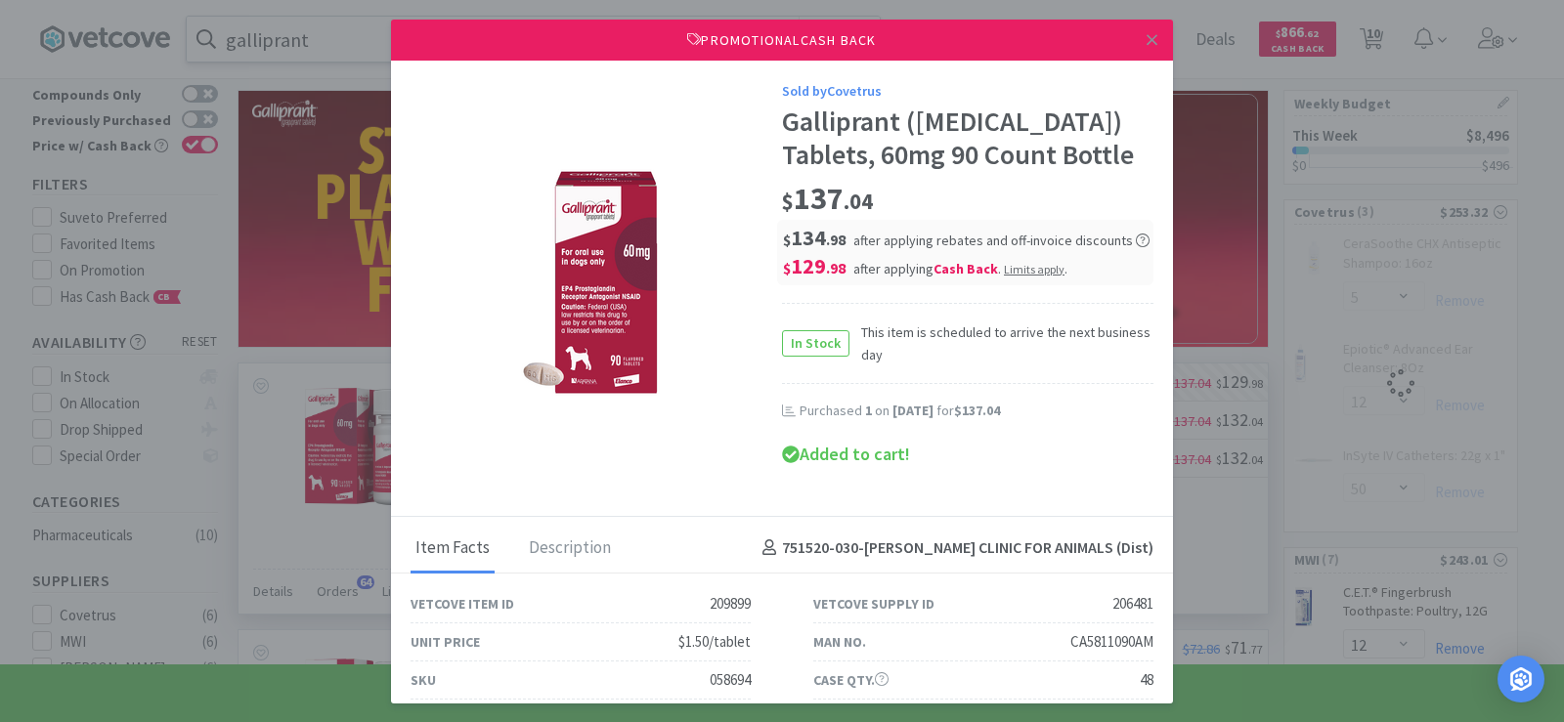
select select "1"
select select "50"
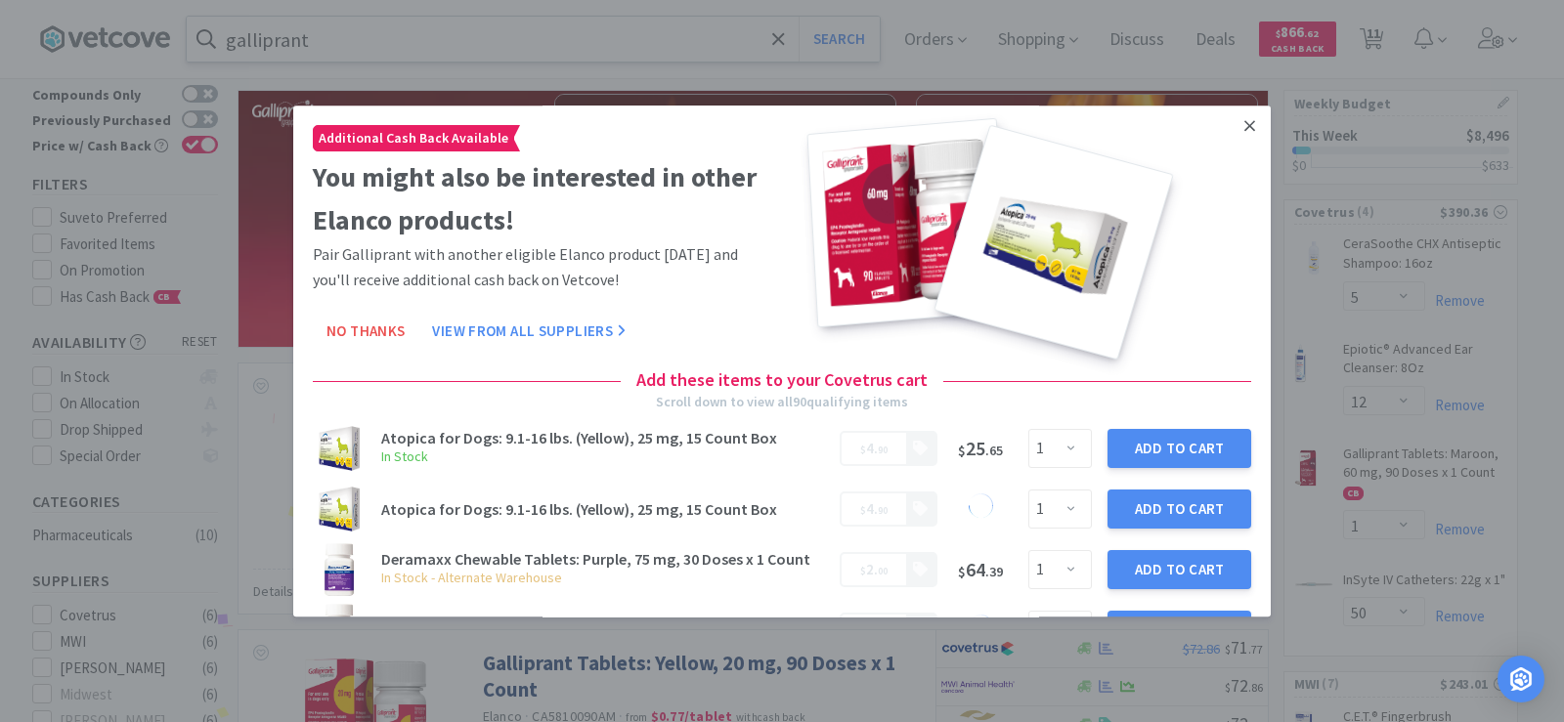
click at [1244, 126] on icon at bounding box center [1249, 126] width 11 height 18
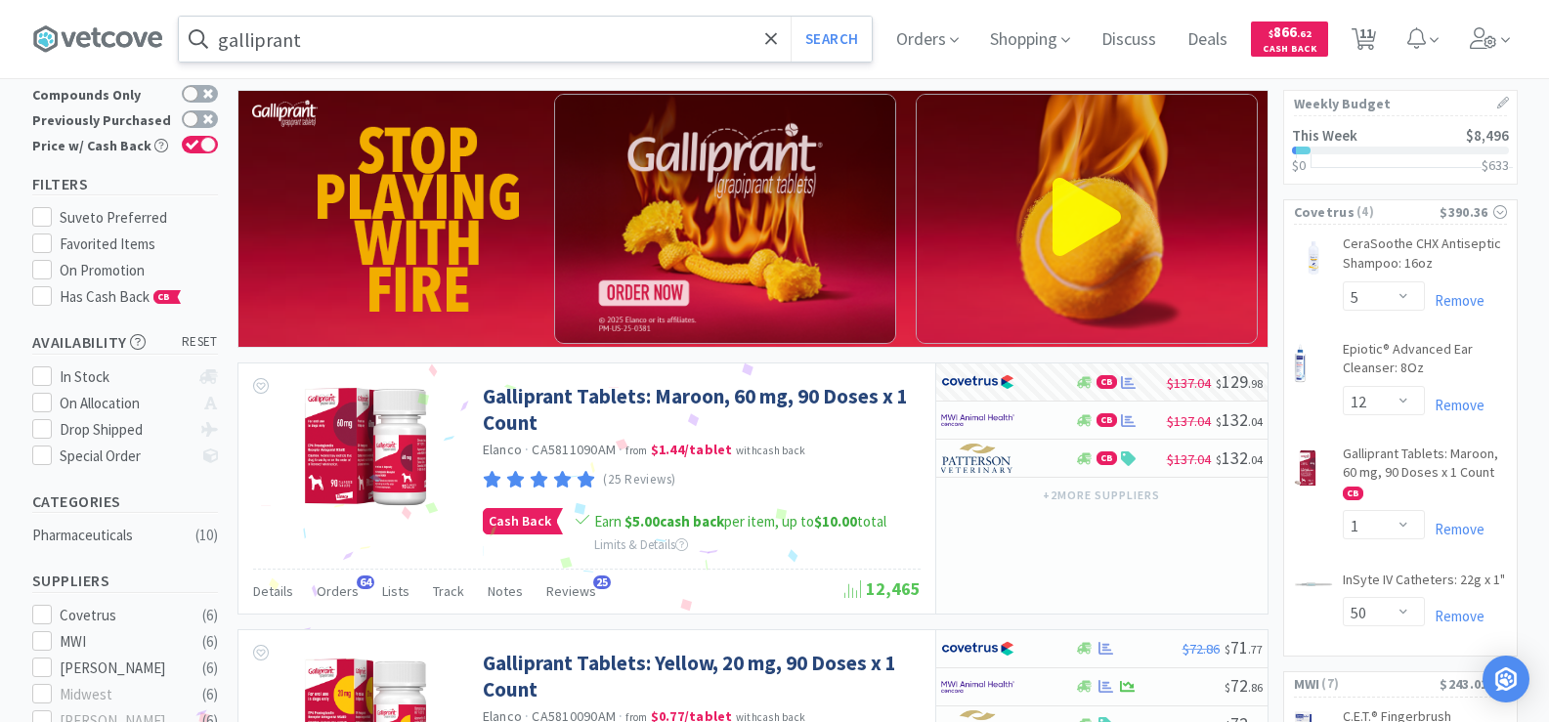
click at [368, 41] on input "galliprant" at bounding box center [525, 39] width 693 height 45
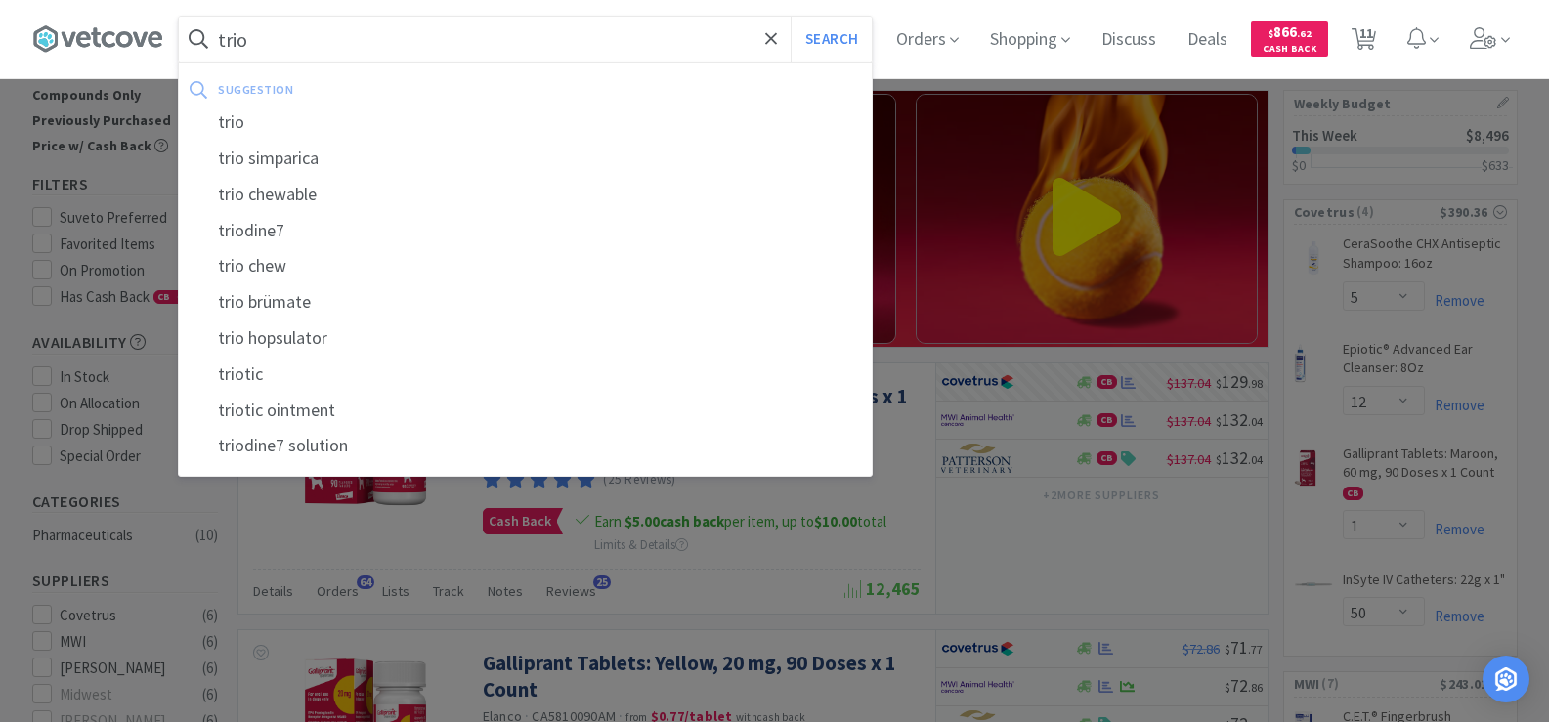
type input "trio"
click at [791, 17] on button "Search" at bounding box center [831, 39] width 81 height 45
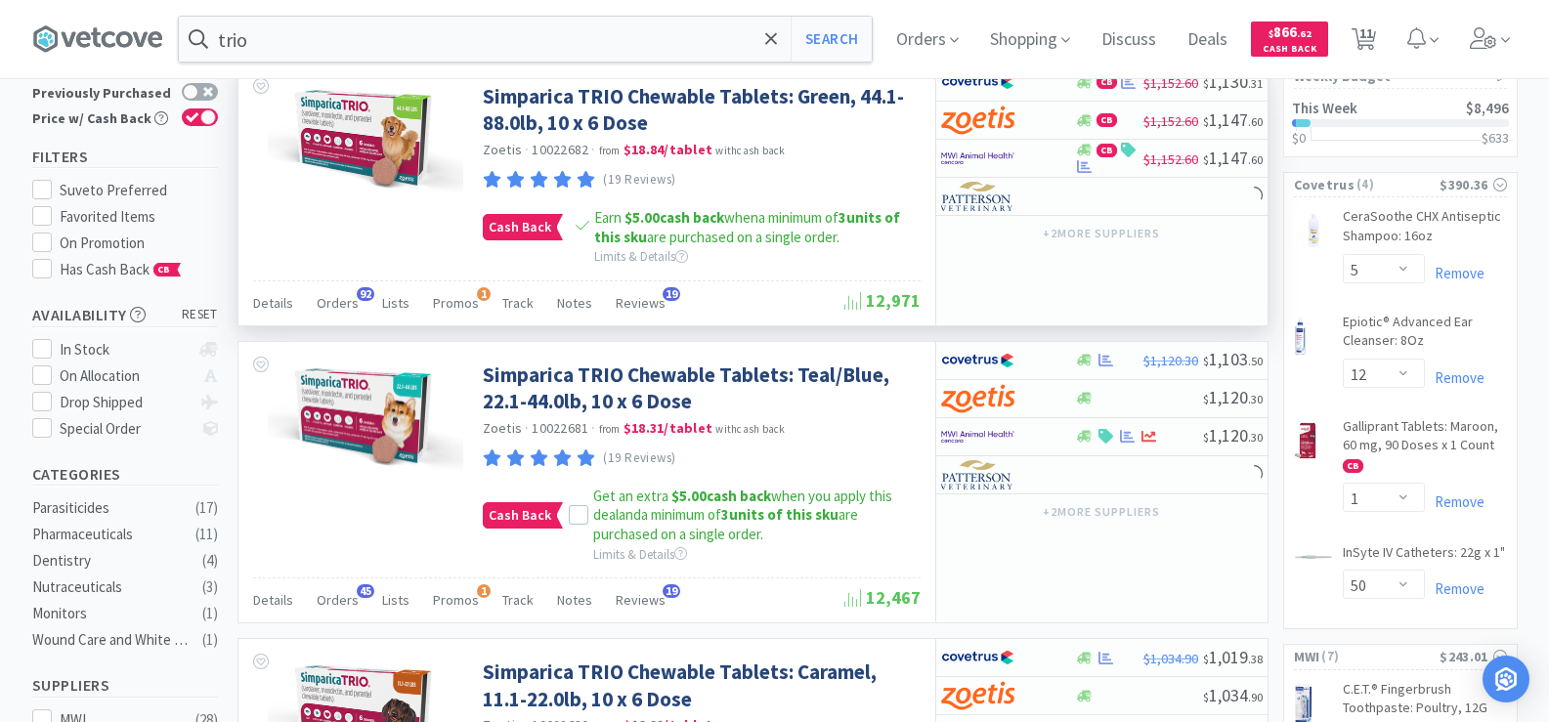
scroll to position [293, 0]
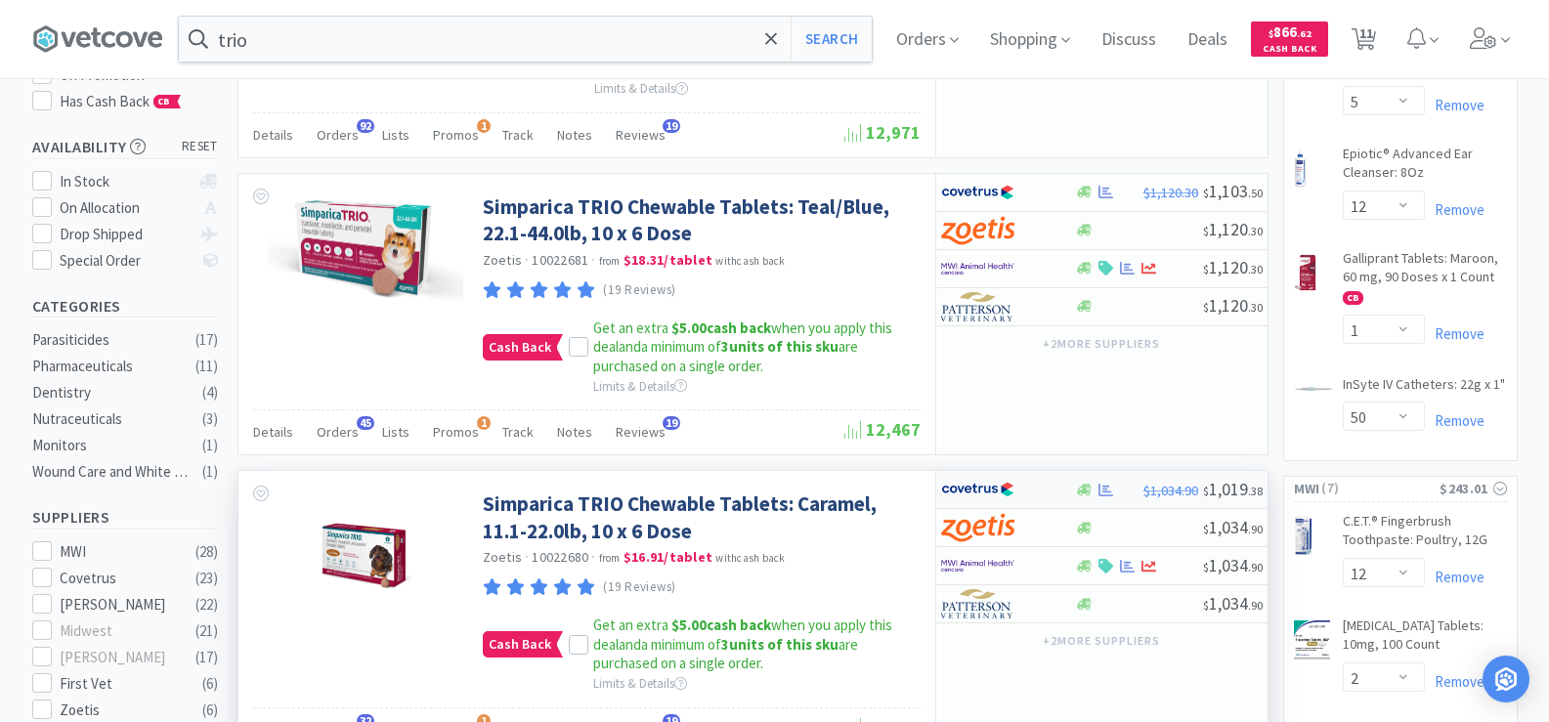
click at [1103, 496] on icon at bounding box center [1105, 490] width 15 height 15
select select "2"
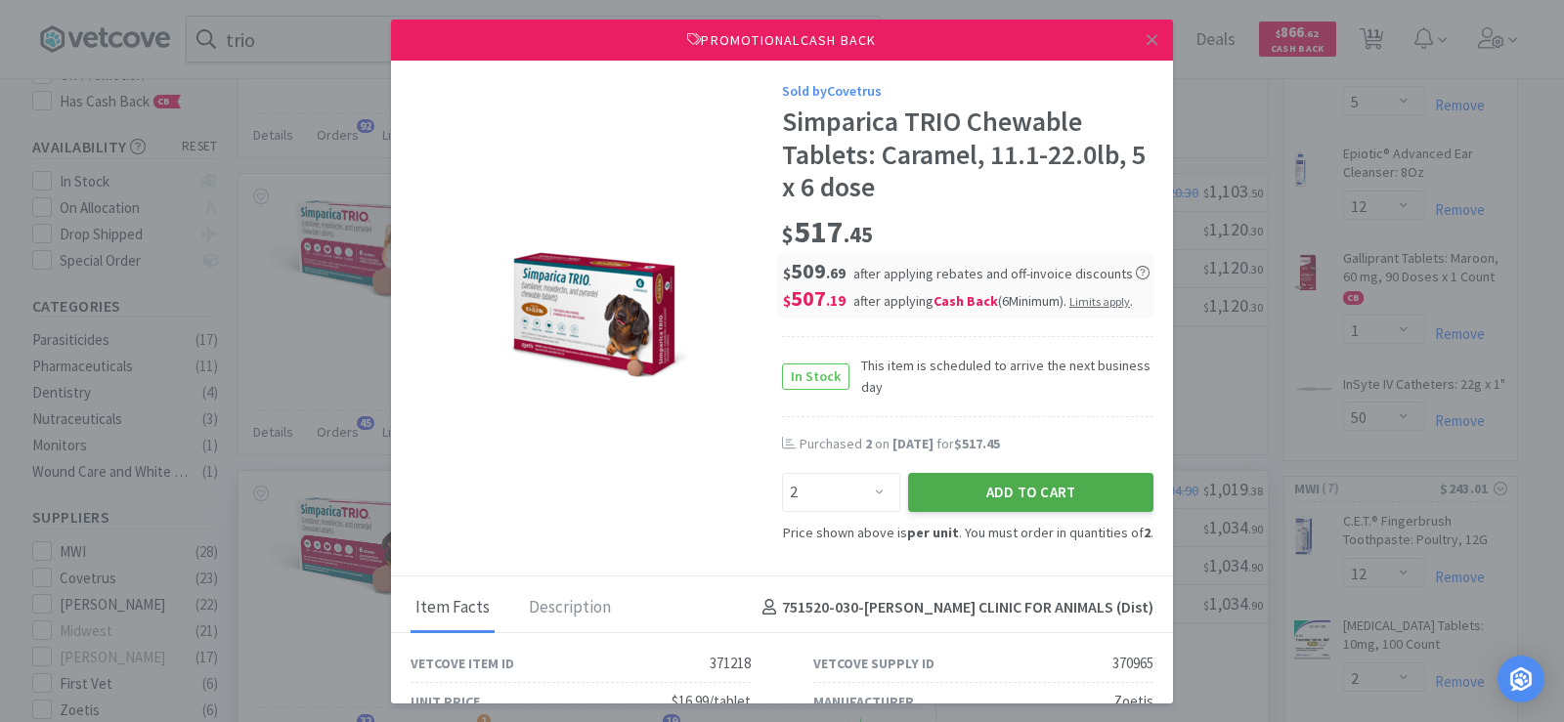
click at [1062, 495] on button "Add to Cart" at bounding box center [1030, 492] width 245 height 39
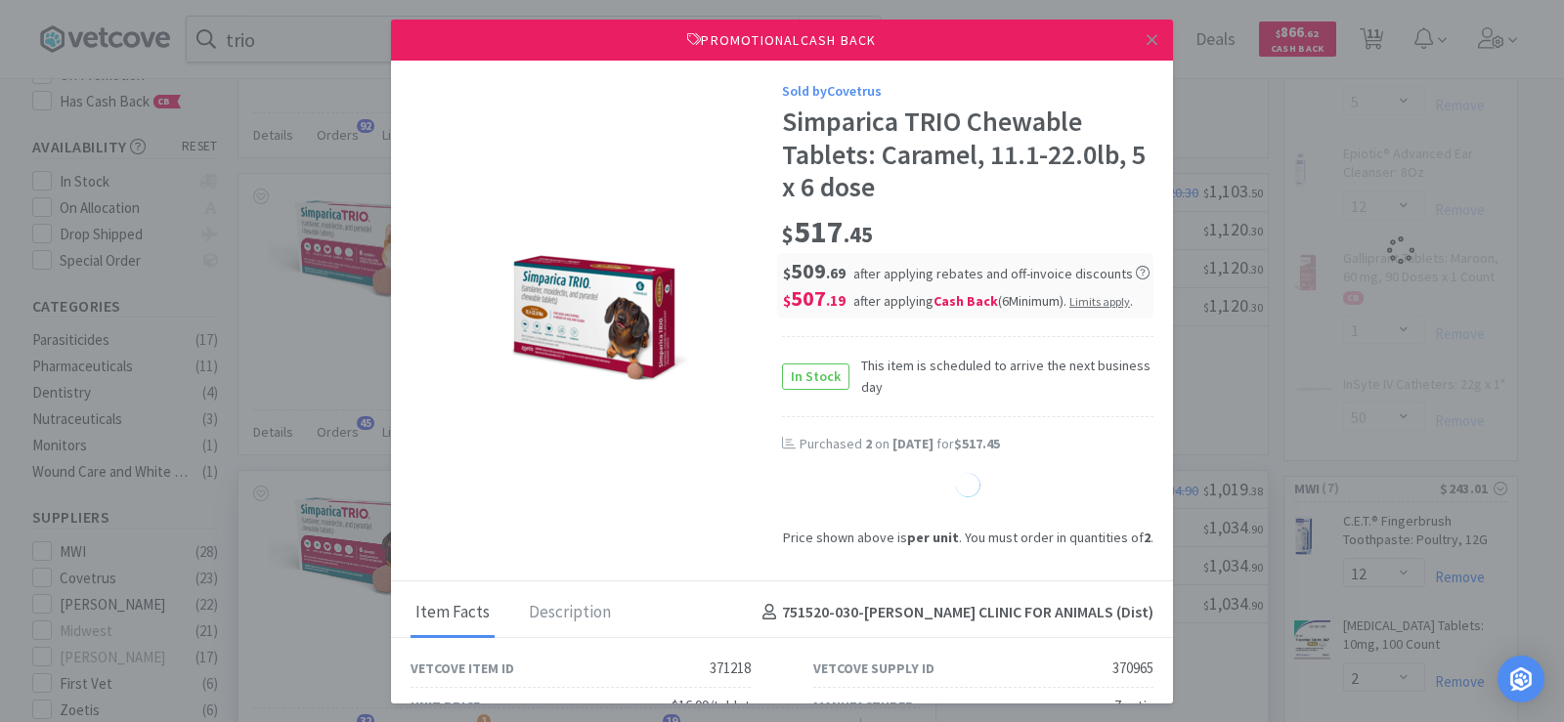
select select "1"
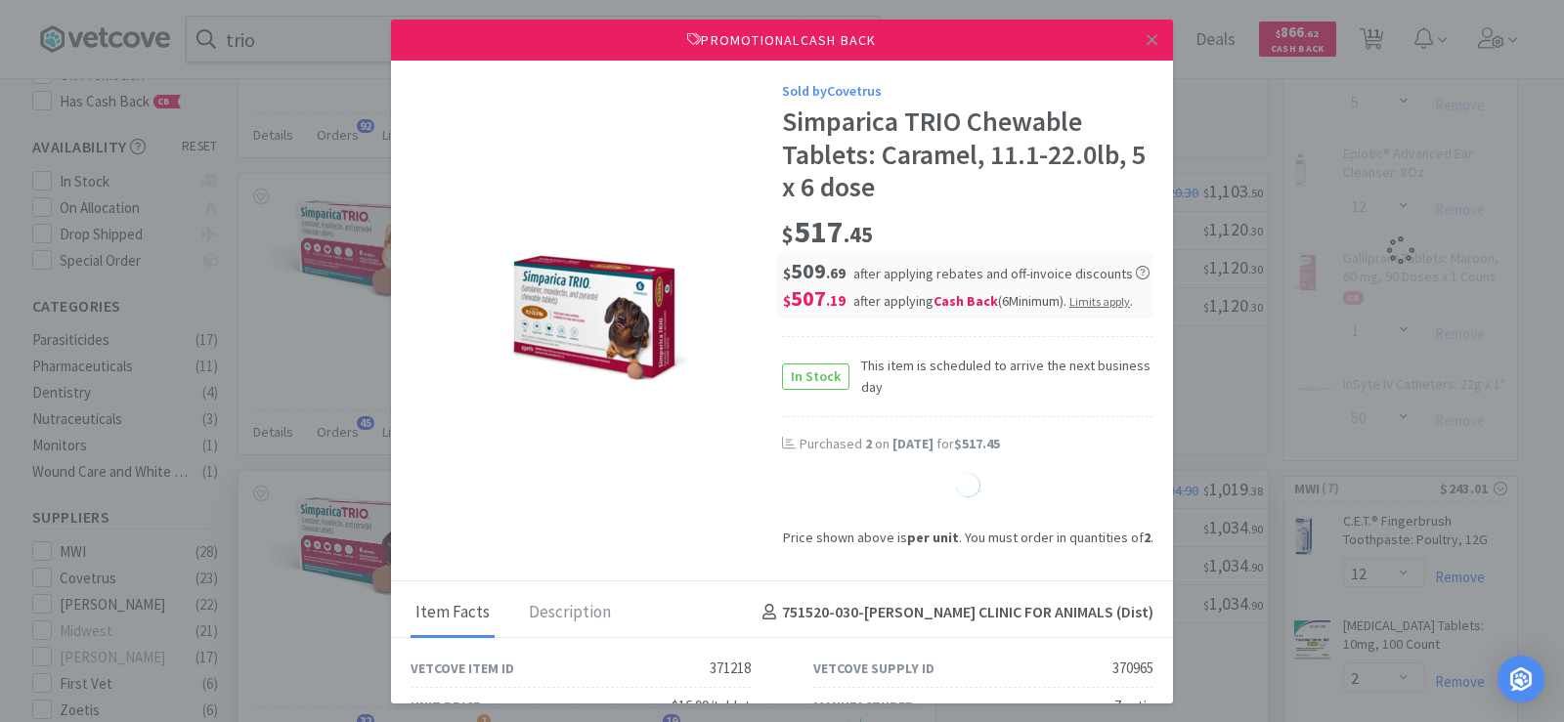
select select "1"
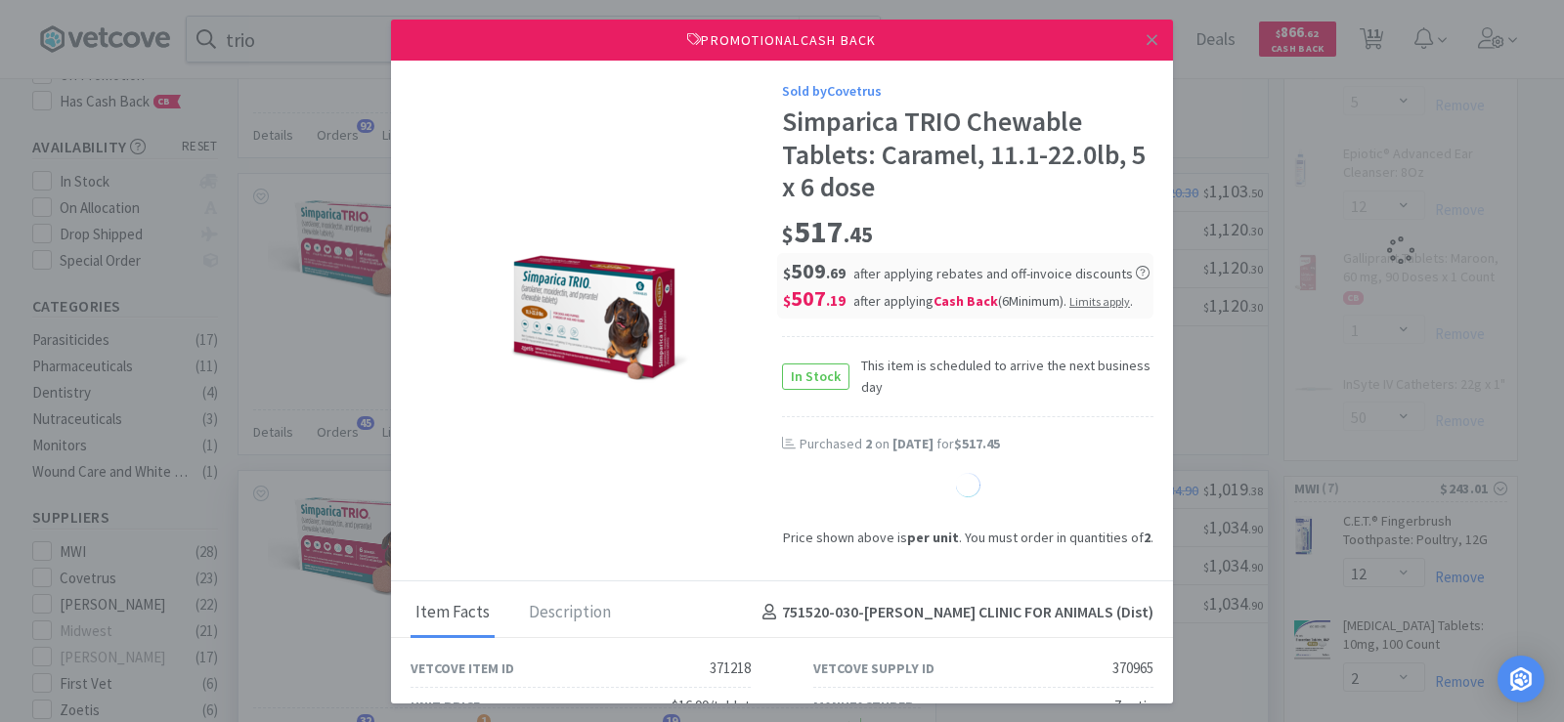
select select "1"
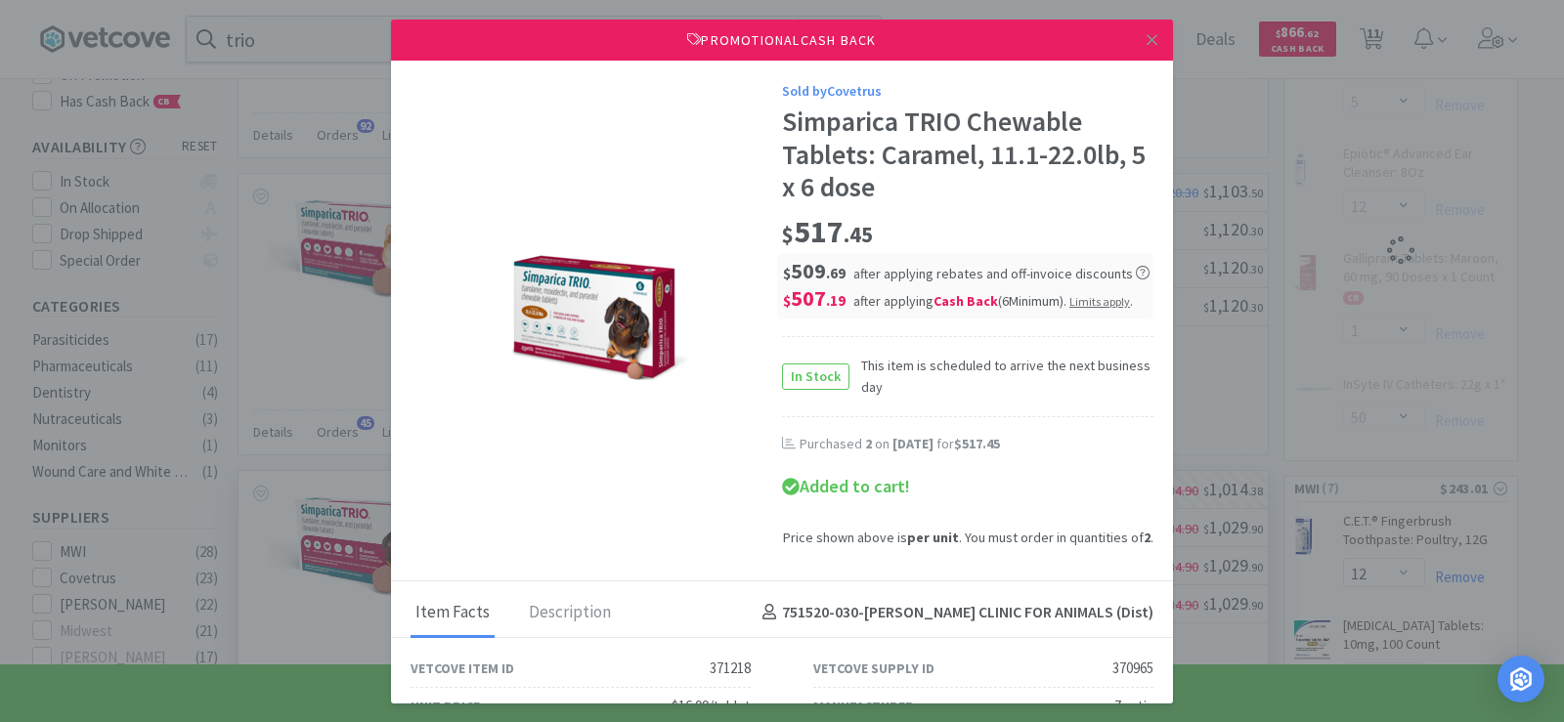
select select "2"
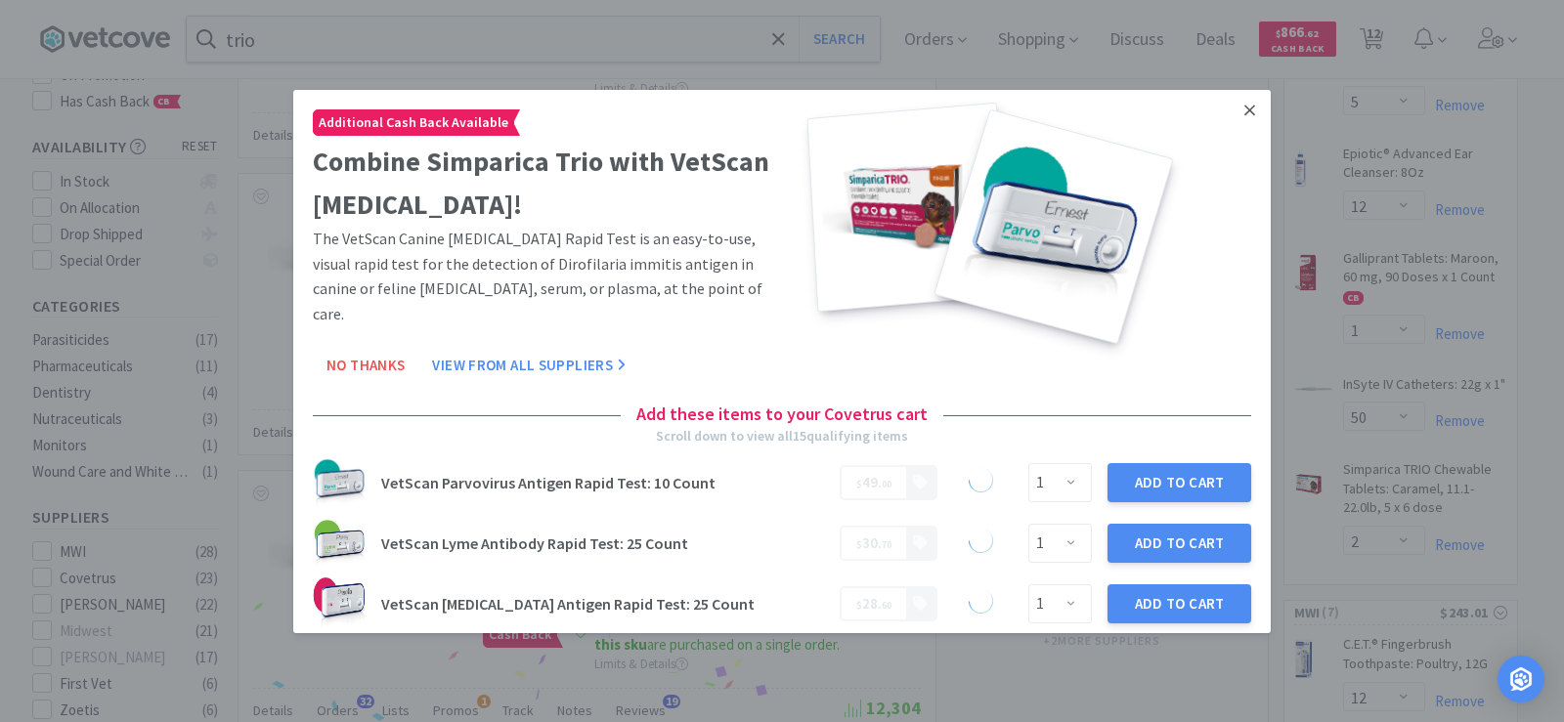
click at [1244, 109] on icon at bounding box center [1249, 110] width 11 height 11
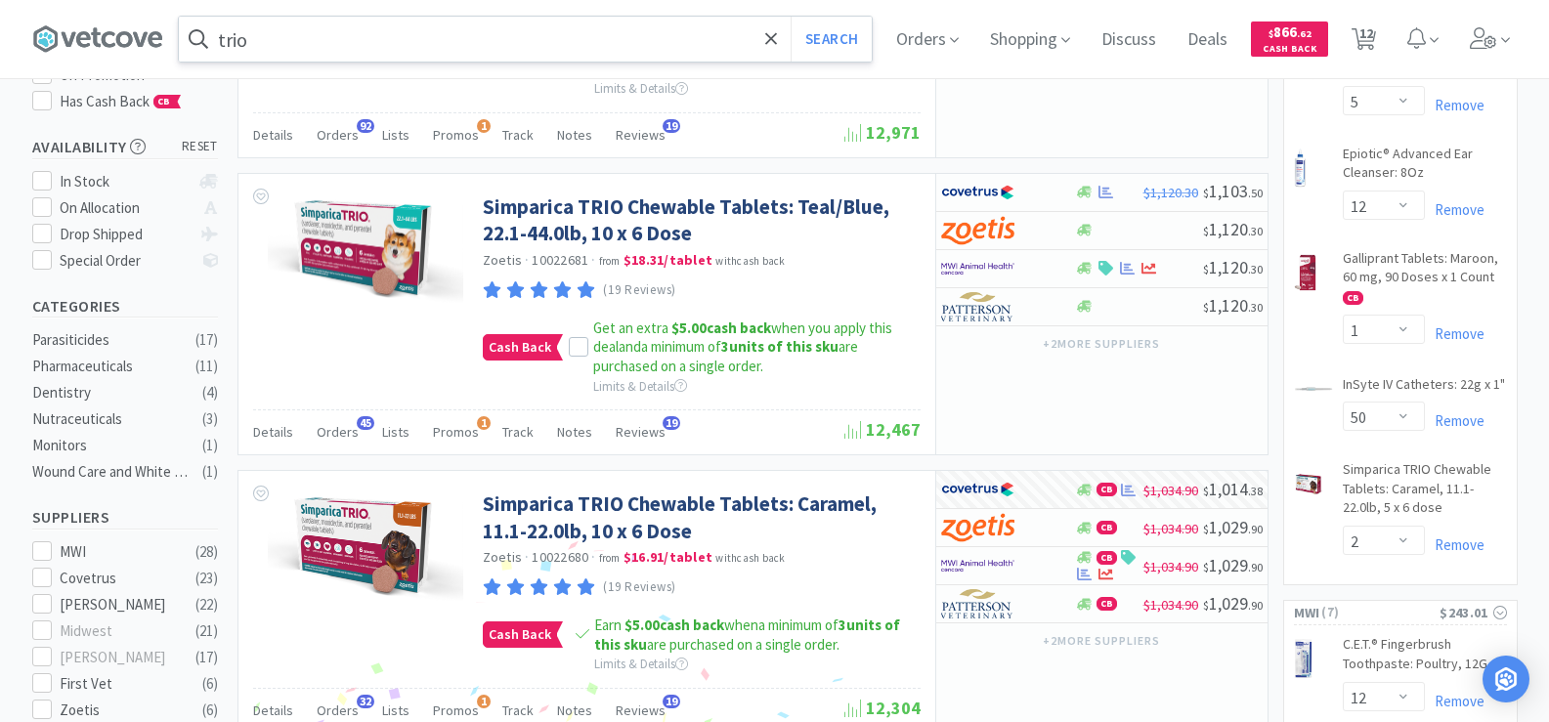
click at [528, 46] on input "trio" at bounding box center [525, 39] width 693 height 45
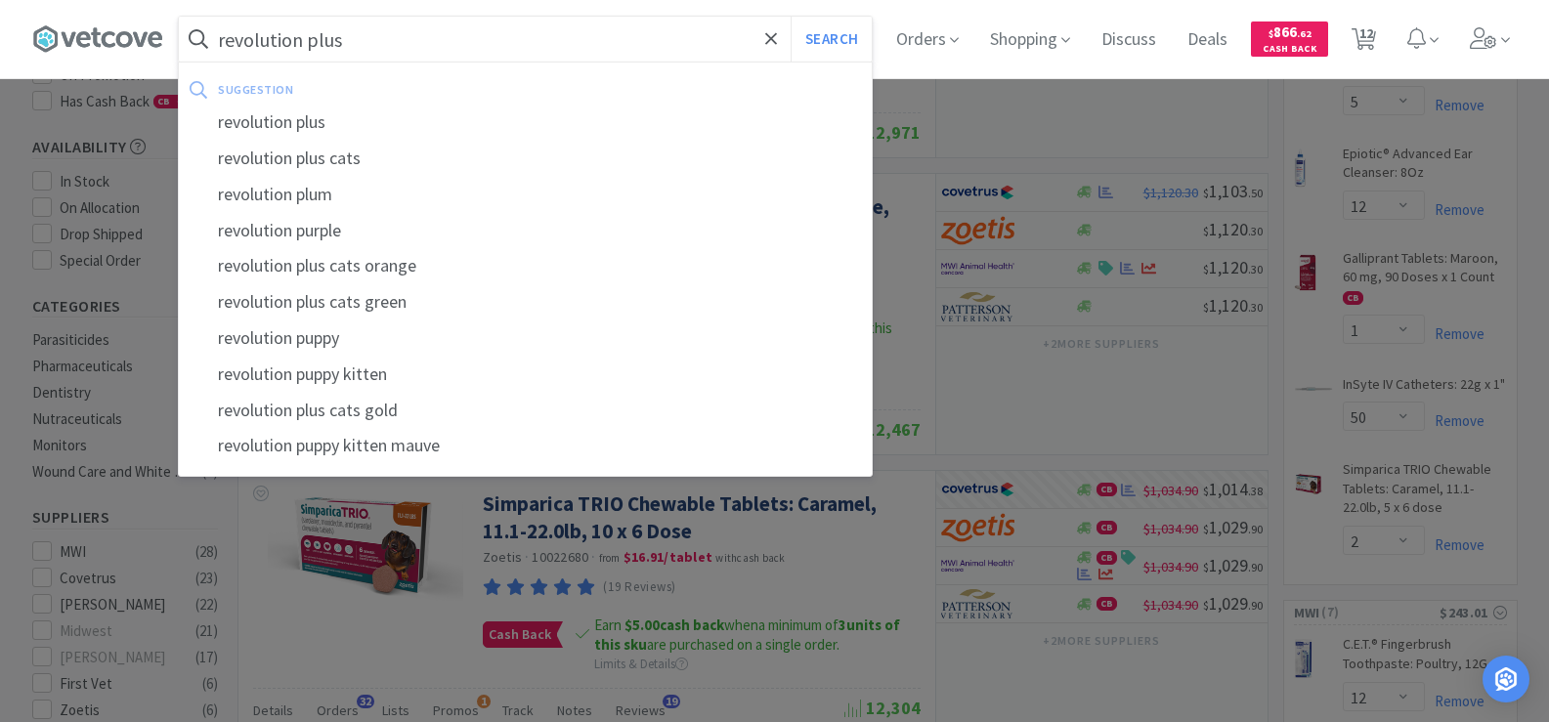
type input "revolution plus"
click at [791, 17] on button "Search" at bounding box center [831, 39] width 81 height 45
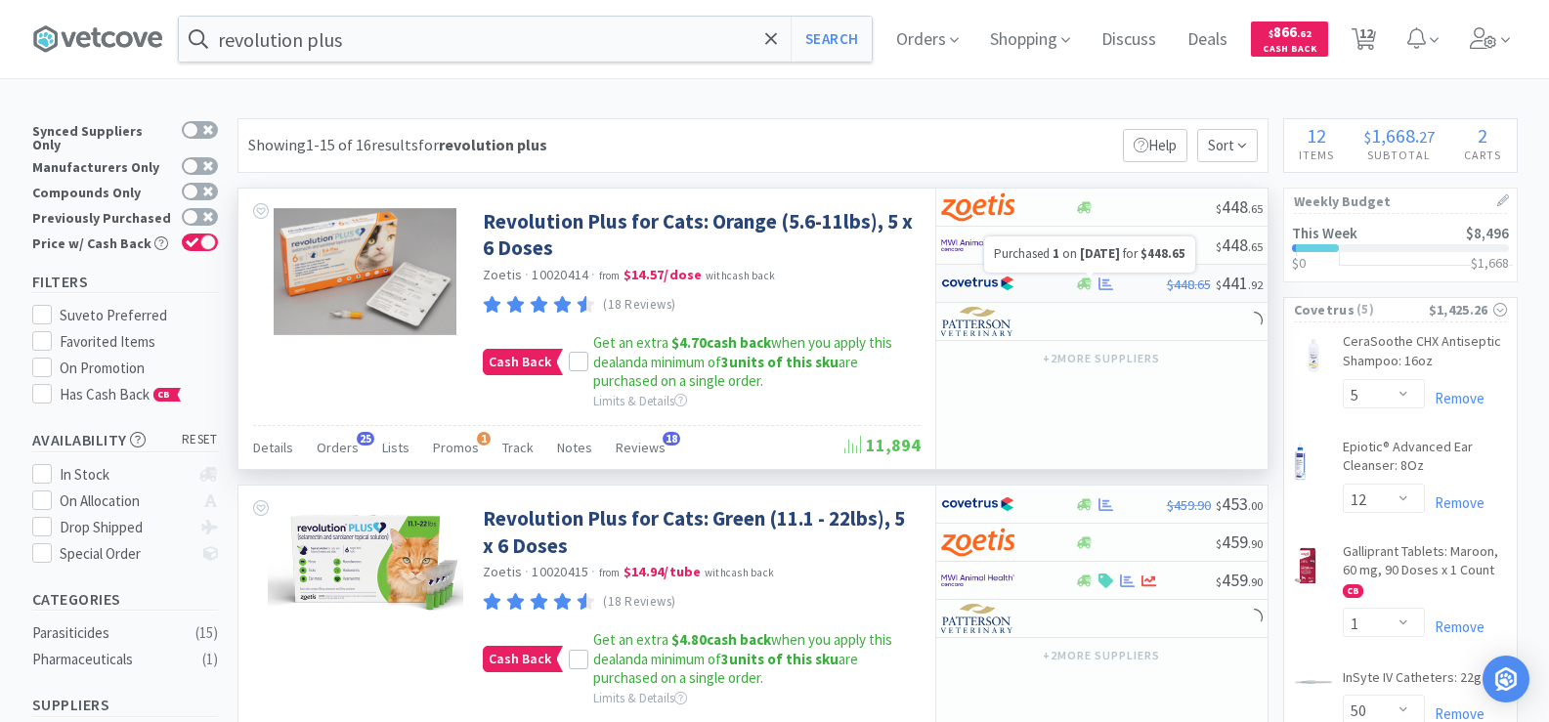
click at [1098, 288] on icon at bounding box center [1105, 284] width 15 height 15
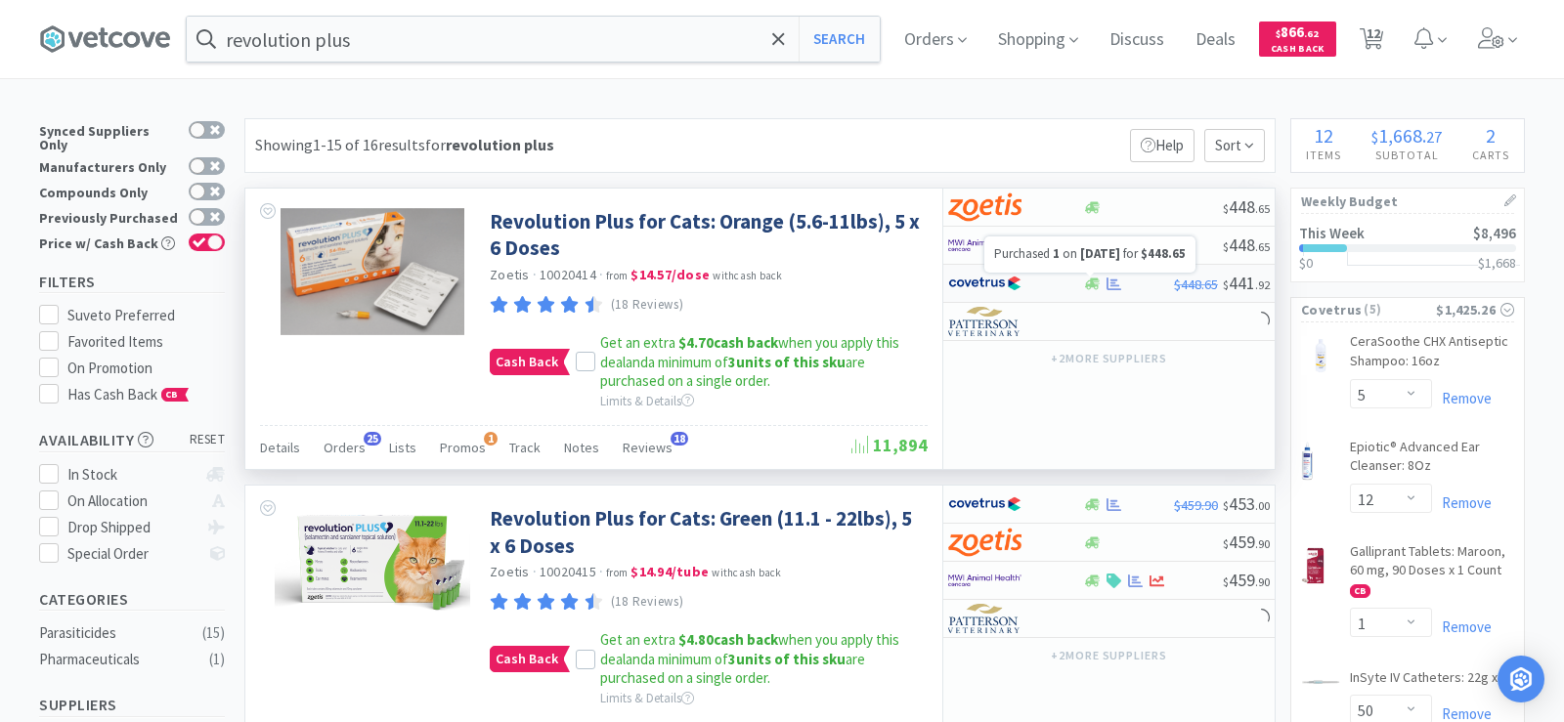
select select "1"
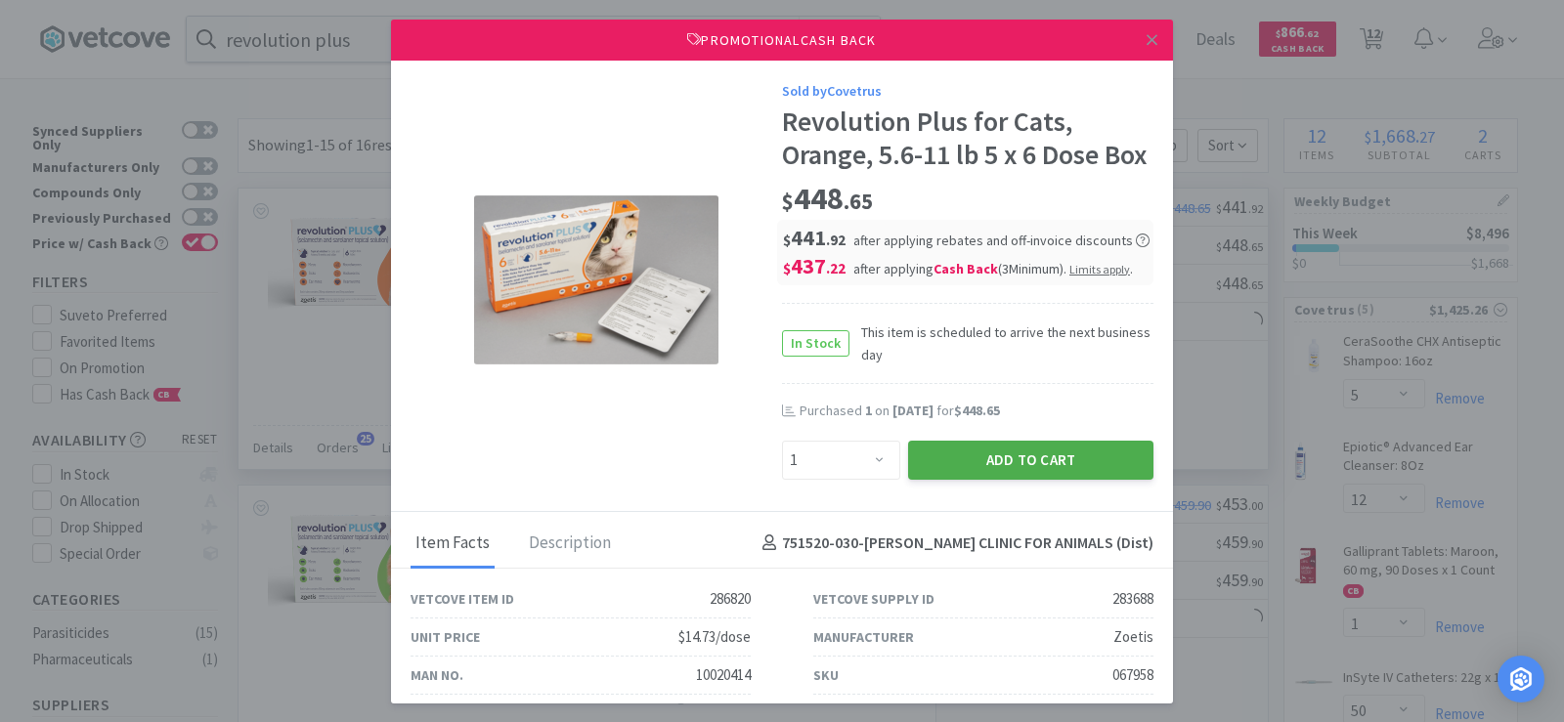
click at [1065, 480] on button "Add to Cart" at bounding box center [1030, 460] width 245 height 39
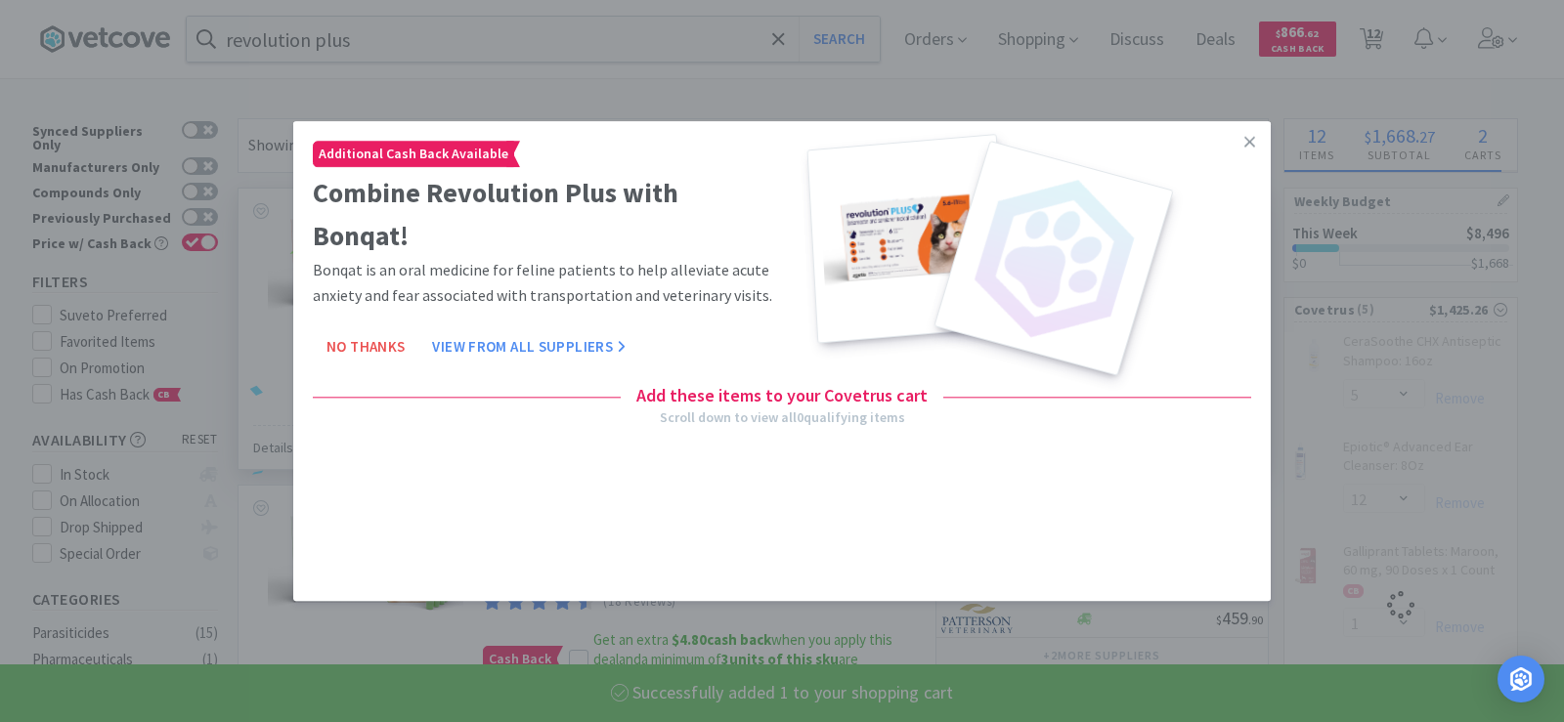
select select "1"
select select "2"
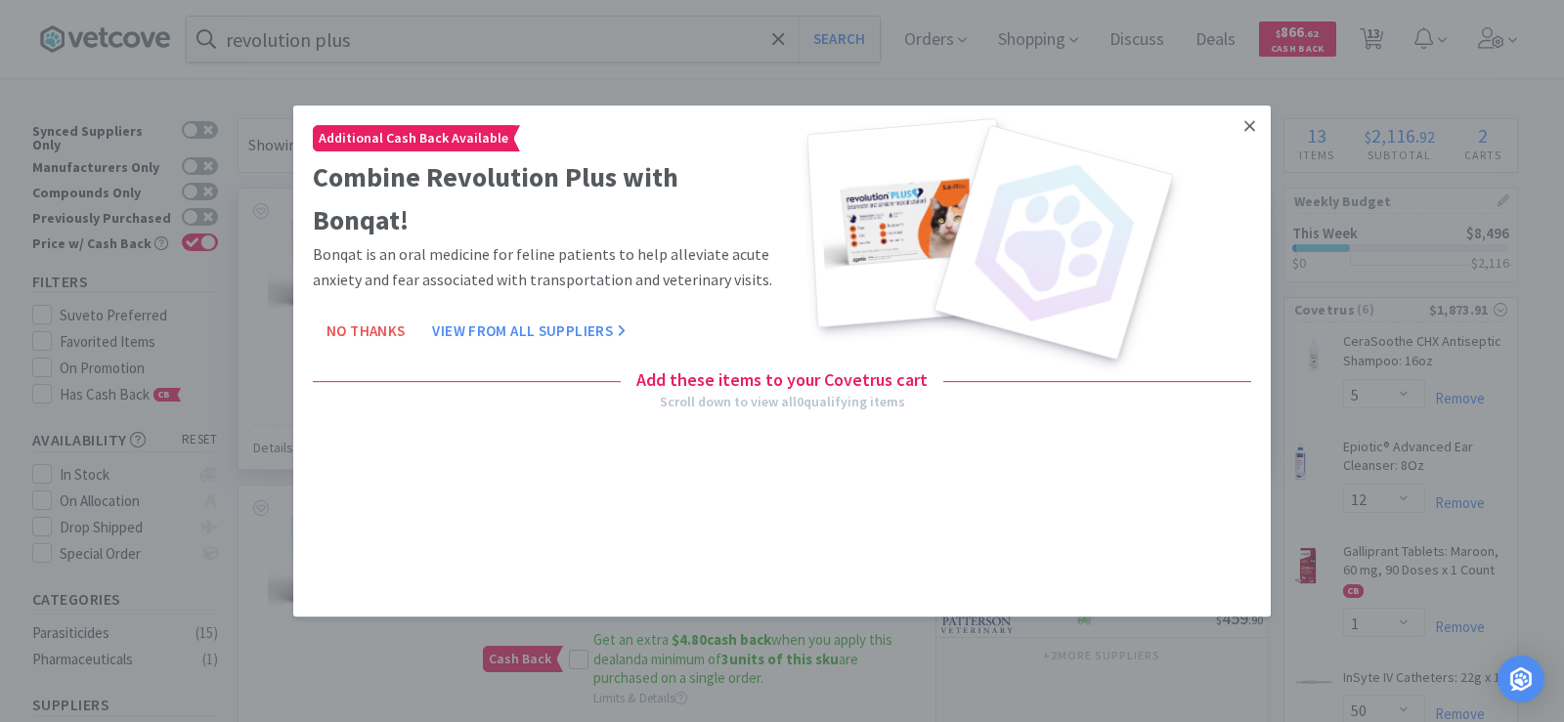
click at [1246, 123] on icon at bounding box center [1249, 125] width 11 height 11
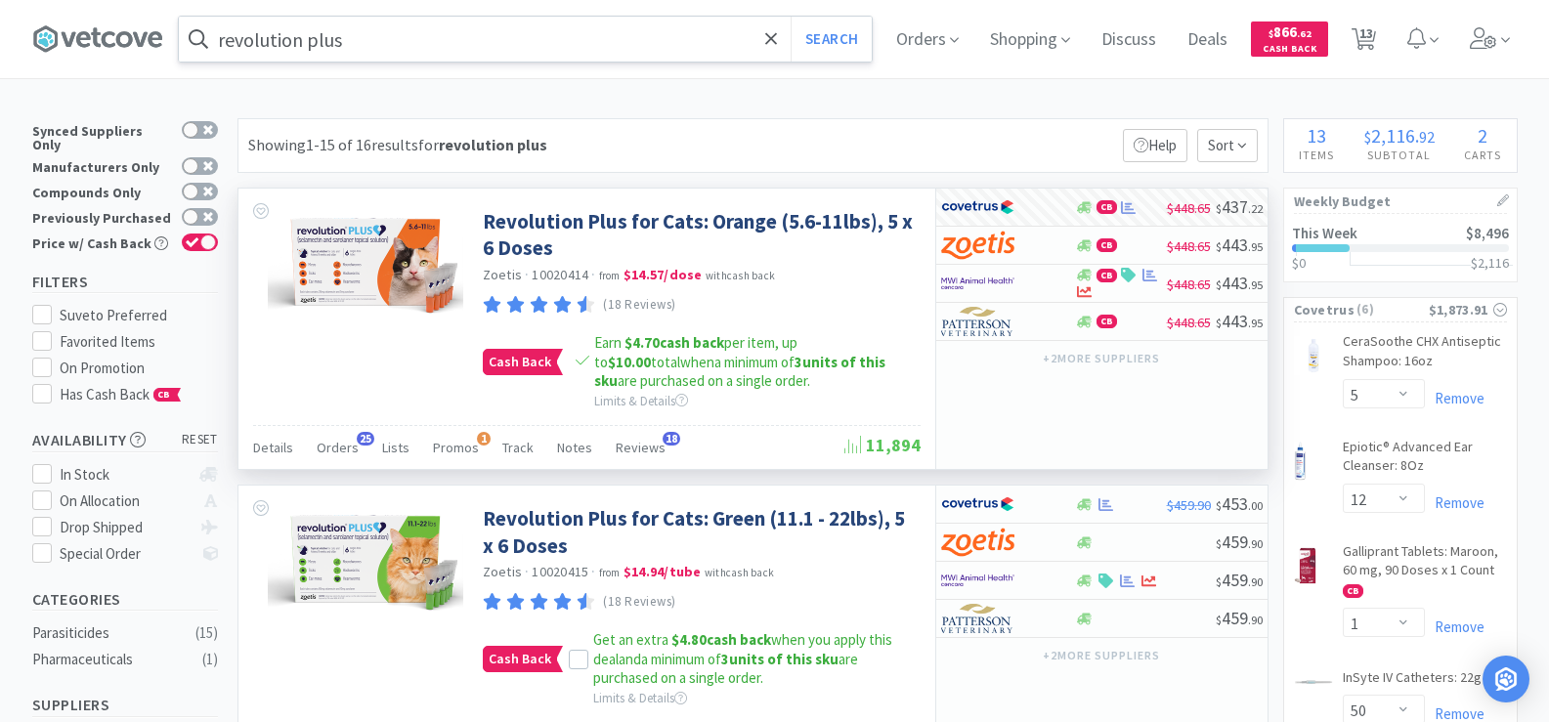
click at [425, 50] on input "revolution plus" at bounding box center [525, 39] width 693 height 45
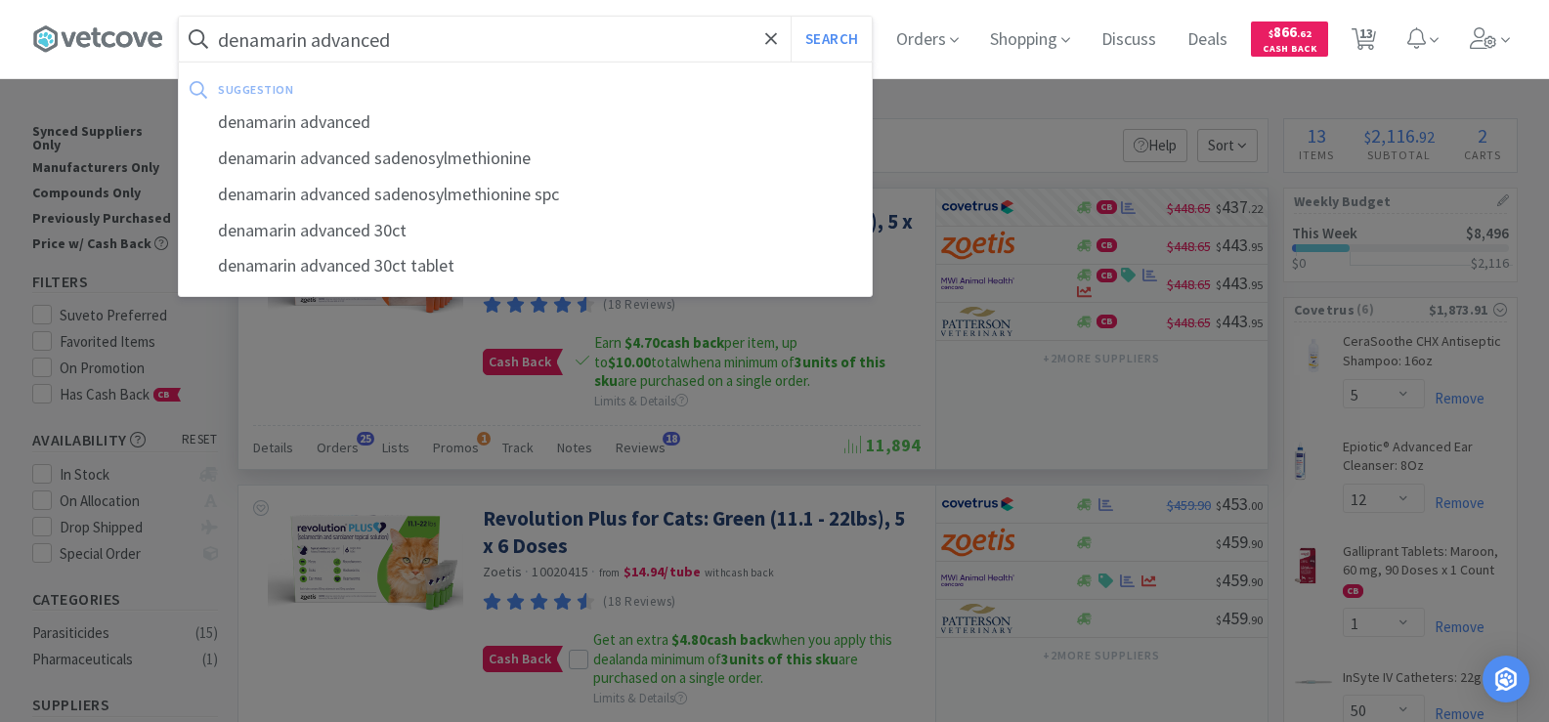
type input "denamarin advanced"
click at [791, 17] on button "Search" at bounding box center [831, 39] width 81 height 45
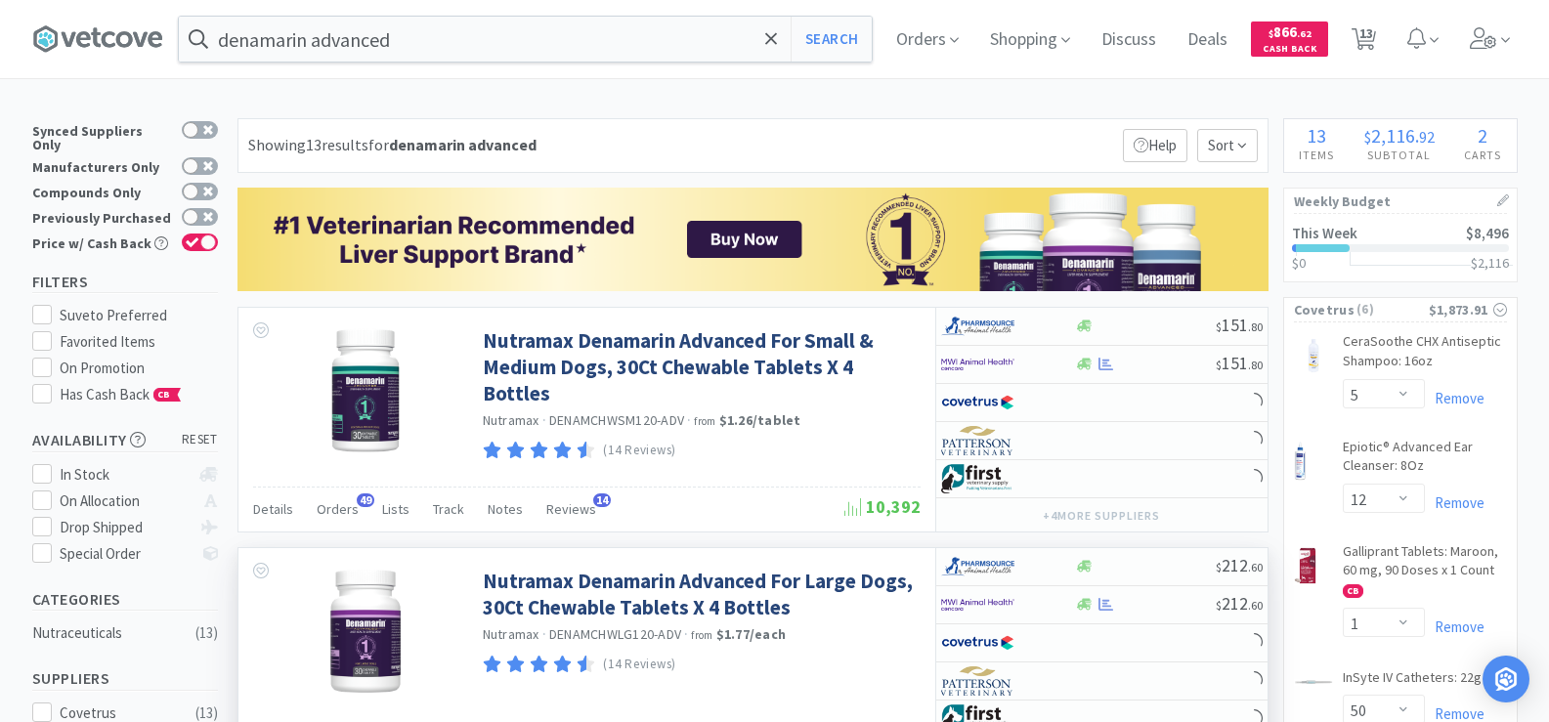
scroll to position [195, 0]
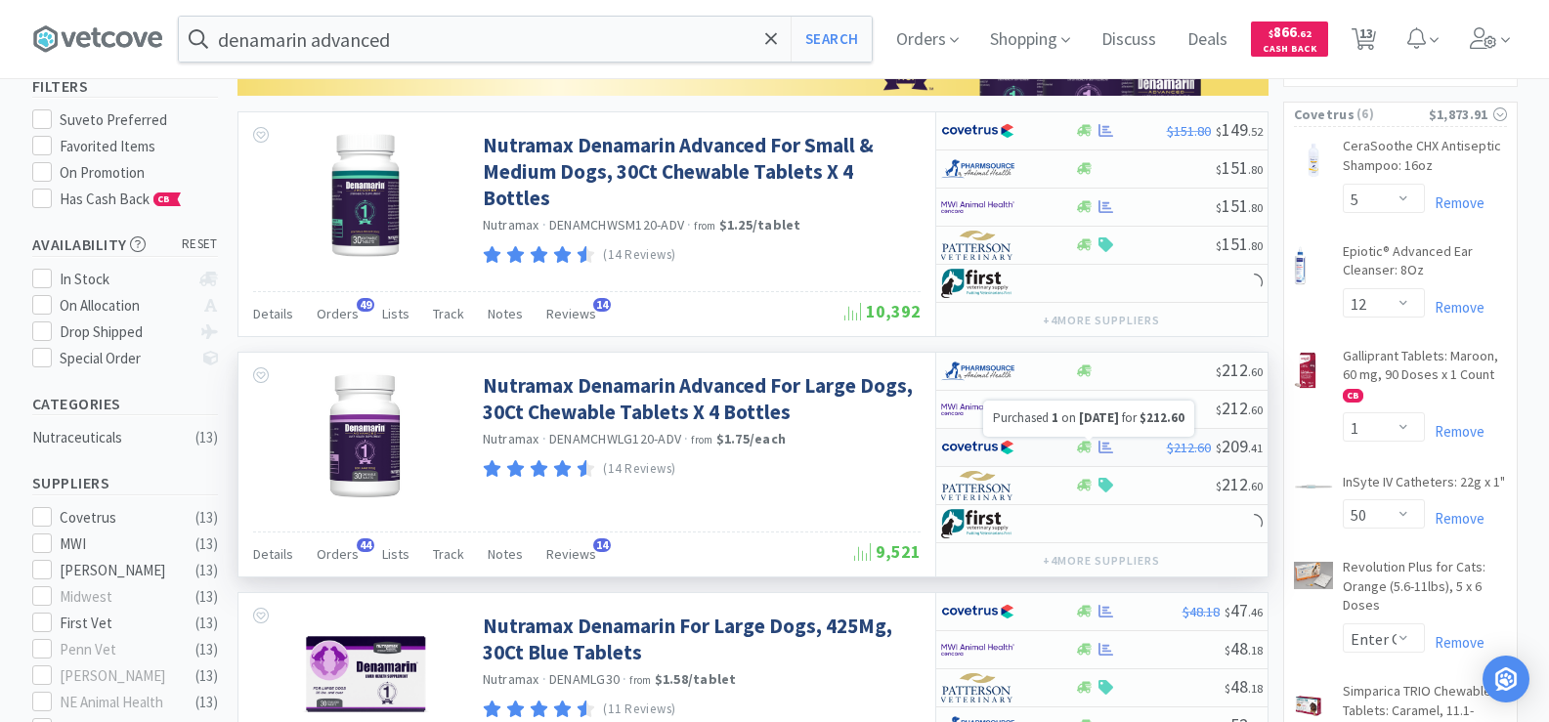
click at [1109, 452] on icon at bounding box center [1105, 447] width 15 height 15
select select "1"
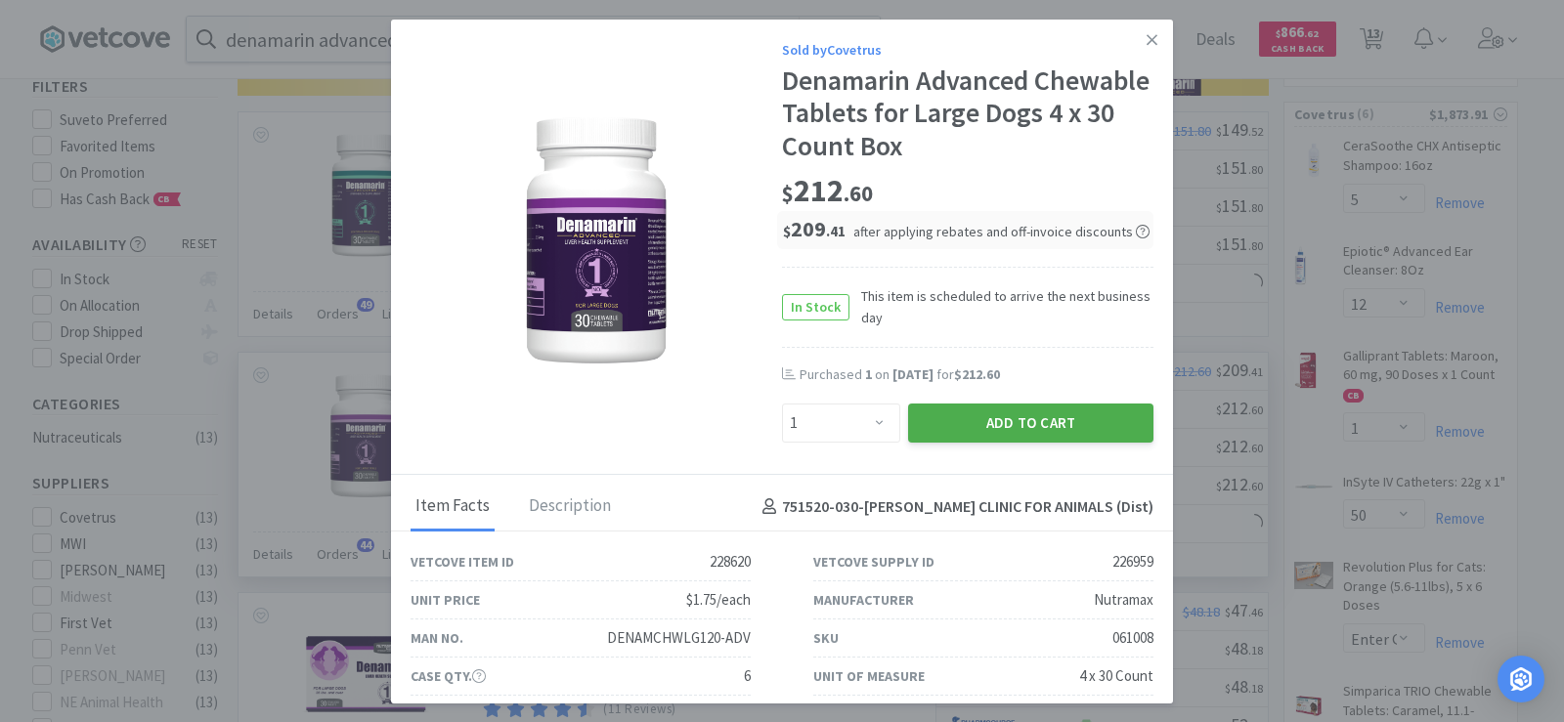
click at [1006, 407] on button "Add to Cart" at bounding box center [1030, 423] width 245 height 39
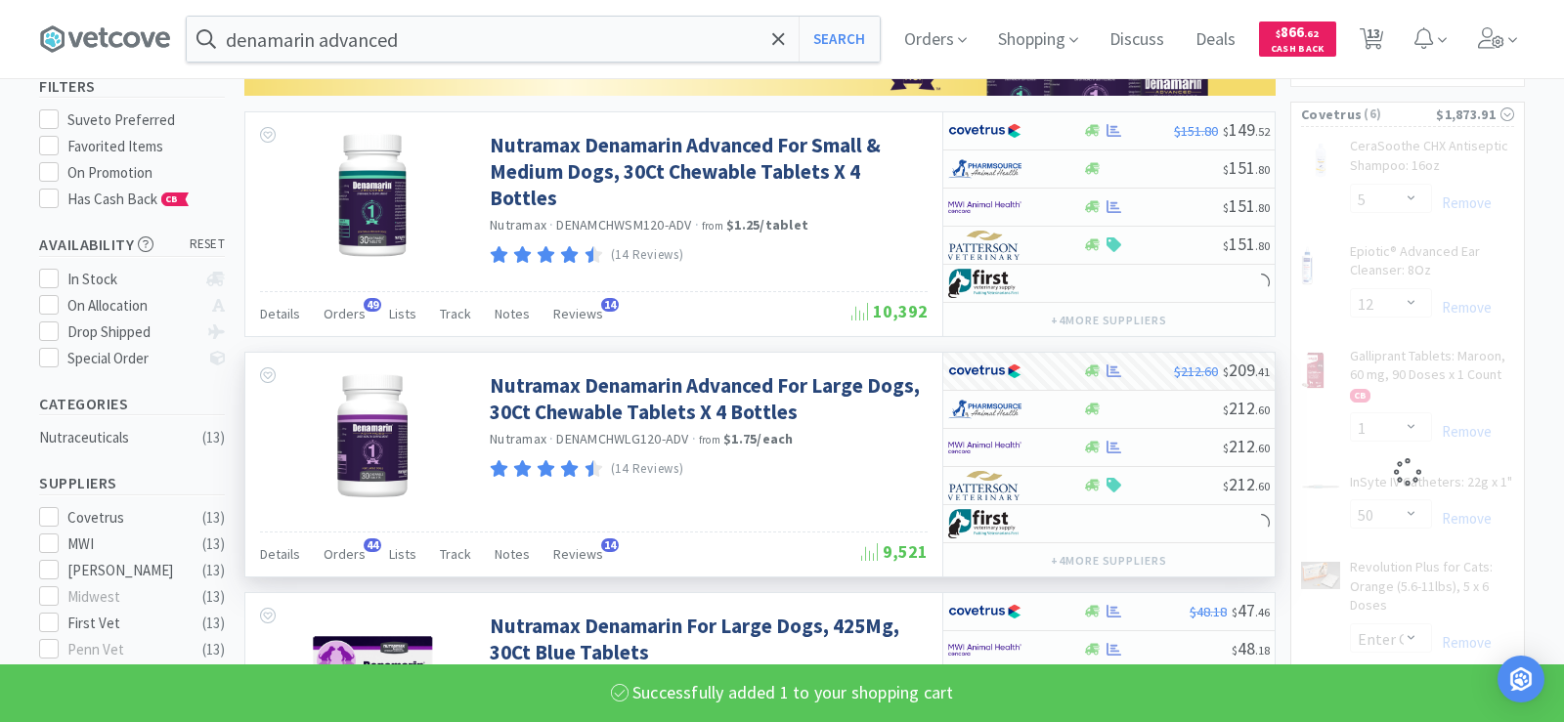
select select "1"
select select "2"
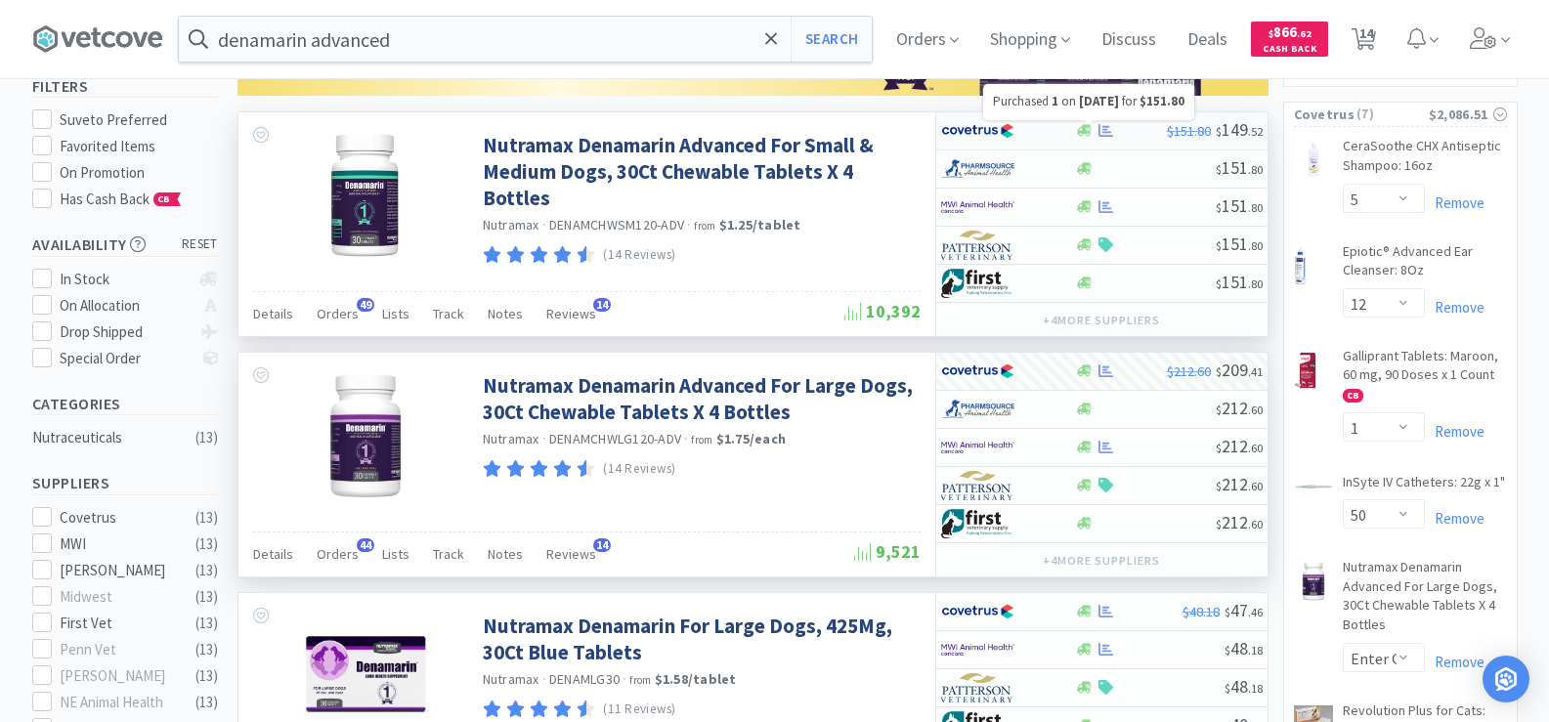
click at [1101, 131] on icon at bounding box center [1105, 130] width 15 height 15
select select "1"
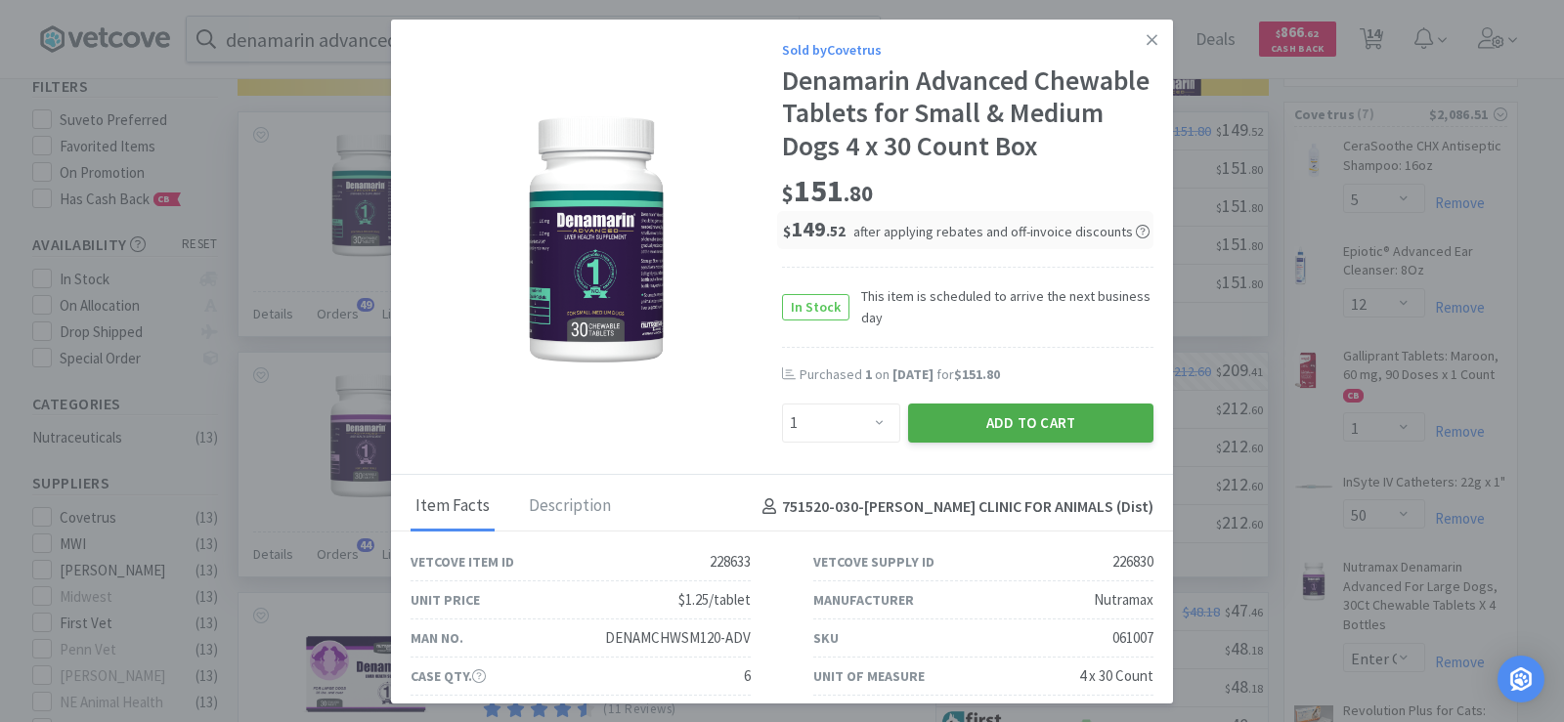
click at [1005, 437] on button "Add to Cart" at bounding box center [1030, 423] width 245 height 39
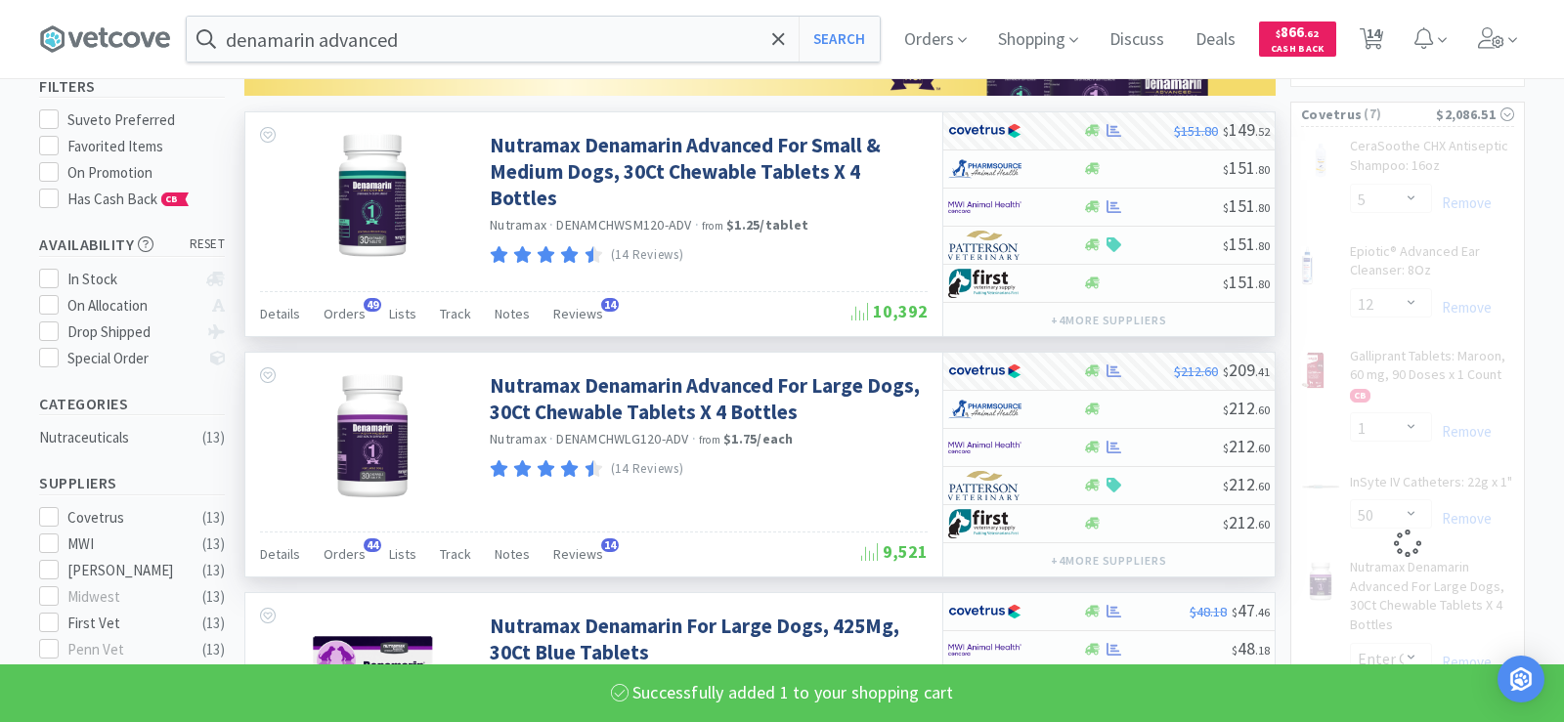
select select "1"
select select "2"
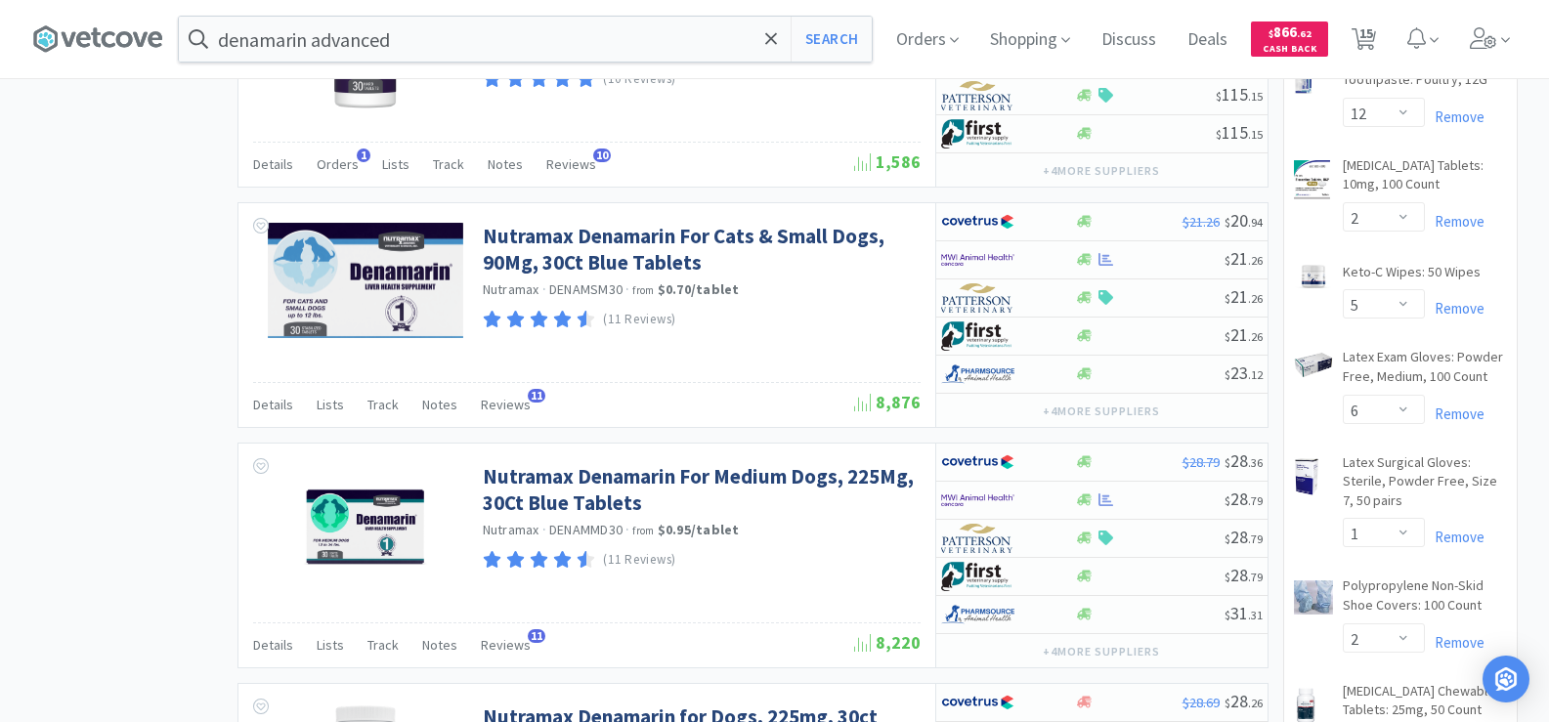
scroll to position [1368, 0]
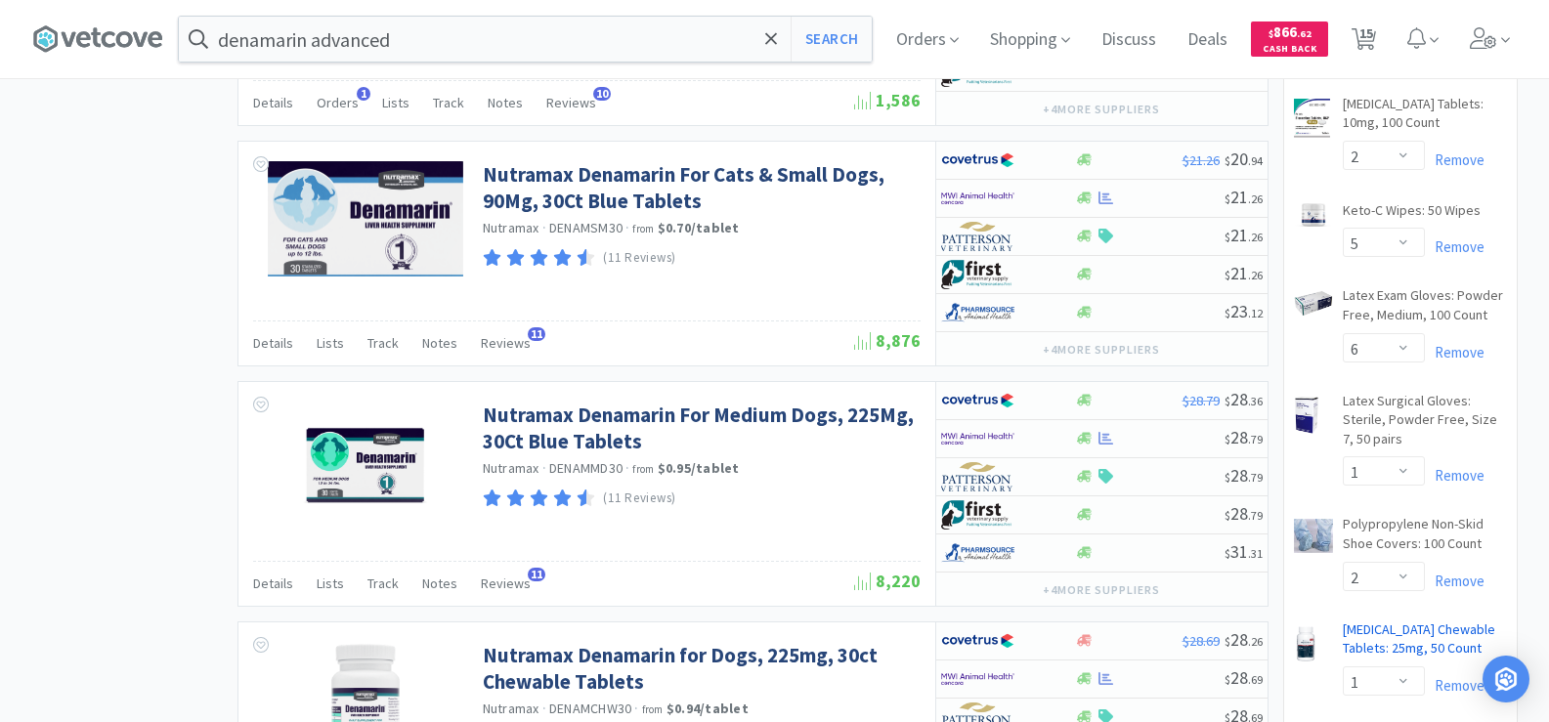
click at [1398, 621] on link "[MEDICAL_DATA] Chewable Tablets: 25mg, 50 Count CB" at bounding box center [1425, 644] width 164 height 46
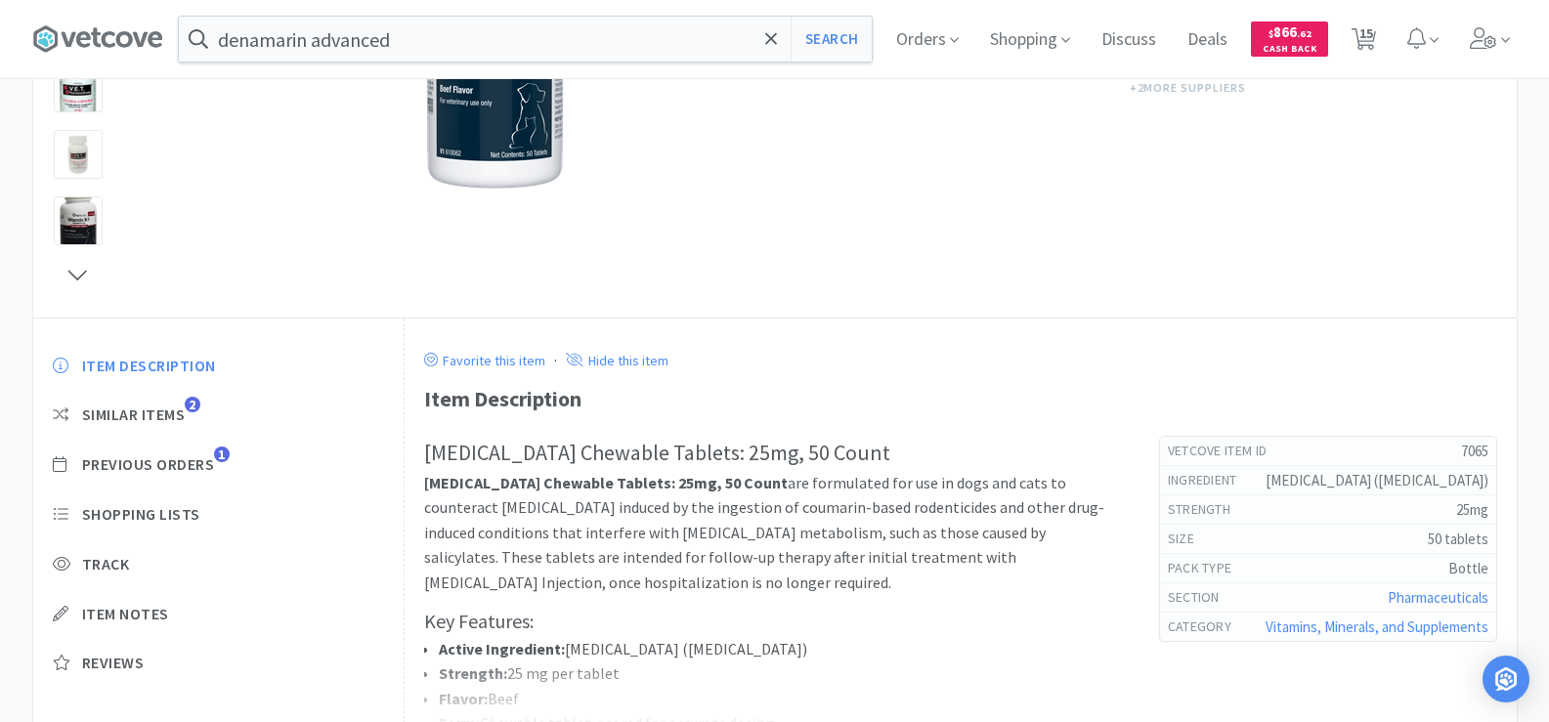
scroll to position [391, 0]
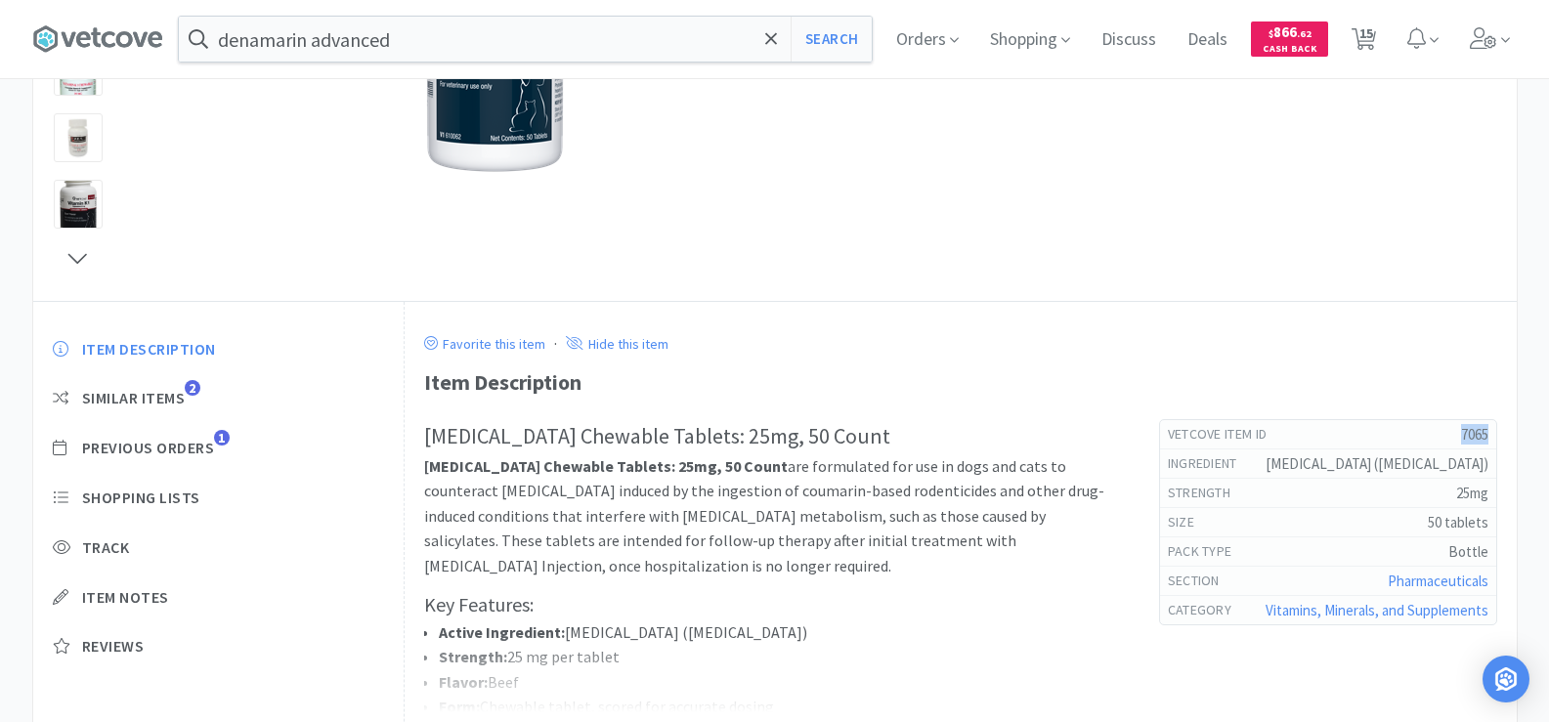
drag, startPoint x: 1434, startPoint y: 439, endPoint x: 1494, endPoint y: 436, distance: 60.7
click at [1494, 436] on div "Vetcove Item Id 7065" at bounding box center [1328, 434] width 336 height 29
copy h5 "7065"
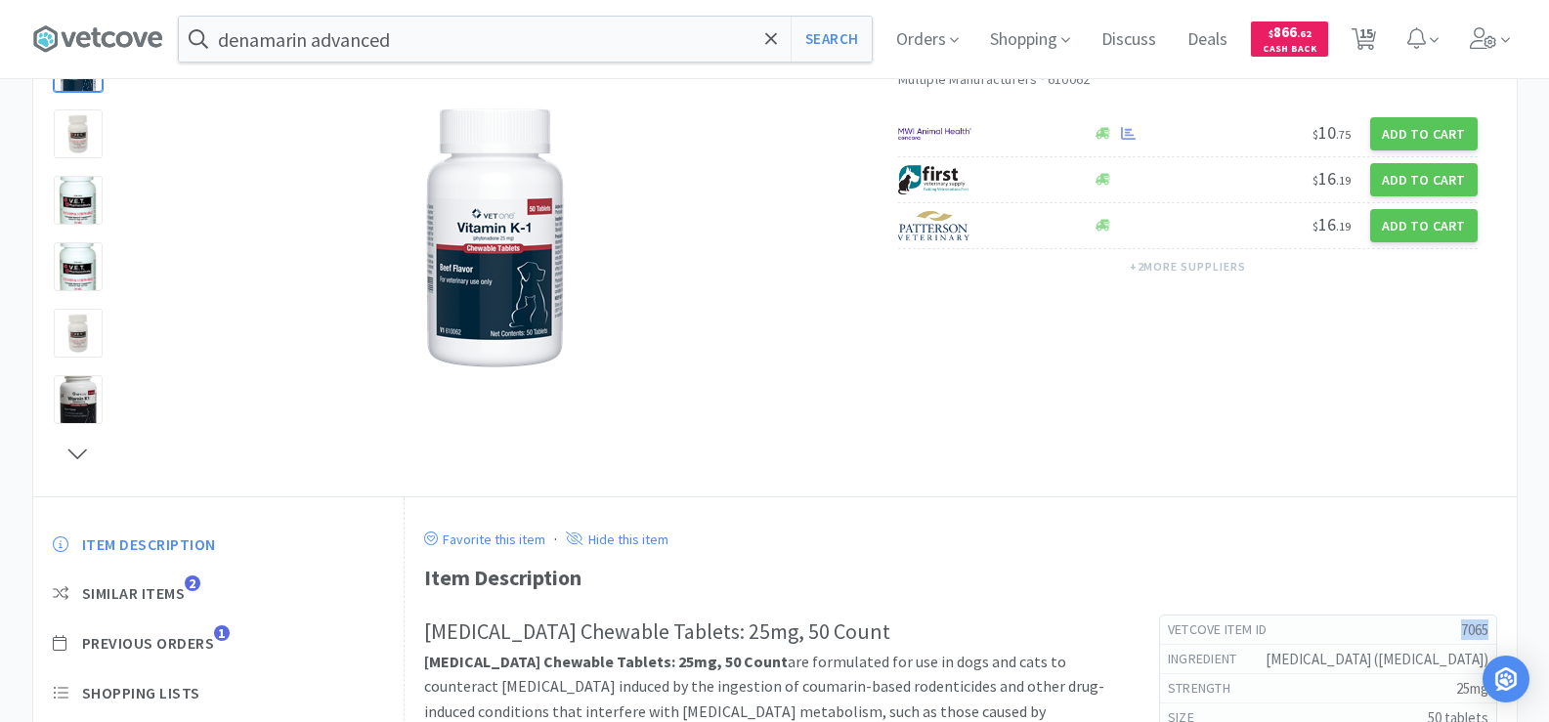
scroll to position [0, 0]
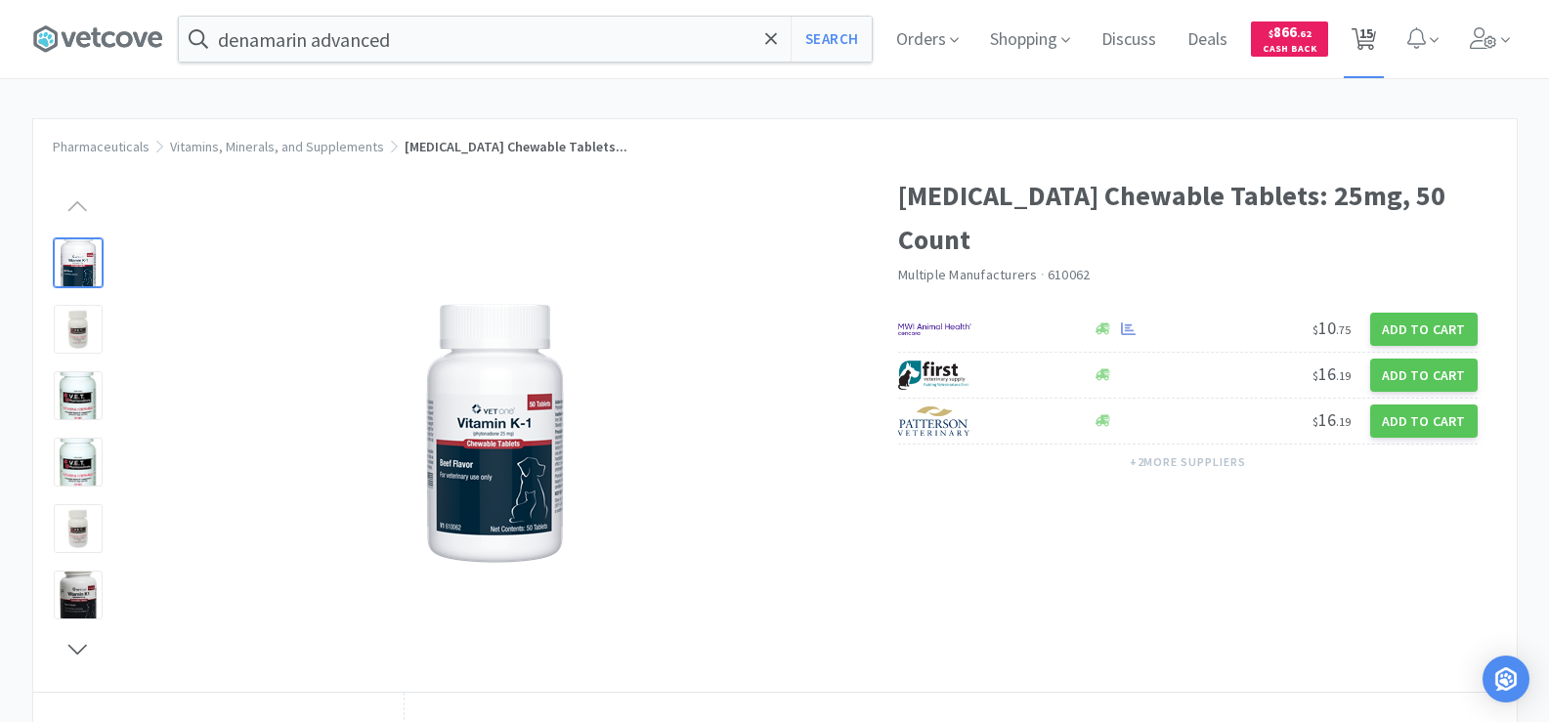
click at [1373, 28] on span "15" at bounding box center [1366, 33] width 14 height 78
select select "5"
select select "12"
select select "1"
select select "50"
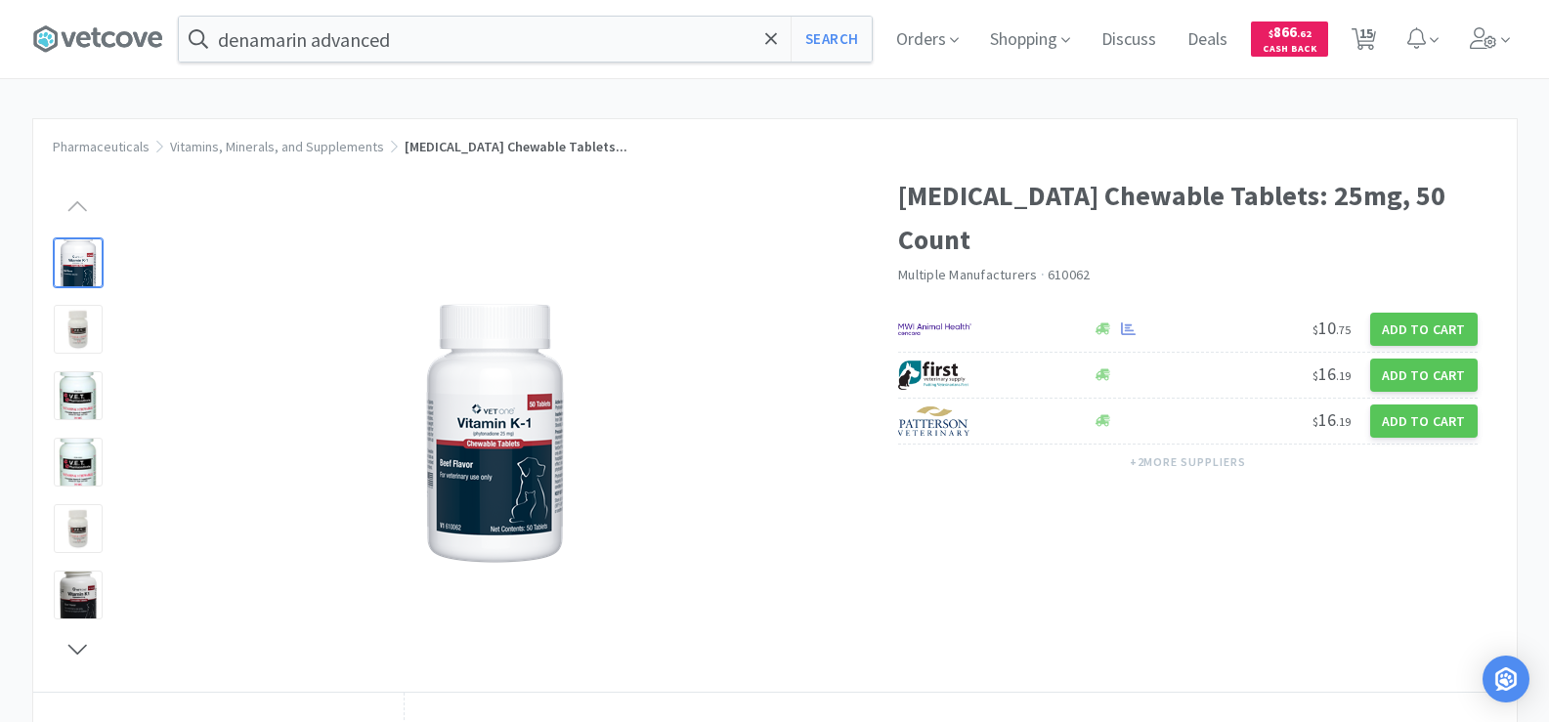
select select "1"
select select "2"
select select "12"
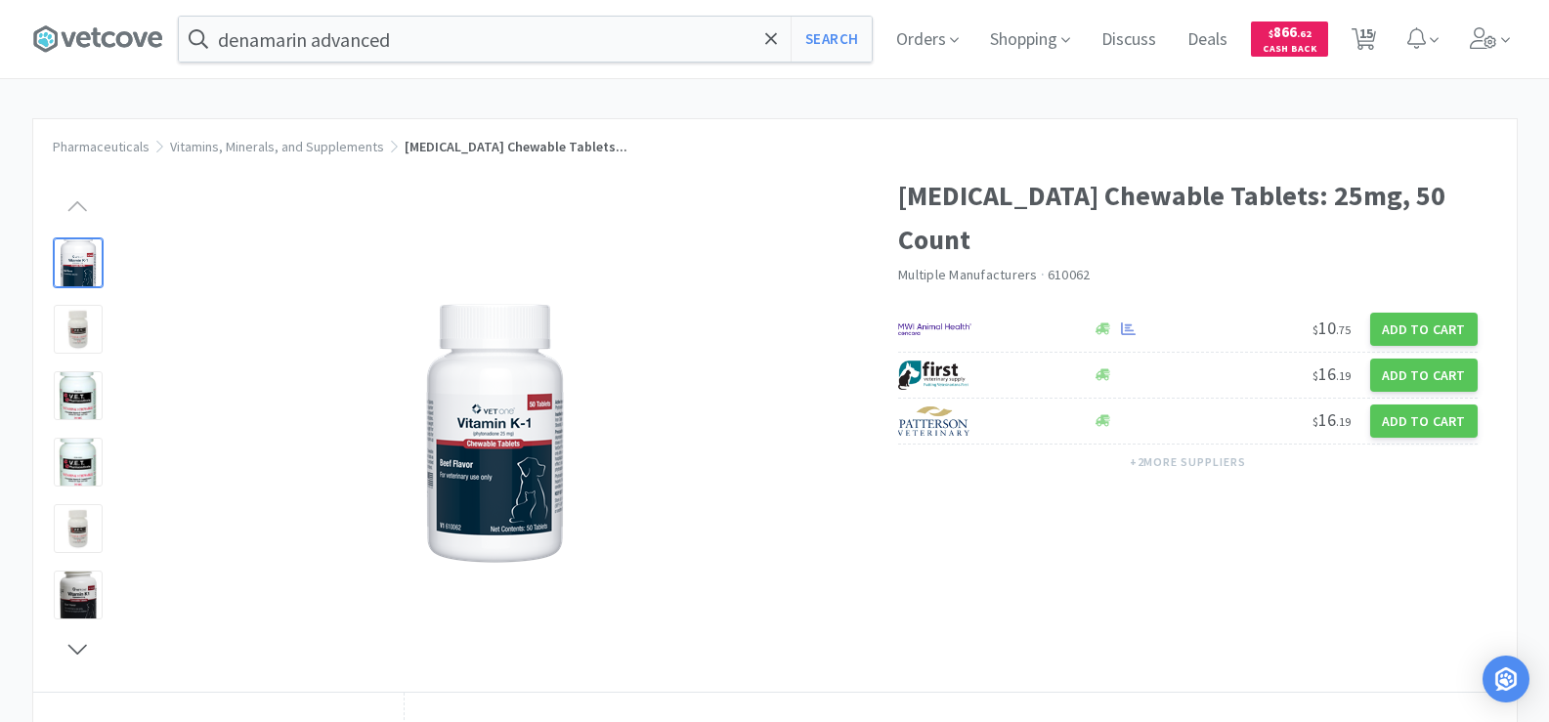
select select "2"
select select "5"
select select "6"
select select "1"
select select "2"
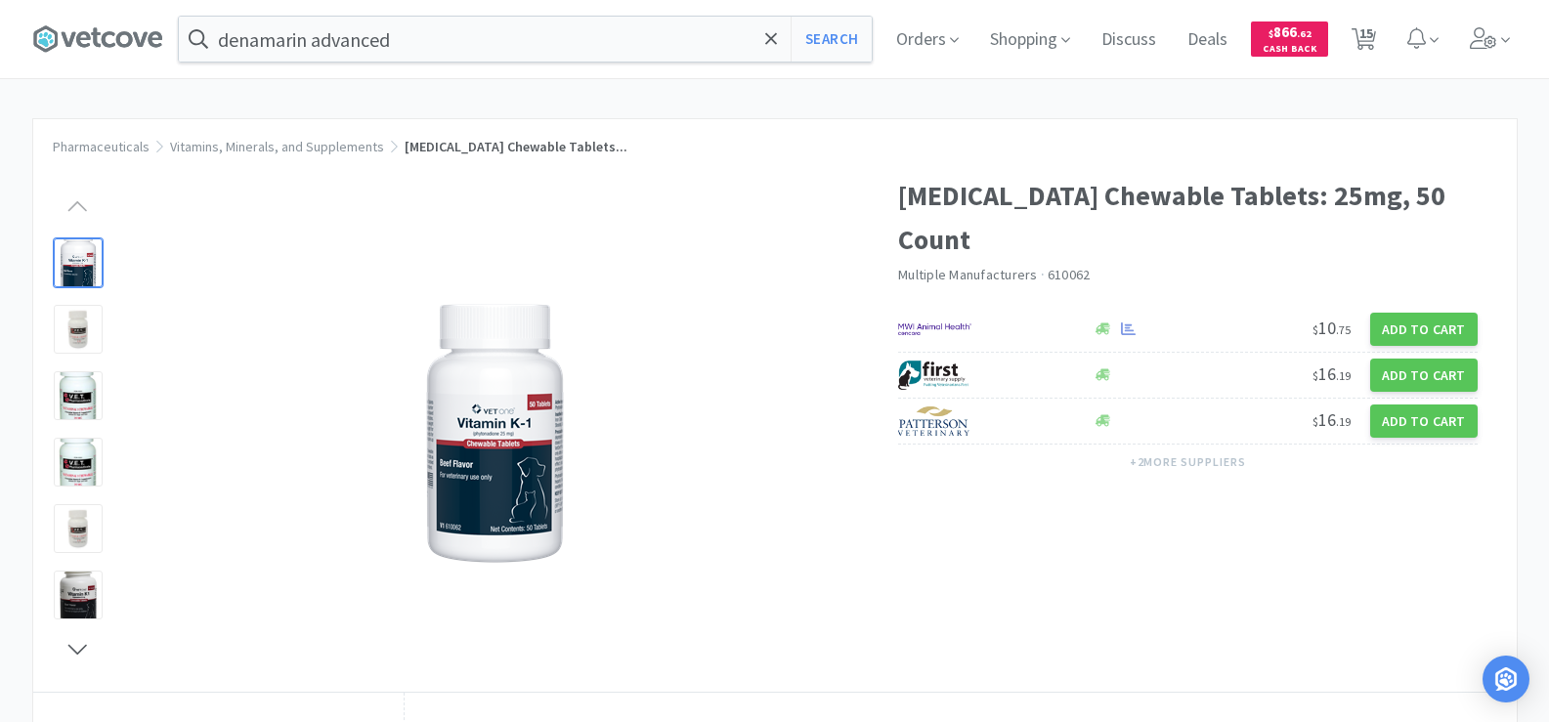
select select "1"
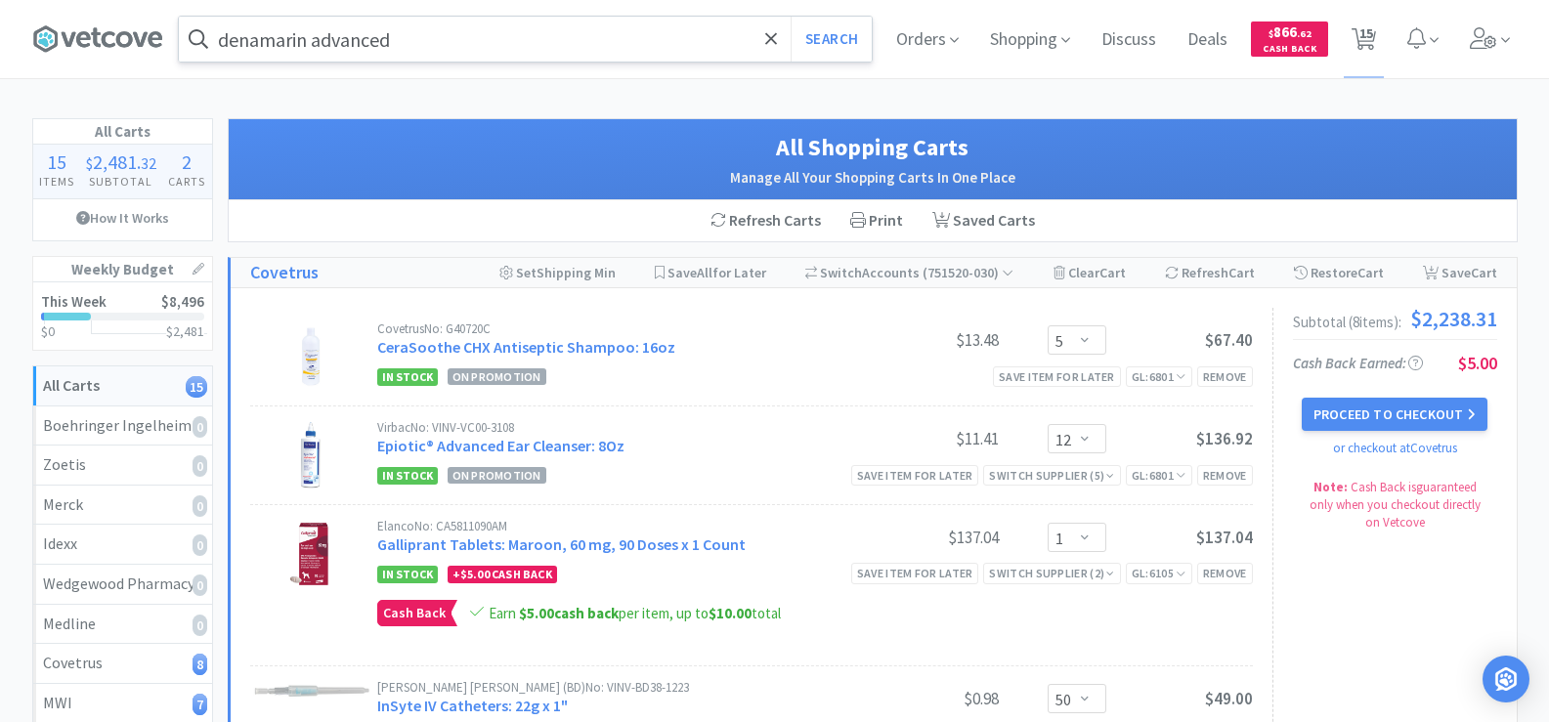
click at [415, 45] on input "denamarin advanced" at bounding box center [525, 39] width 693 height 45
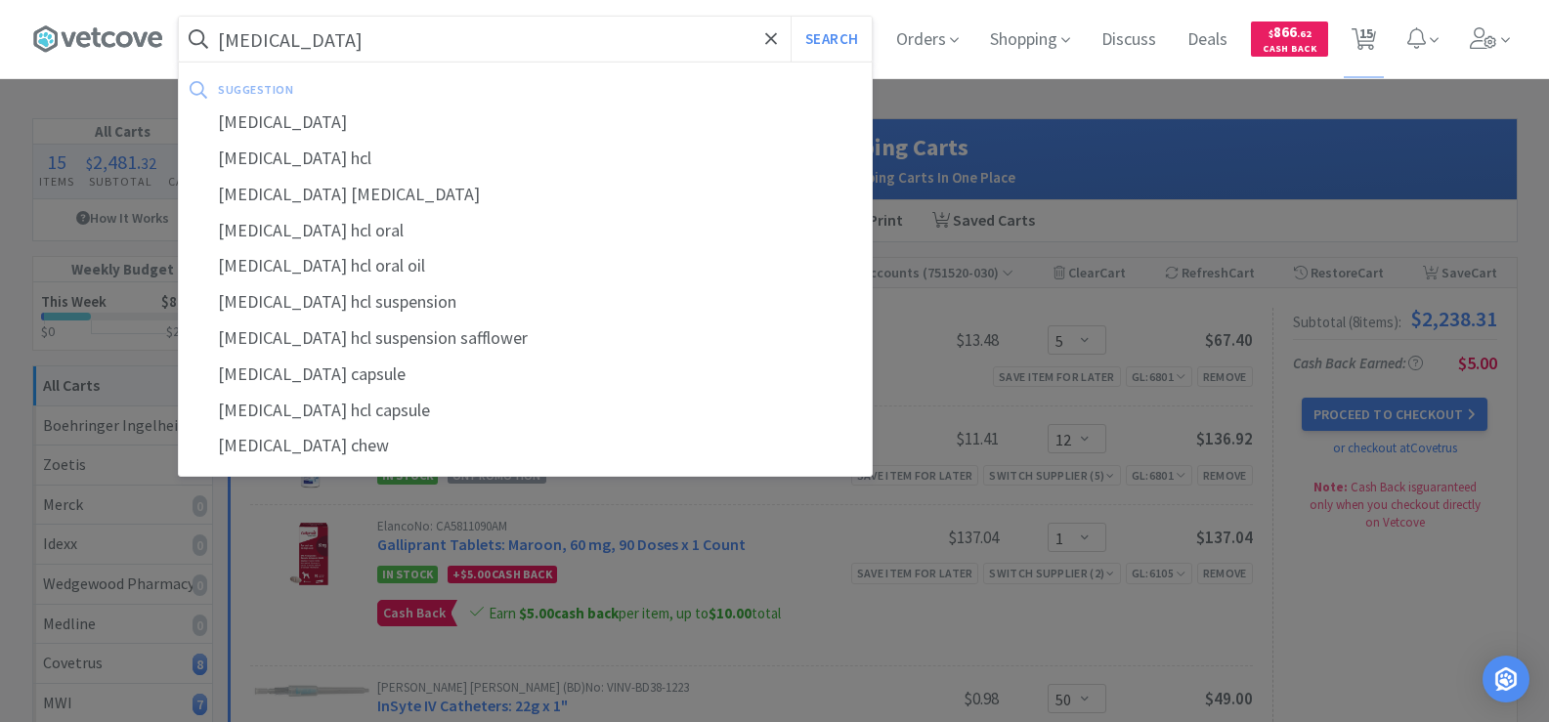
type input "[MEDICAL_DATA]"
click at [791, 17] on button "Search" at bounding box center [831, 39] width 81 height 45
select select "5"
select select "12"
select select "1"
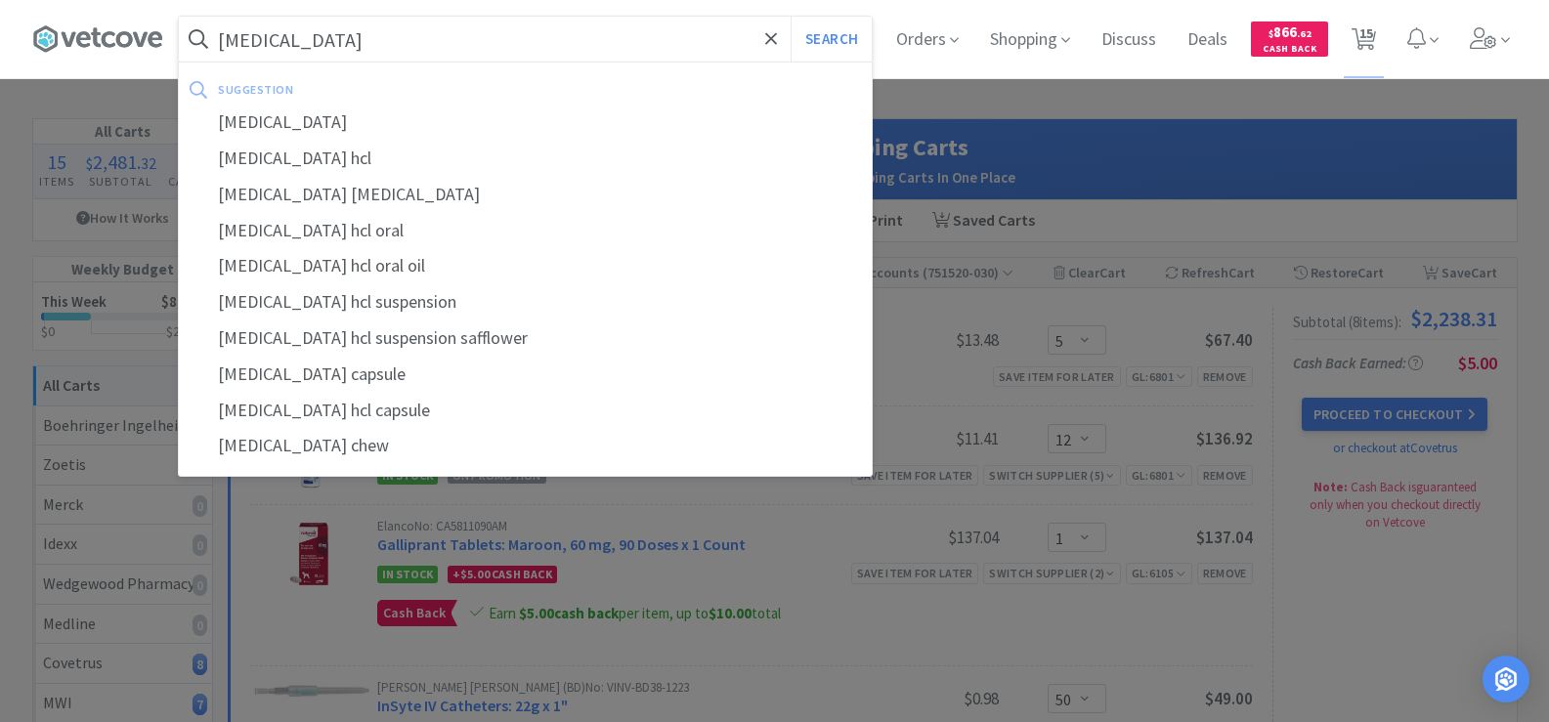
select select "50"
select select "1"
select select "2"
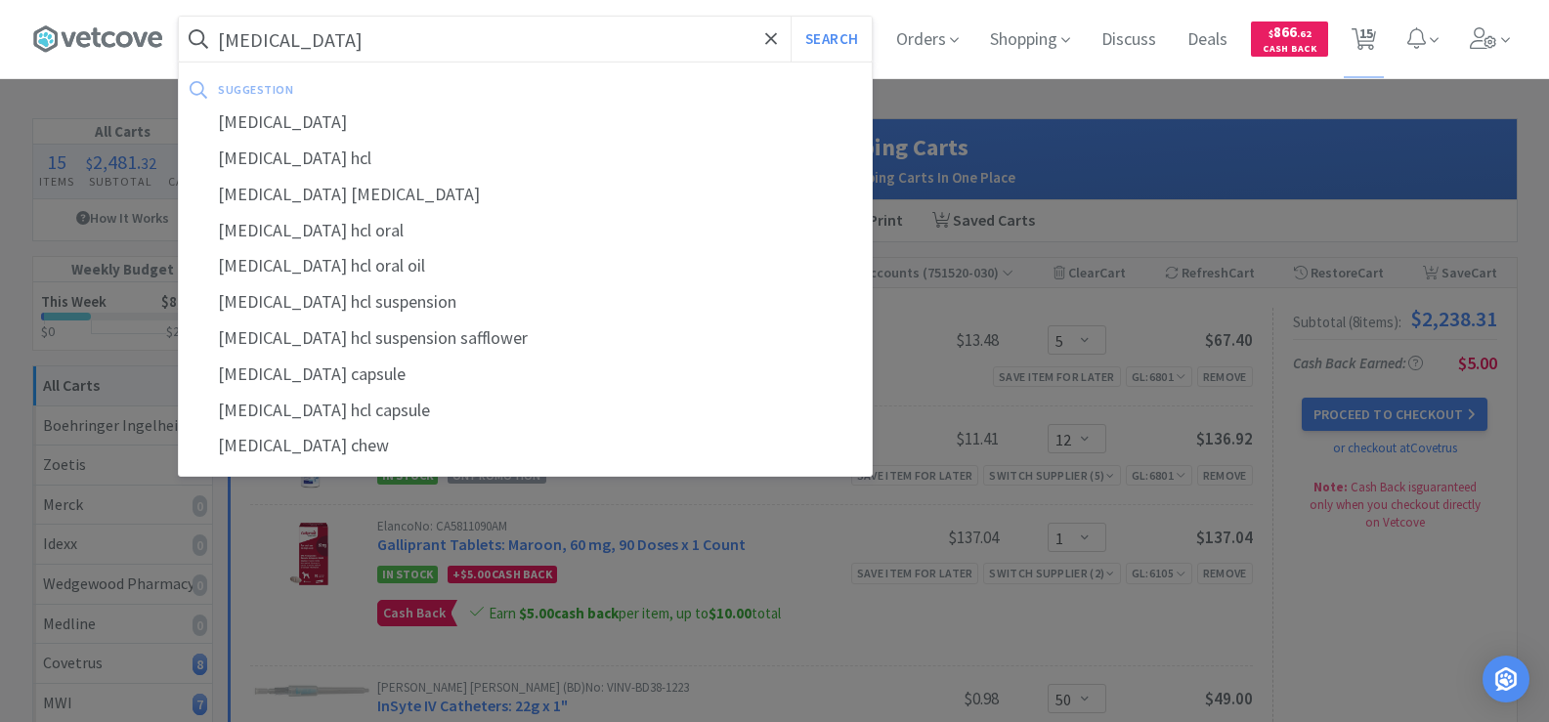
select select "12"
select select "2"
select select "5"
select select "6"
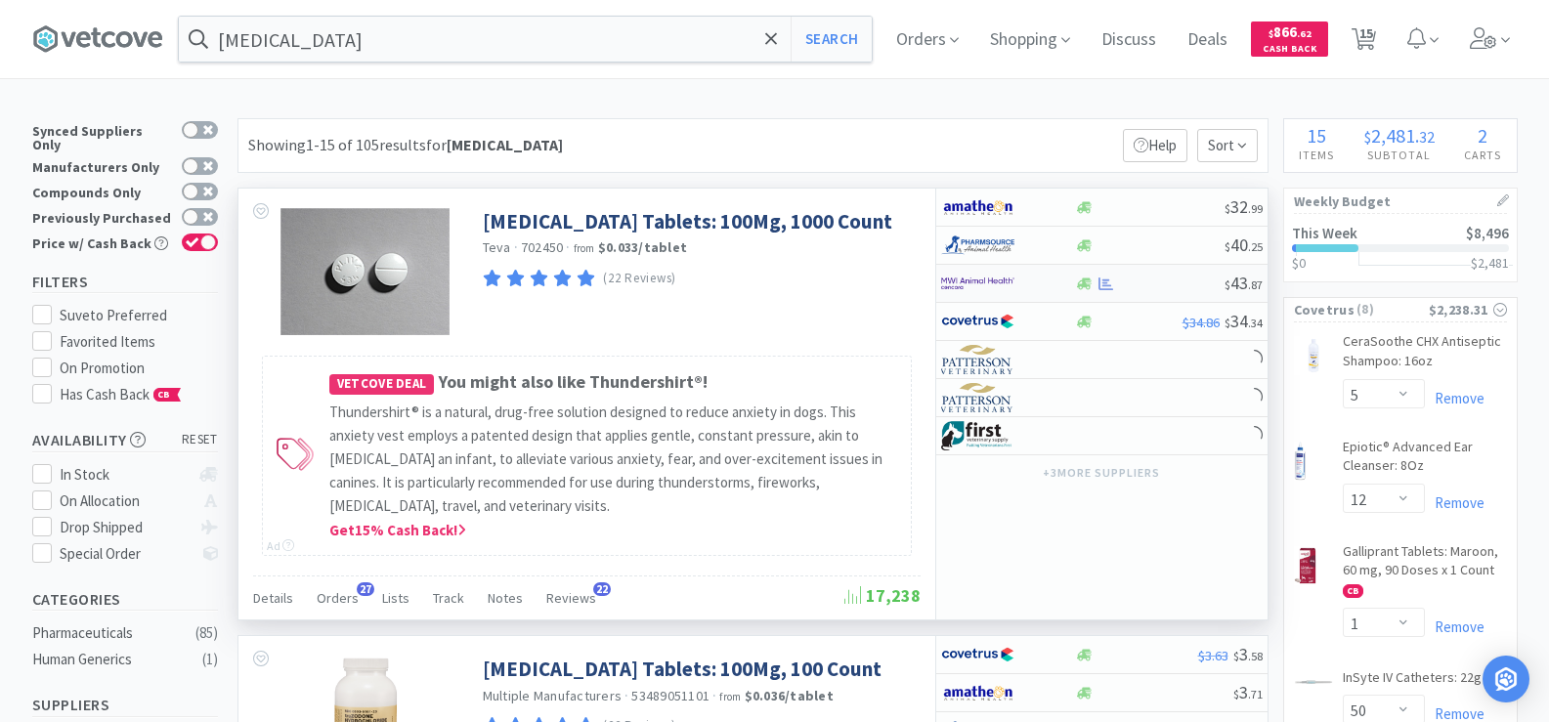
click at [1097, 287] on div at bounding box center [1107, 284] width 20 height 15
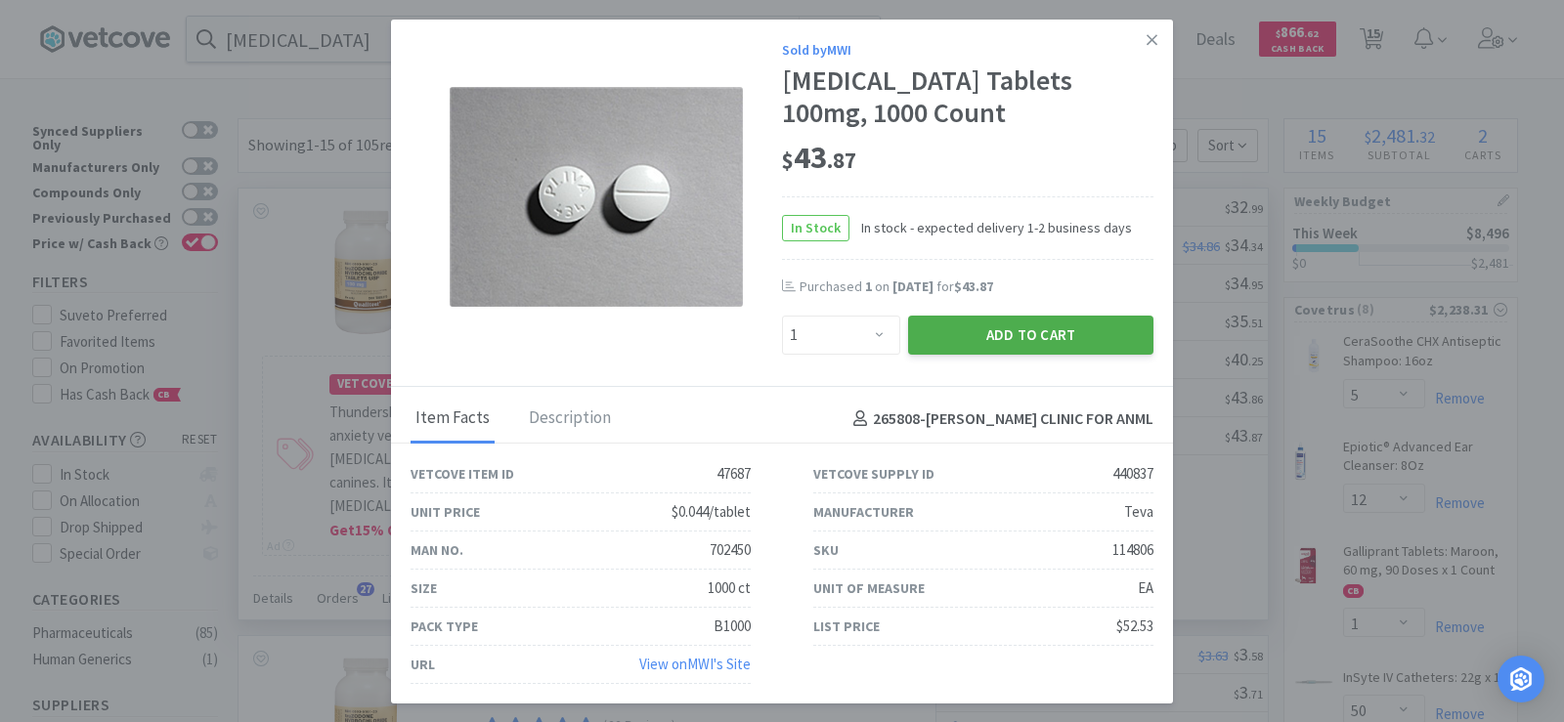
click at [1006, 329] on button "Add to Cart" at bounding box center [1030, 335] width 245 height 39
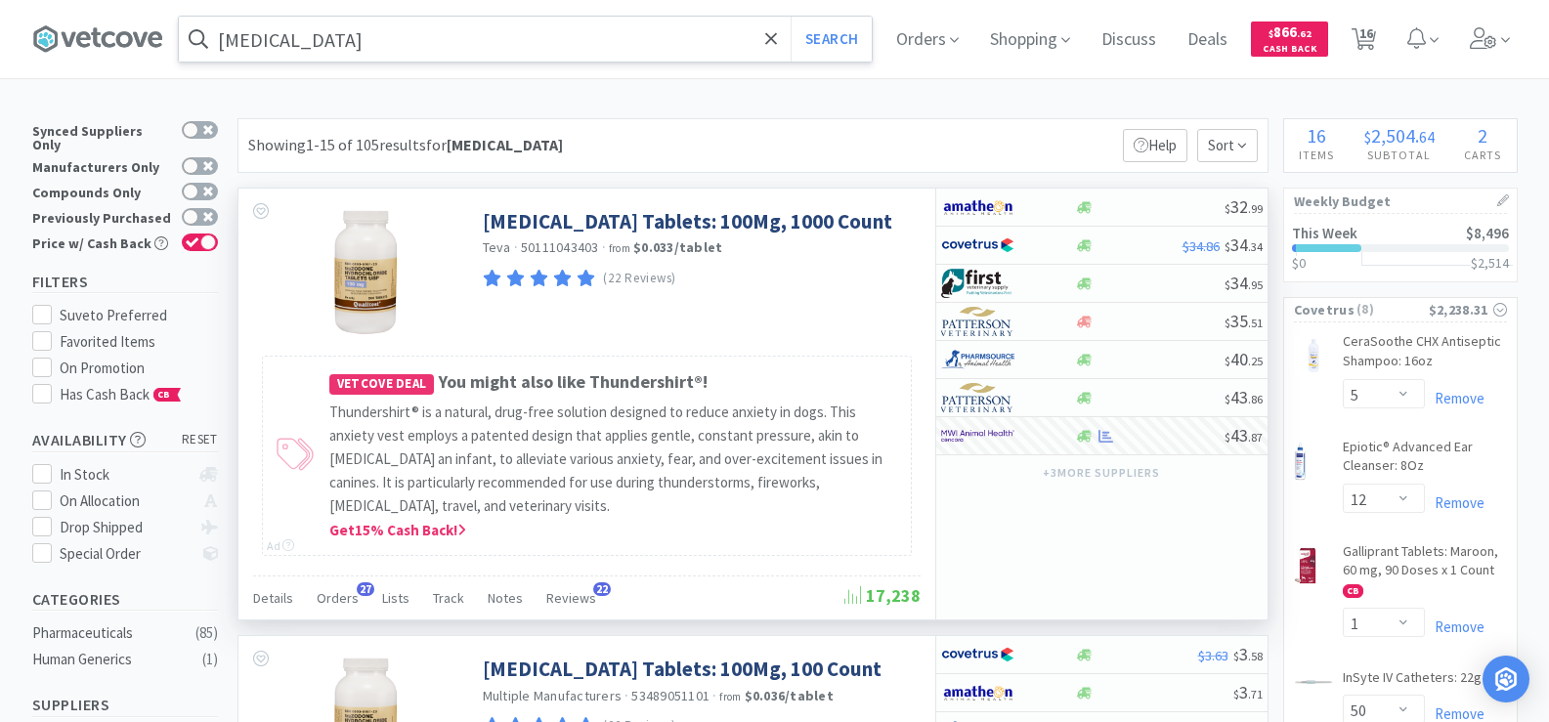
click at [328, 59] on input "[MEDICAL_DATA]" at bounding box center [525, 39] width 693 height 45
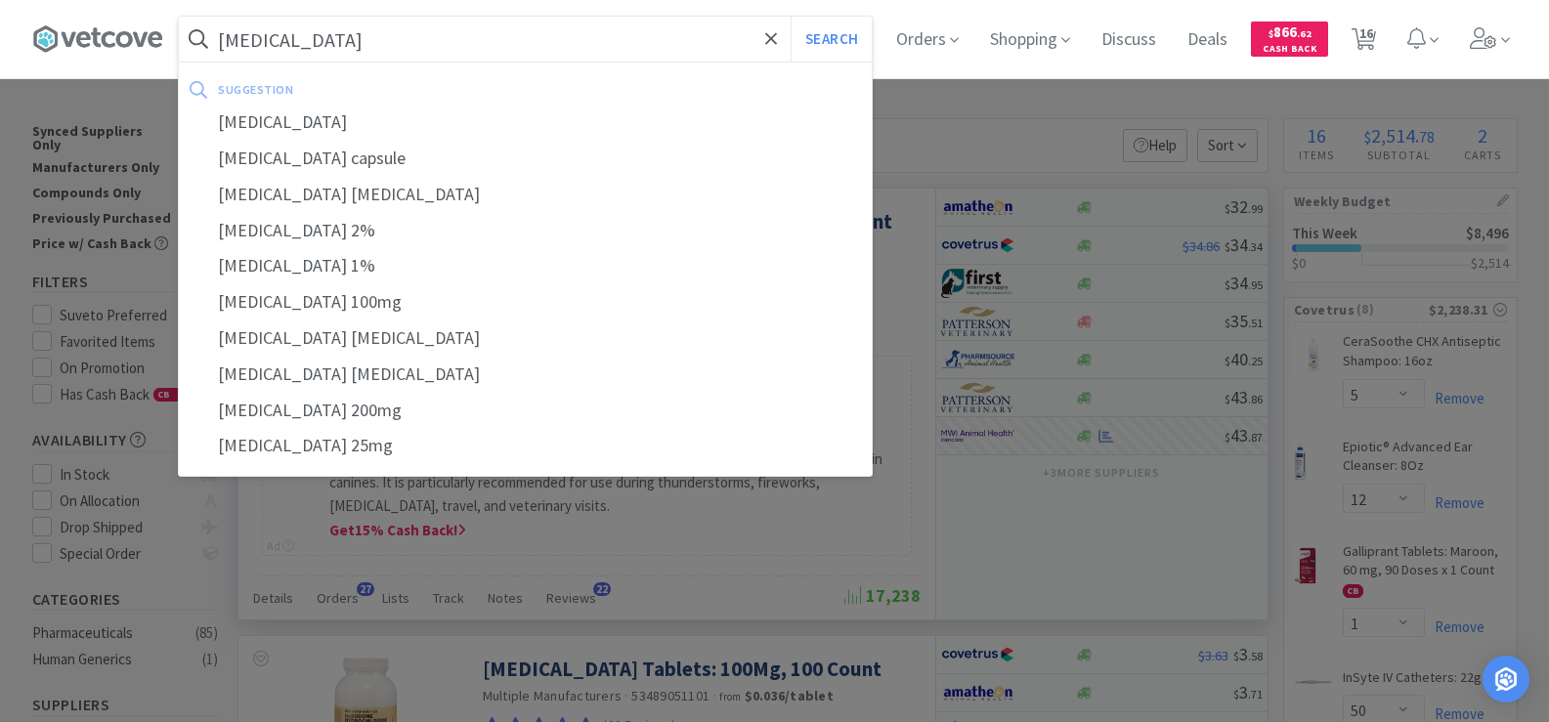
click at [791, 17] on button "Search" at bounding box center [831, 39] width 81 height 45
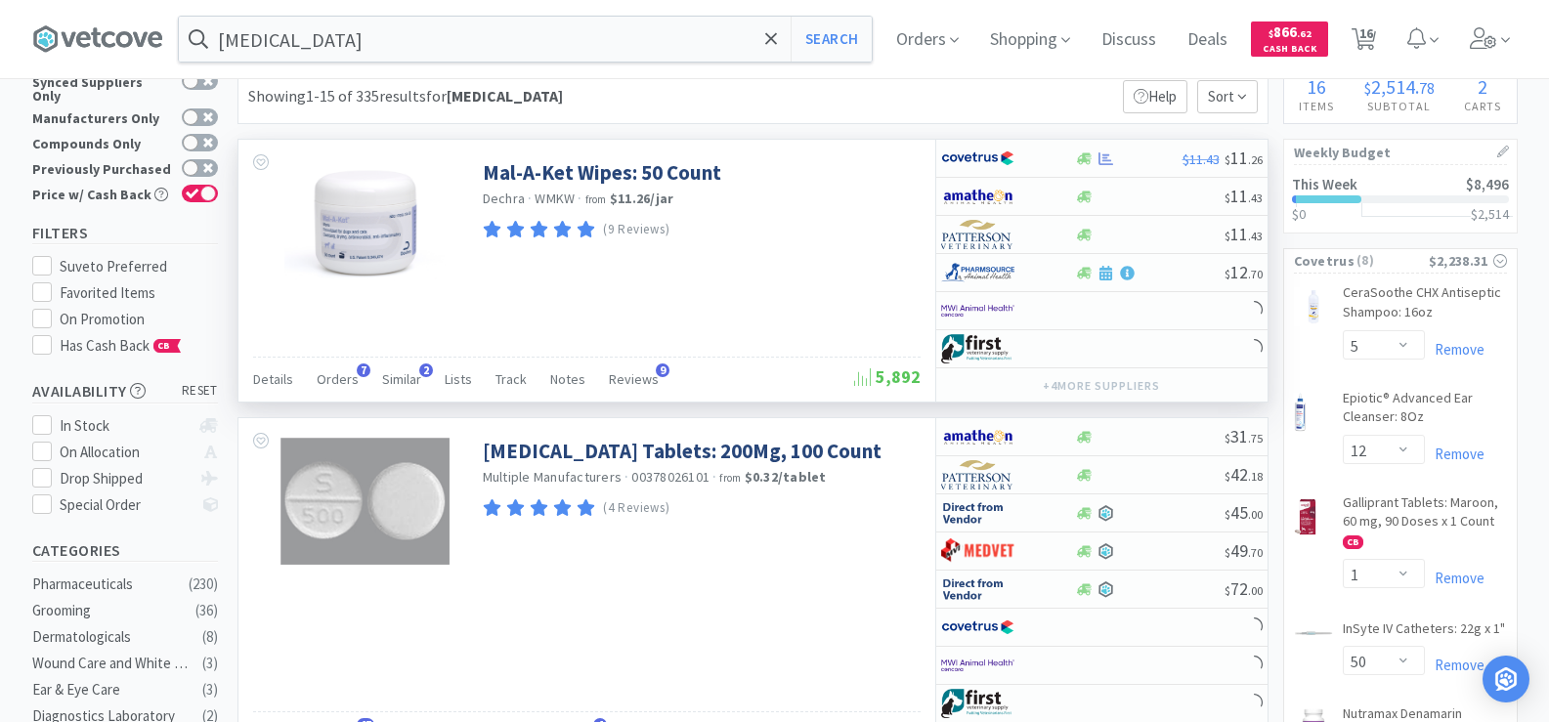
scroll to position [98, 0]
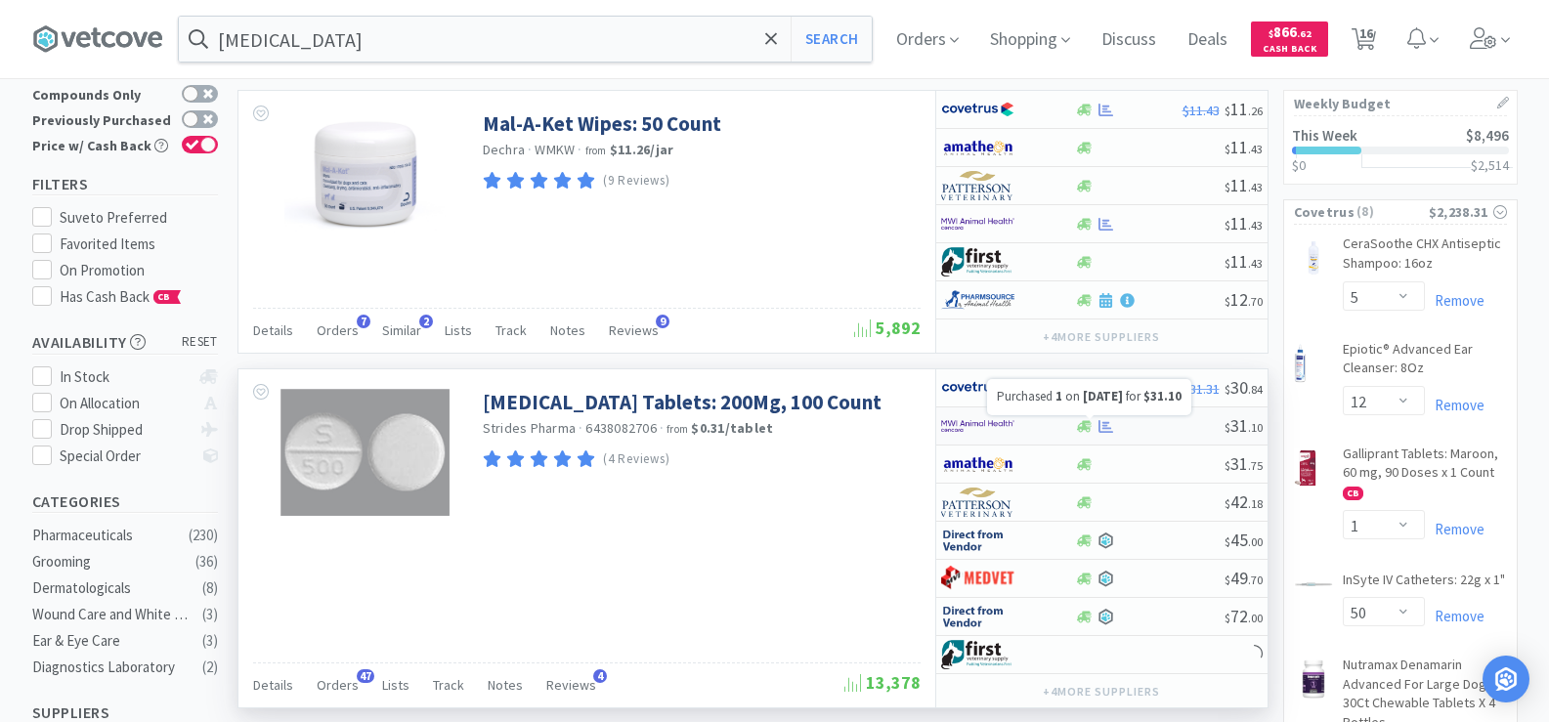
click at [1106, 425] on icon at bounding box center [1105, 425] width 15 height 13
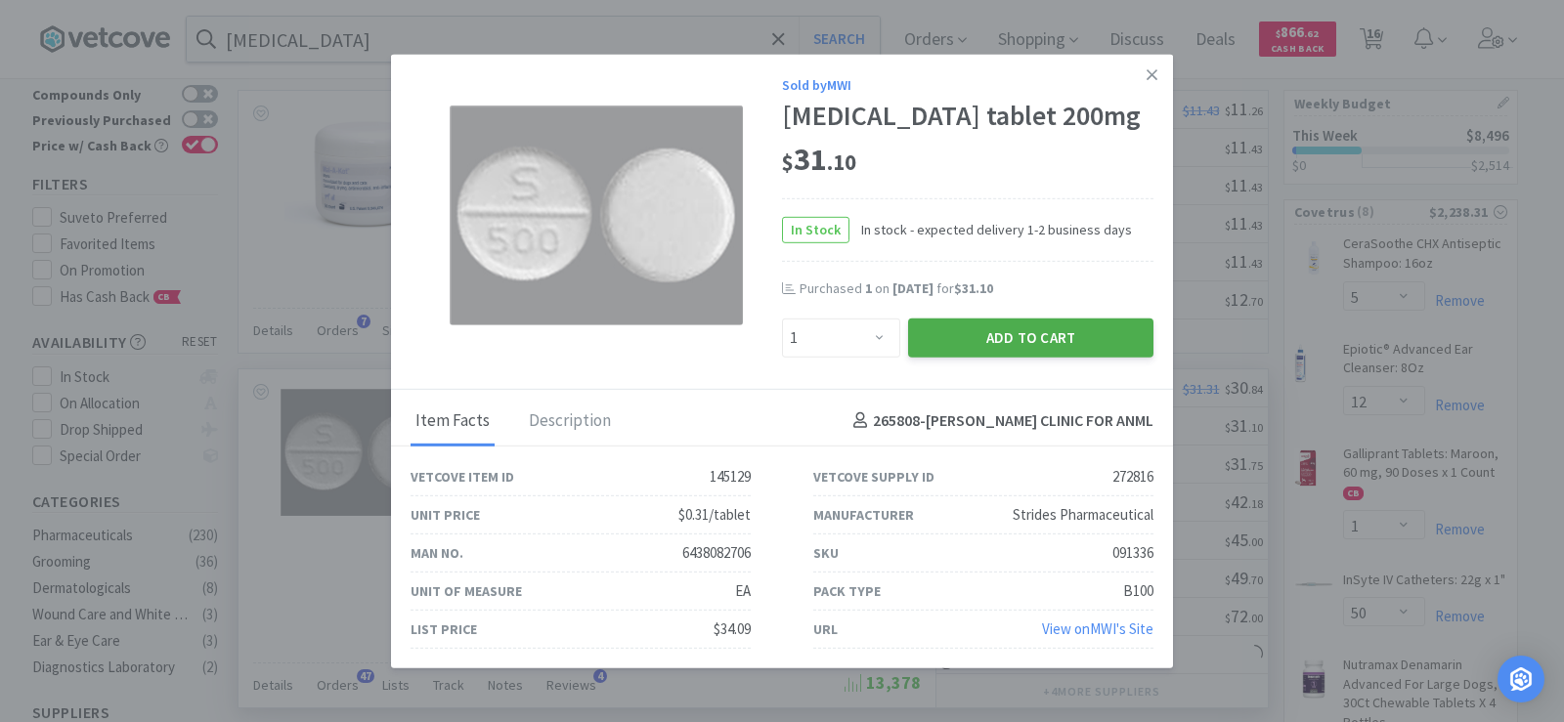
click at [989, 342] on button "Add to Cart" at bounding box center [1030, 337] width 245 height 39
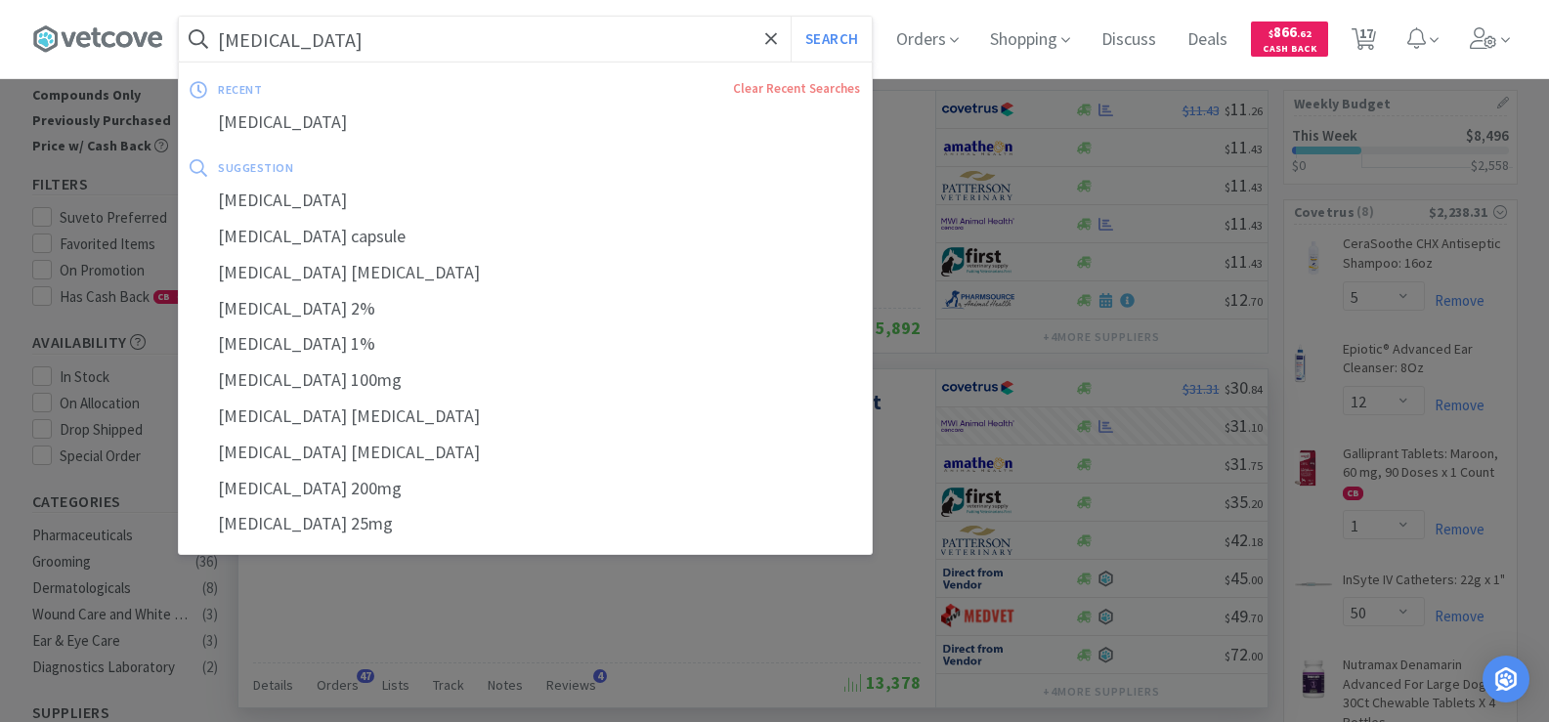
click at [364, 35] on input "[MEDICAL_DATA]" at bounding box center [525, 39] width 693 height 45
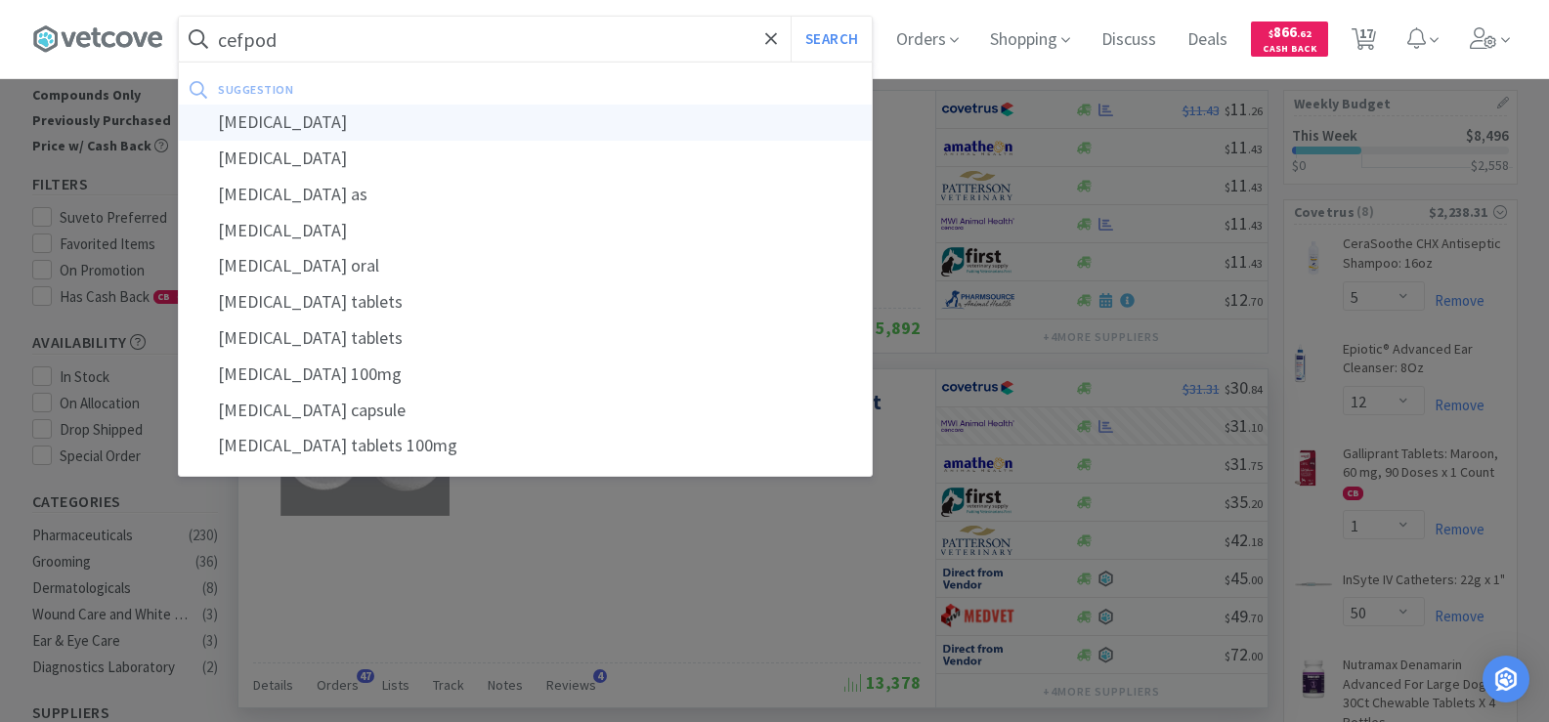
click at [380, 119] on div "[MEDICAL_DATA]" at bounding box center [525, 123] width 693 height 36
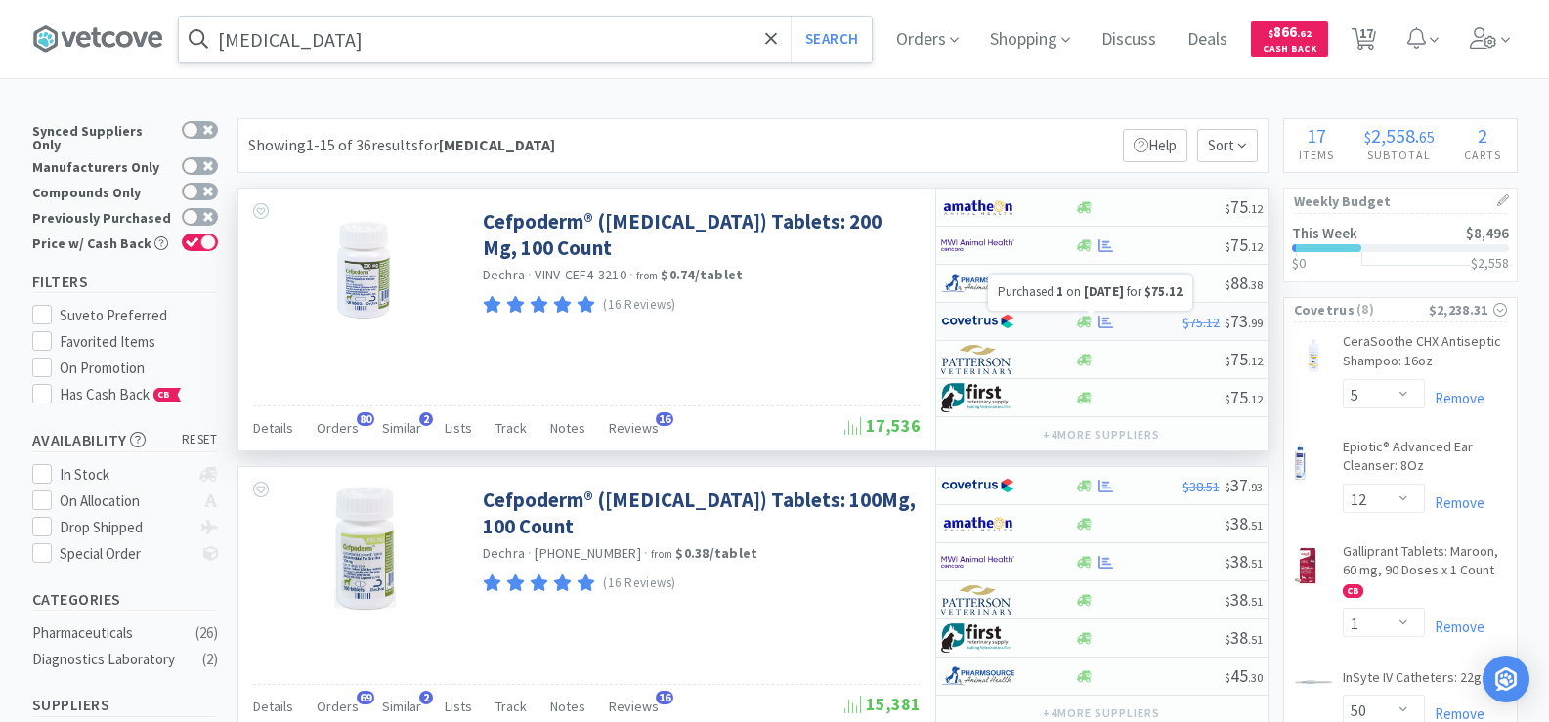
click at [1098, 319] on icon at bounding box center [1105, 322] width 15 height 15
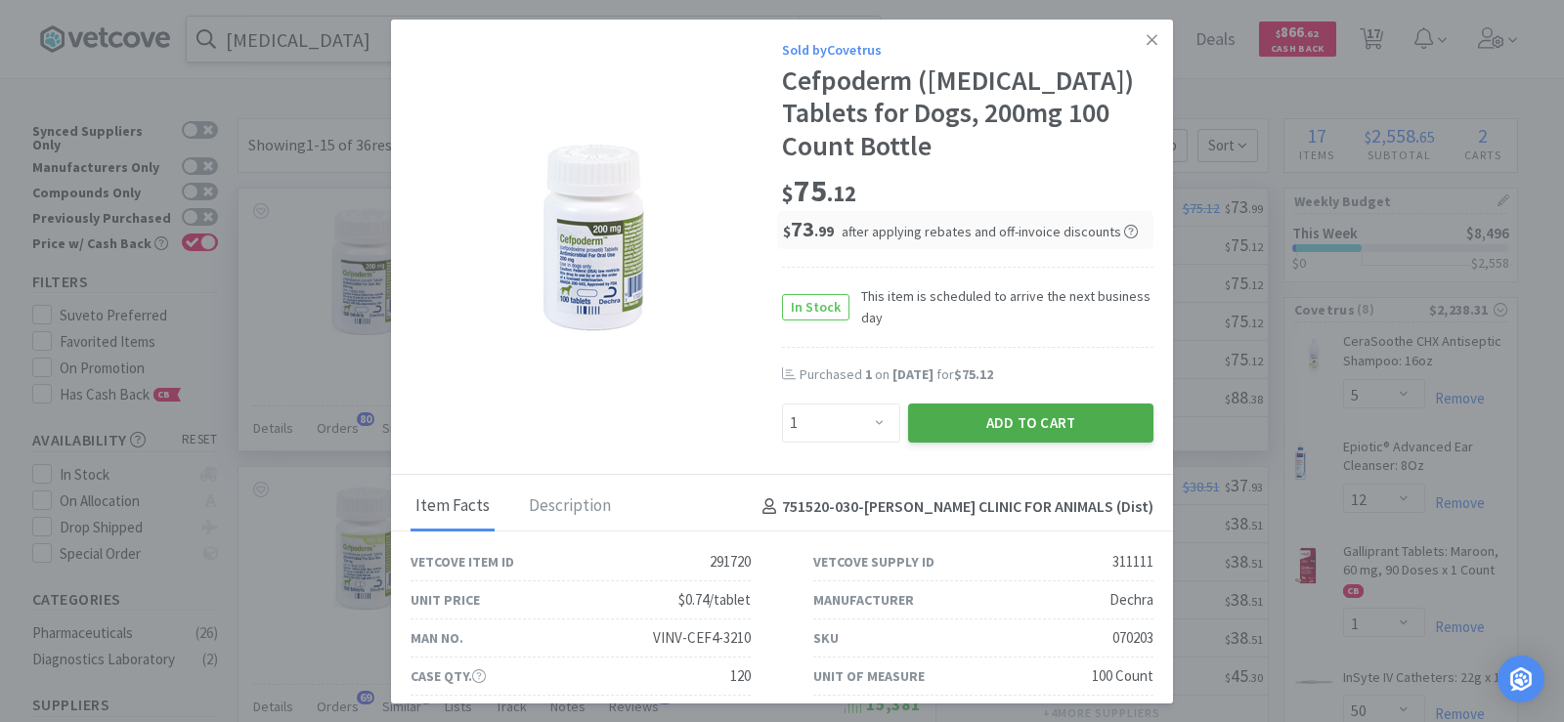
click at [1027, 418] on button "Add to Cart" at bounding box center [1030, 423] width 245 height 39
